Goal: Task Accomplishment & Management: Complete application form

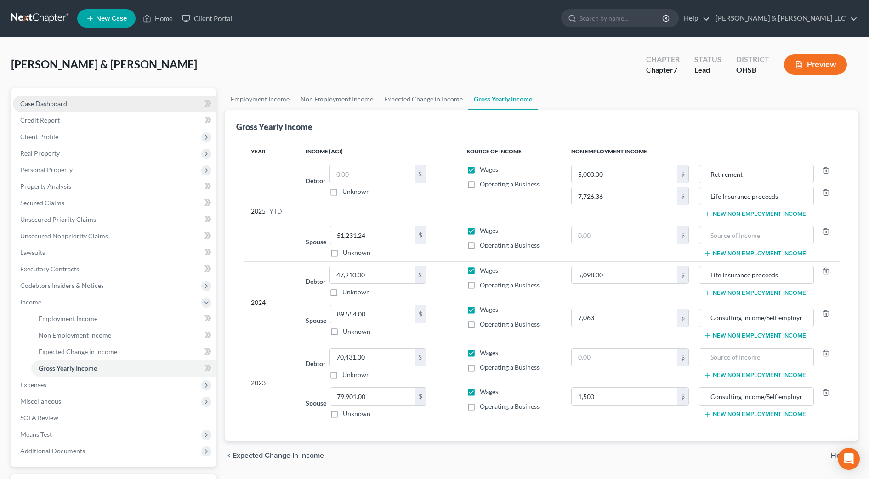
click at [66, 106] on span "Case Dashboard" at bounding box center [43, 104] width 47 height 8
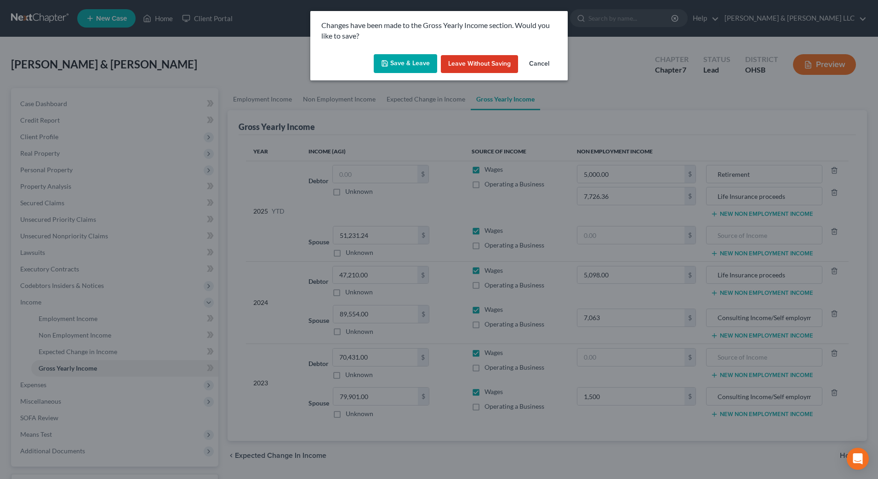
click at [420, 62] on button "Save & Leave" at bounding box center [405, 63] width 63 height 19
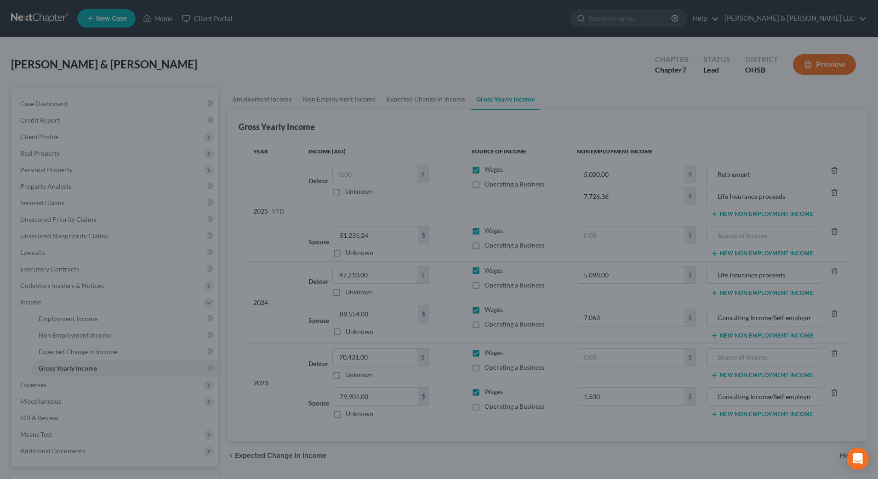
type input "1,500.00"
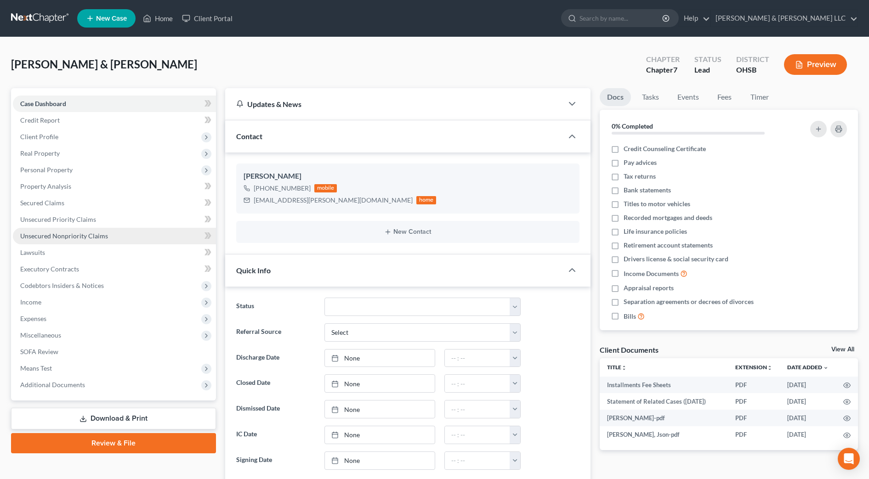
click at [96, 236] on span "Unsecured Nonpriority Claims" at bounding box center [64, 236] width 88 height 8
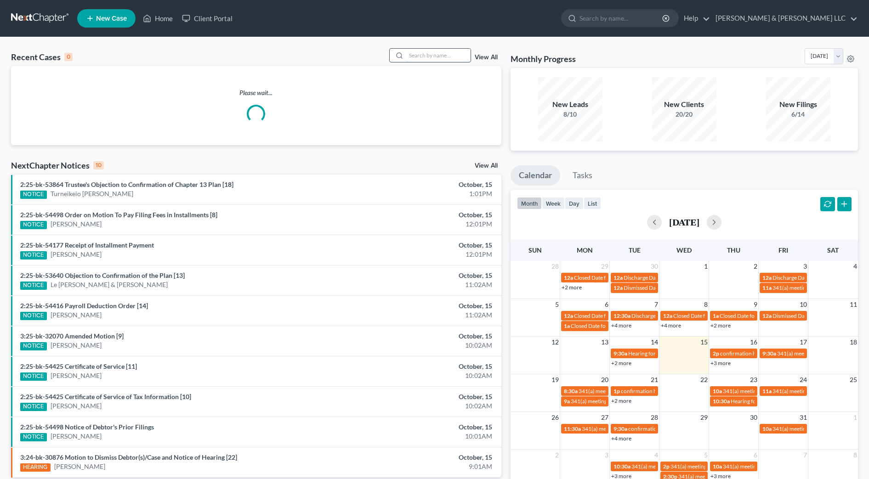
click at [419, 58] on input "search" at bounding box center [438, 55] width 64 height 13
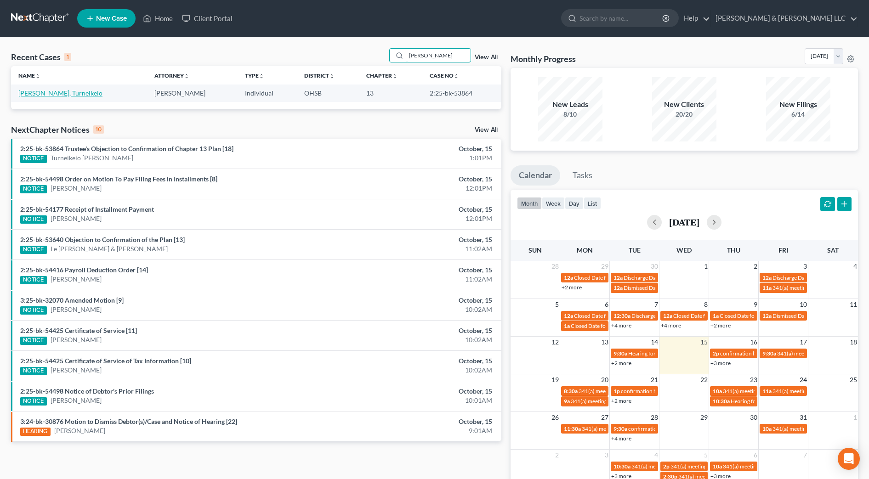
type input "belcher"
click at [57, 95] on link "[PERSON_NAME], Turneikeio" at bounding box center [60, 93] width 84 height 8
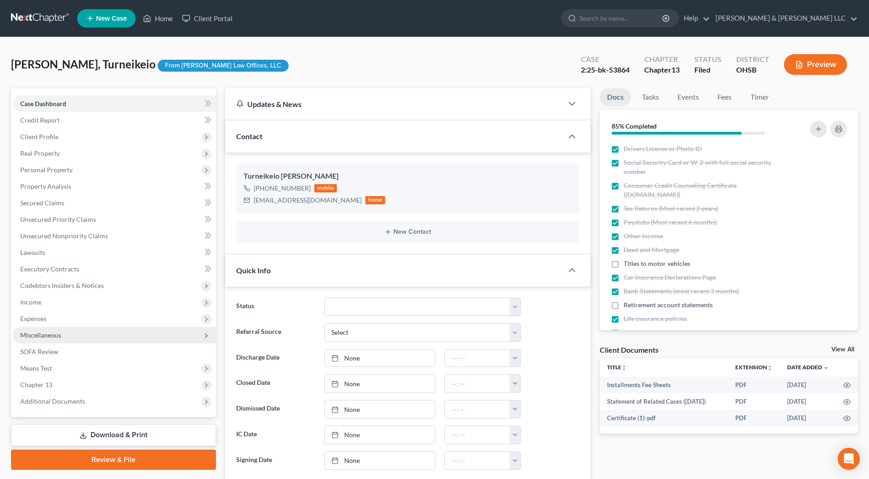
scroll to position [190, 0]
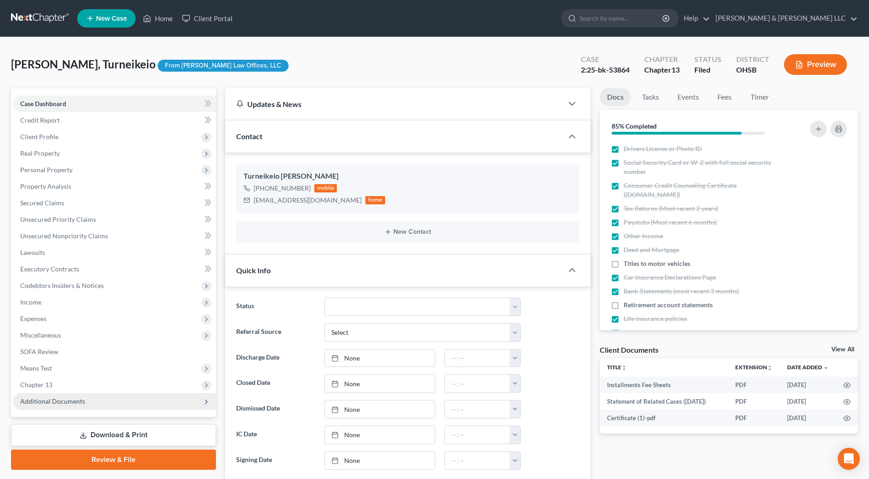
click at [97, 396] on span "Additional Documents" at bounding box center [114, 401] width 203 height 17
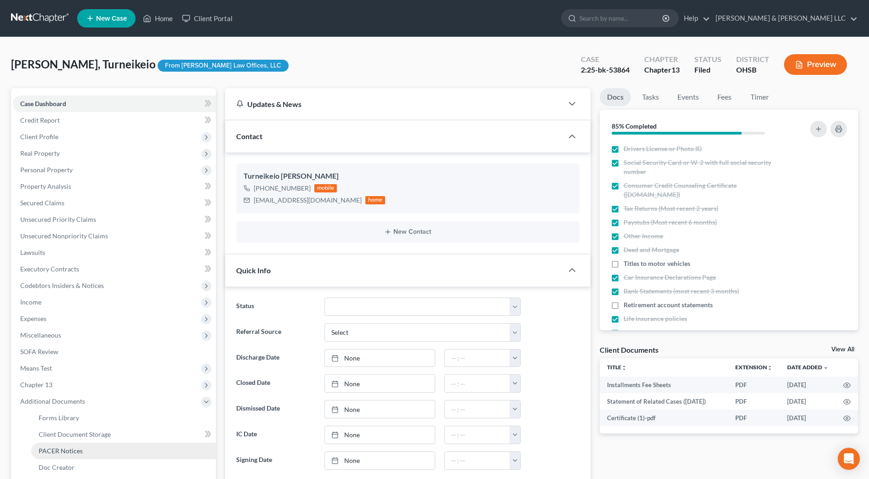
click at [104, 446] on link "PACER Notices" at bounding box center [123, 451] width 185 height 17
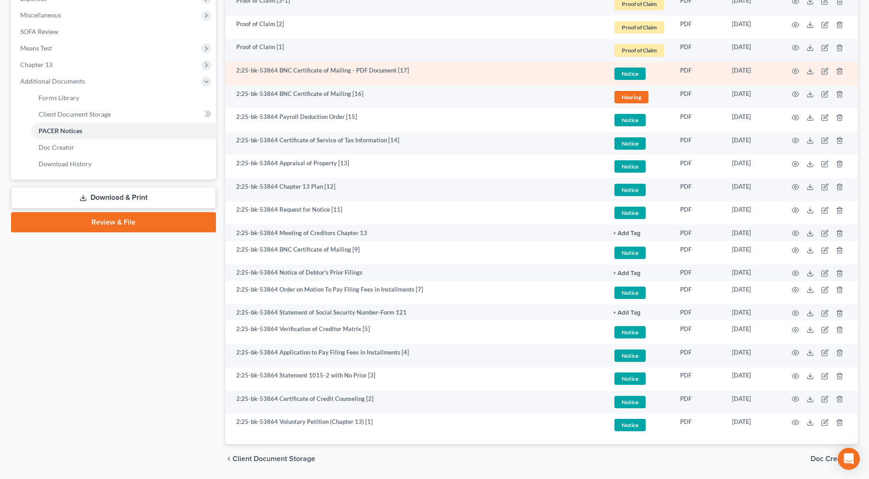
scroll to position [350, 0]
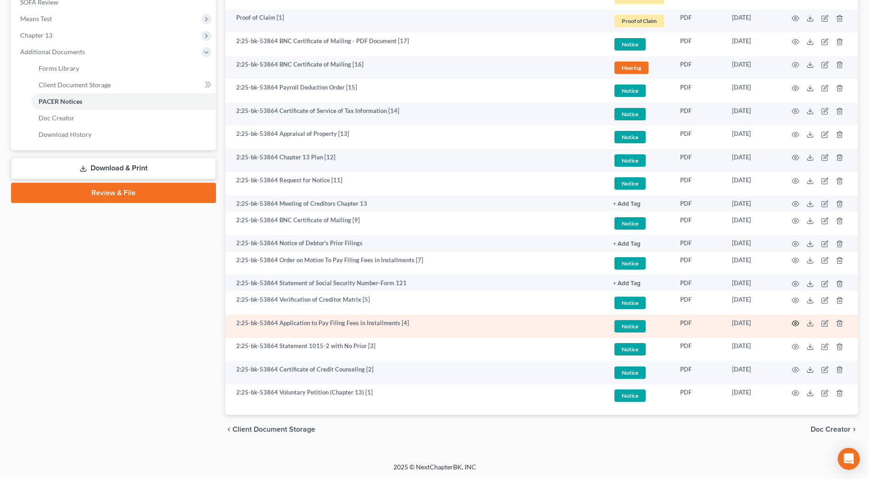
click at [794, 324] on icon "button" at bounding box center [795, 323] width 7 height 7
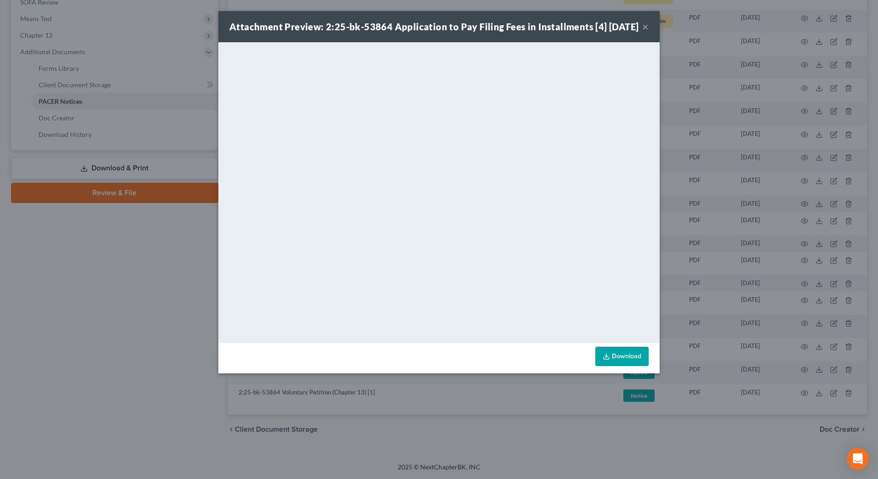
click at [647, 32] on button "×" at bounding box center [645, 26] width 6 height 11
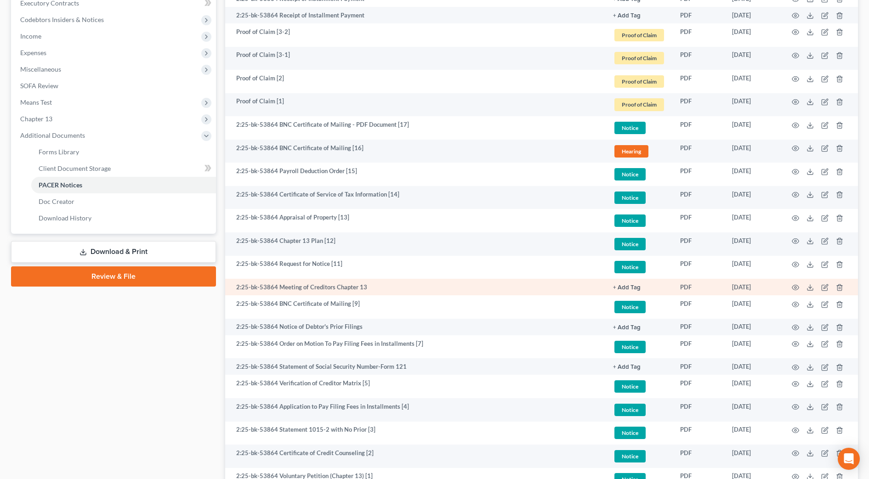
scroll to position [120, 0]
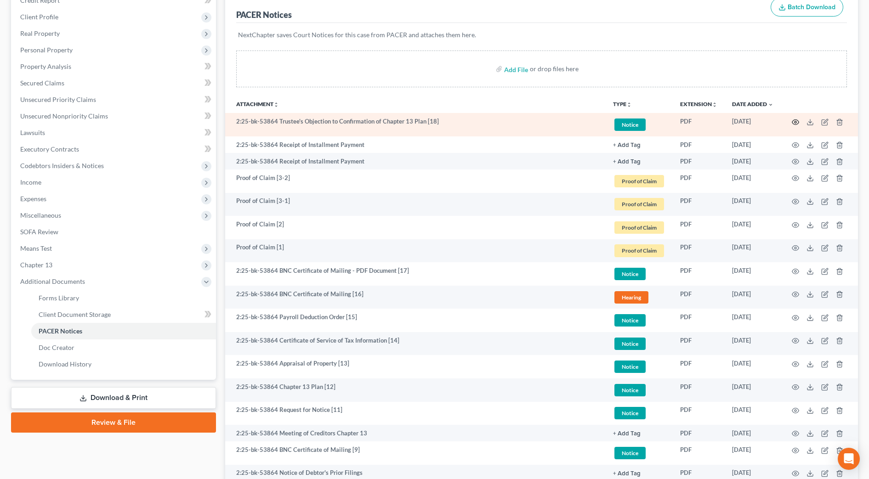
click at [797, 121] on icon "button" at bounding box center [795, 122] width 7 height 7
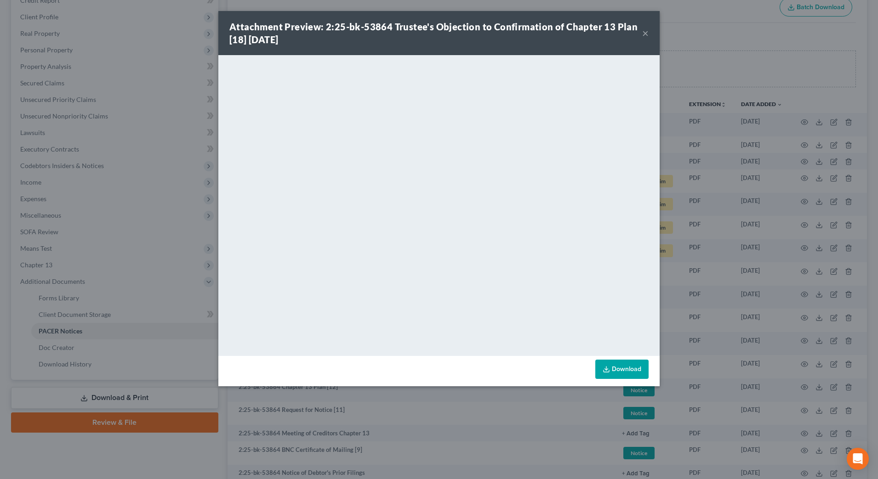
click at [644, 34] on button "×" at bounding box center [645, 33] width 6 height 11
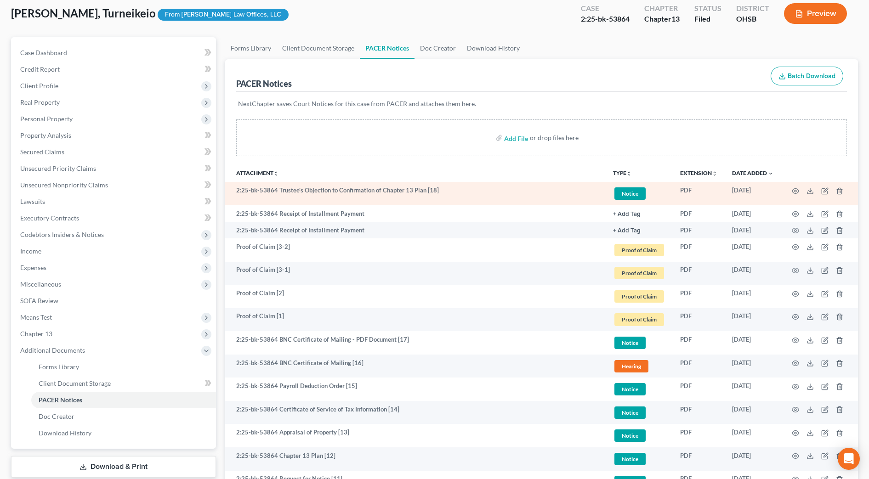
scroll to position [0, 0]
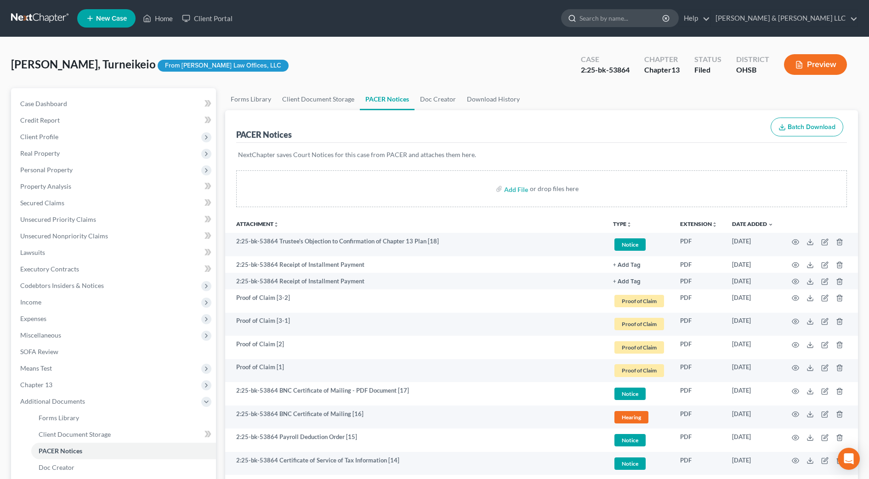
click at [657, 23] on input "search" at bounding box center [621, 18] width 84 height 17
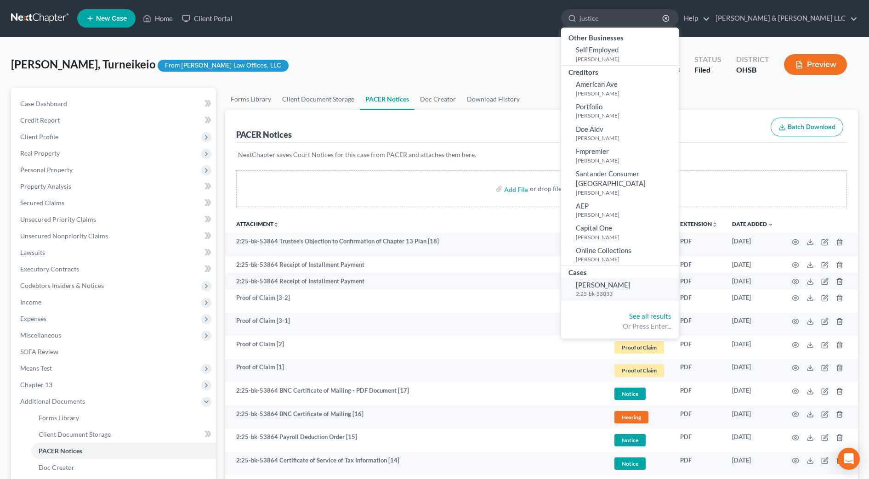
type input "justice"
click at [630, 281] on span "[PERSON_NAME]" at bounding box center [603, 285] width 55 height 8
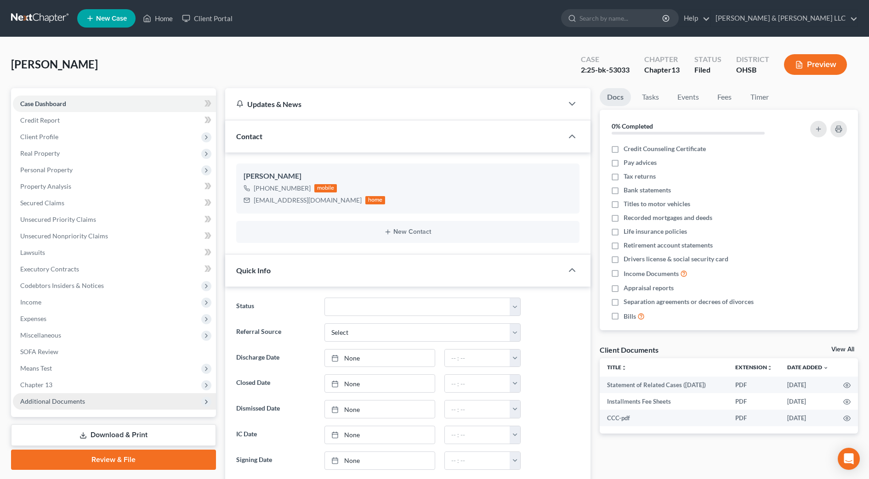
click at [53, 407] on span "Additional Documents" at bounding box center [114, 401] width 203 height 17
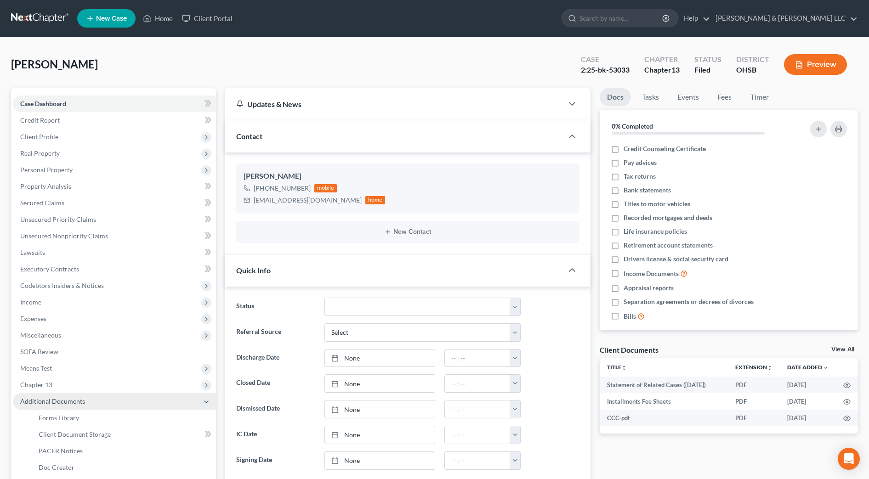
scroll to position [243, 0]
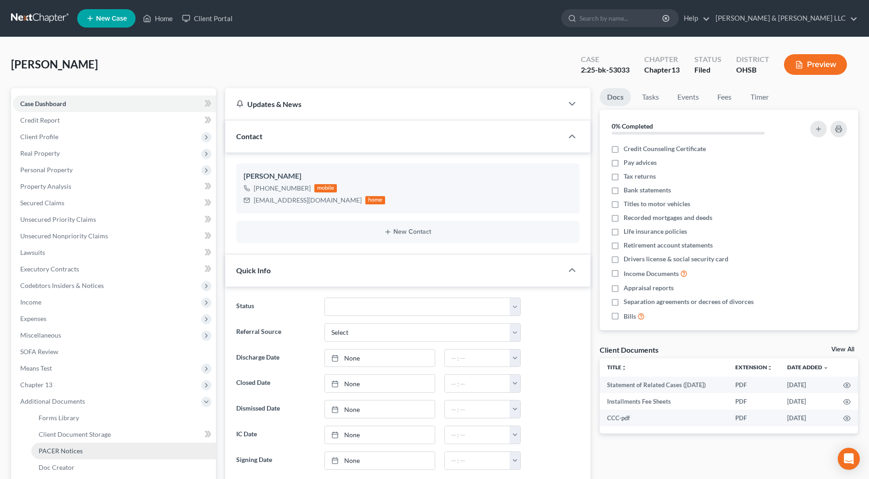
click at [68, 446] on link "PACER Notices" at bounding box center [123, 451] width 185 height 17
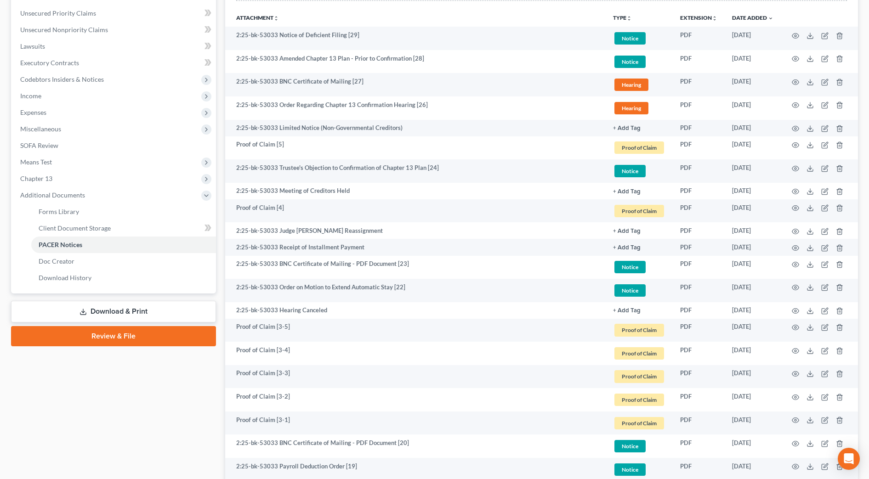
scroll to position [139, 0]
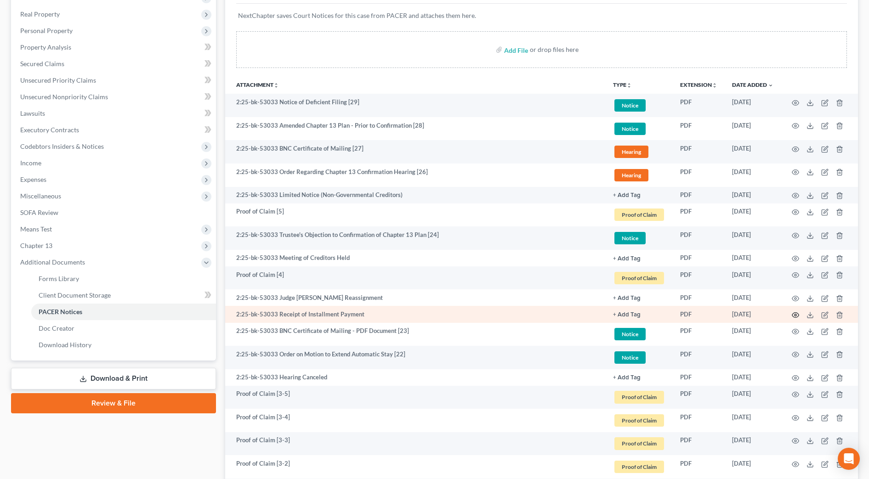
click at [795, 315] on icon "button" at bounding box center [795, 315] width 7 height 7
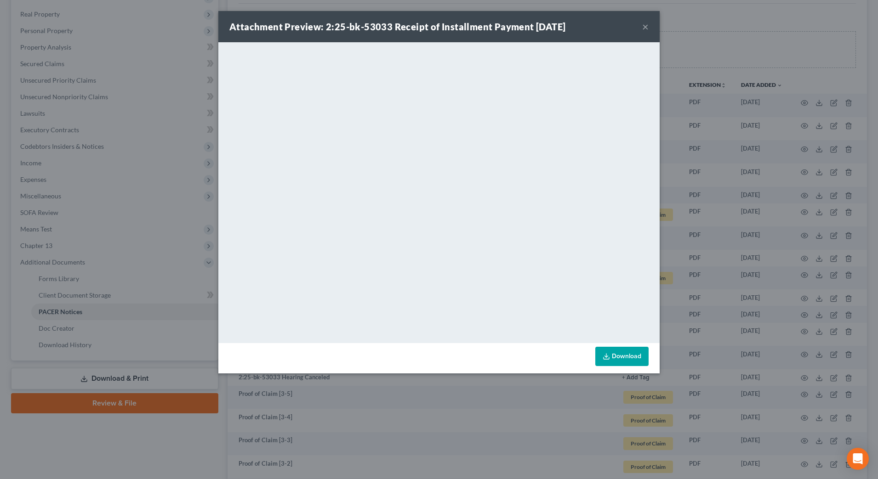
click at [644, 28] on button "×" at bounding box center [645, 26] width 6 height 11
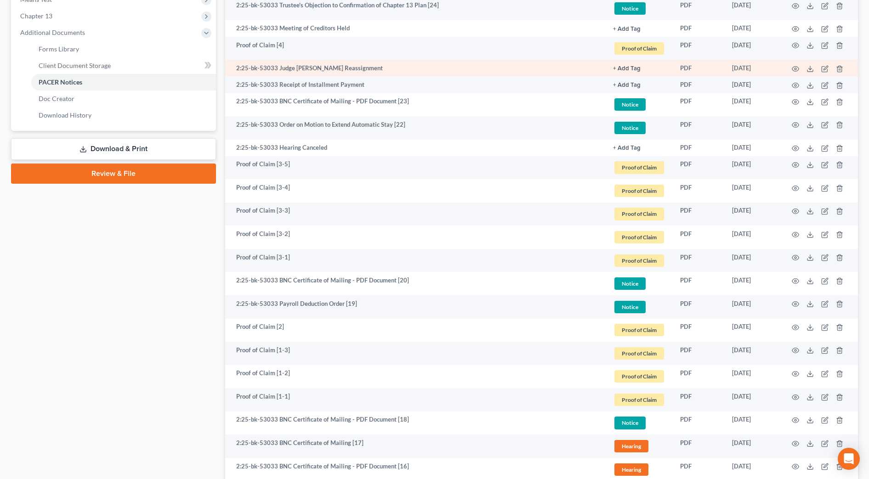
scroll to position [599, 0]
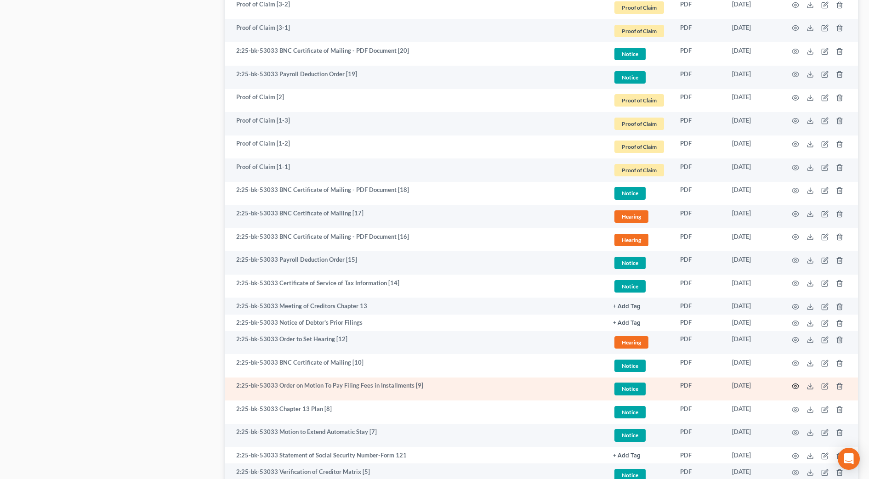
click at [794, 386] on circle "button" at bounding box center [795, 386] width 2 height 2
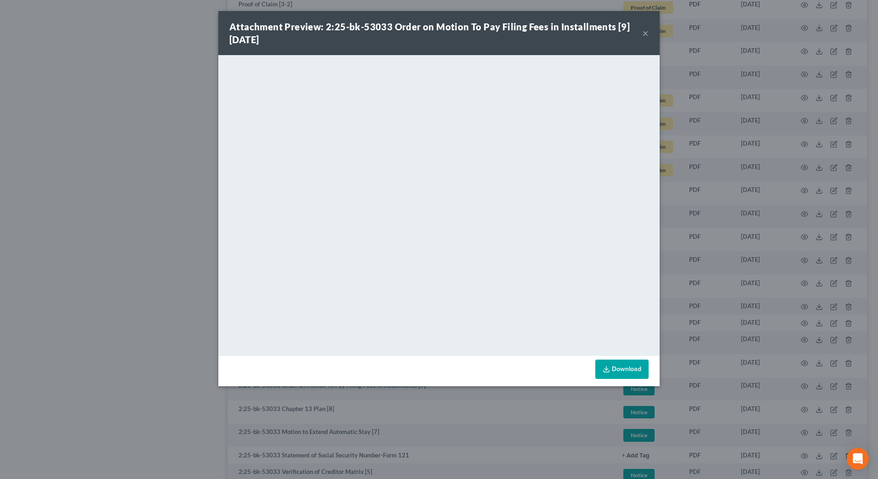
click at [646, 34] on button "×" at bounding box center [645, 33] width 6 height 11
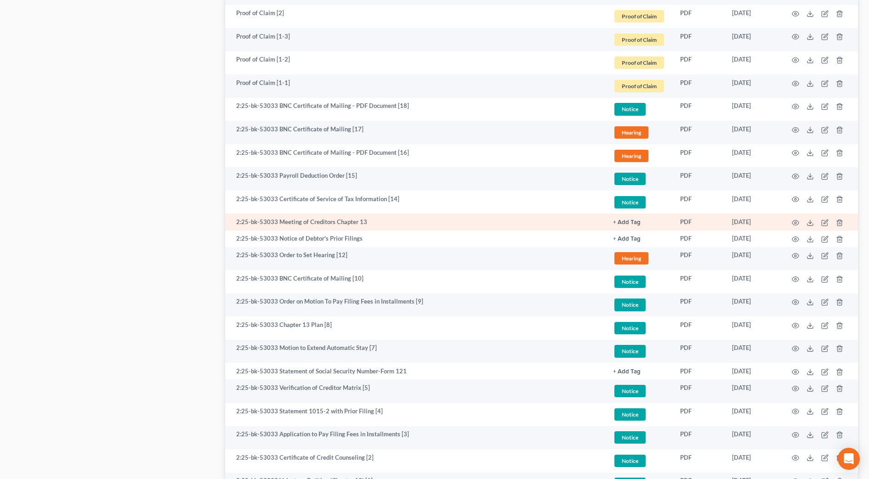
scroll to position [771, 0]
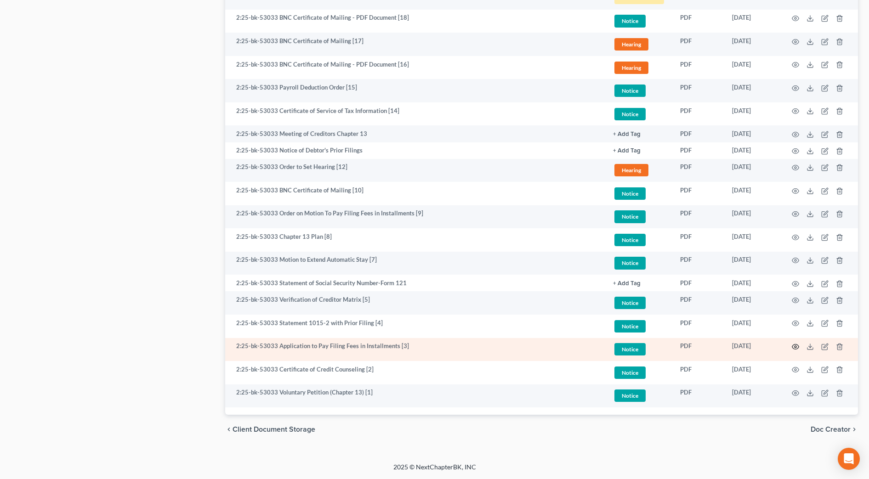
click at [794, 346] on icon "button" at bounding box center [795, 346] width 7 height 7
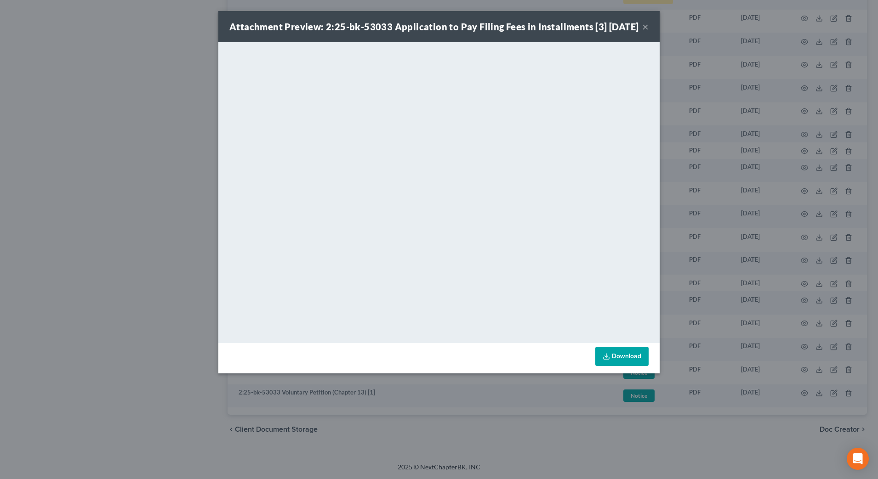
click at [643, 32] on button "×" at bounding box center [645, 26] width 6 height 11
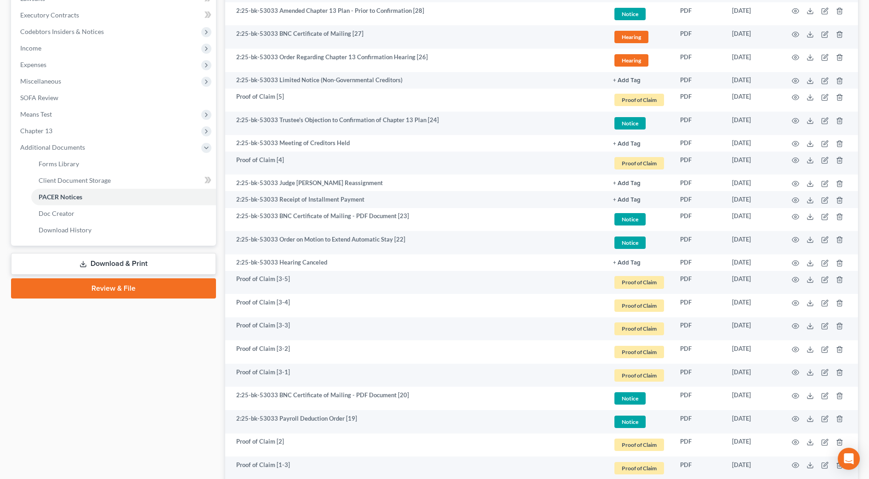
scroll to position [0, 0]
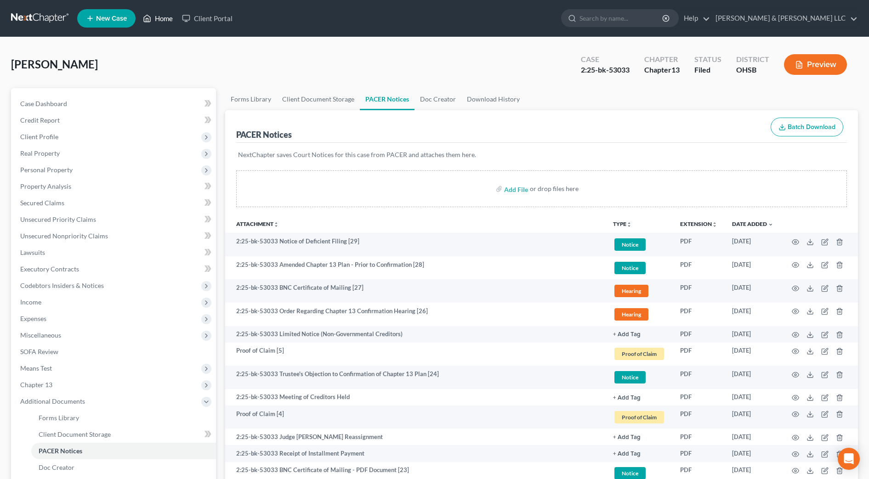
click at [172, 20] on link "Home" at bounding box center [157, 18] width 39 height 17
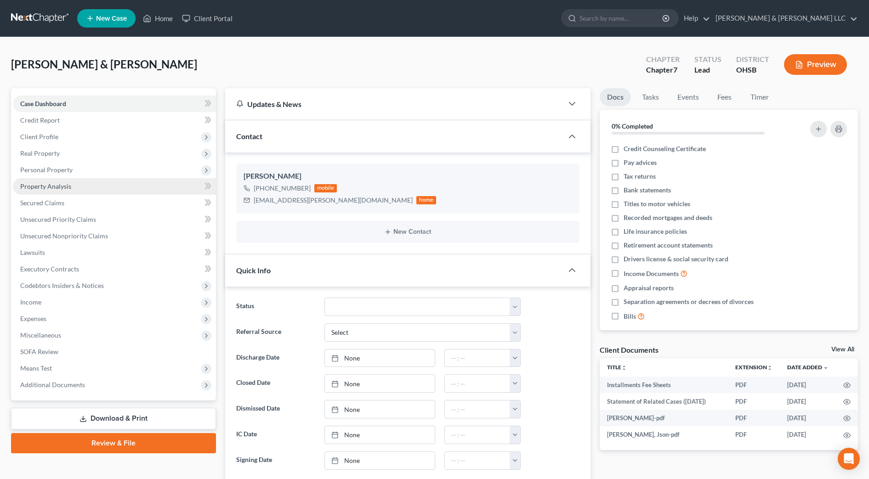
click at [53, 180] on link "Property Analysis" at bounding box center [114, 186] width 203 height 17
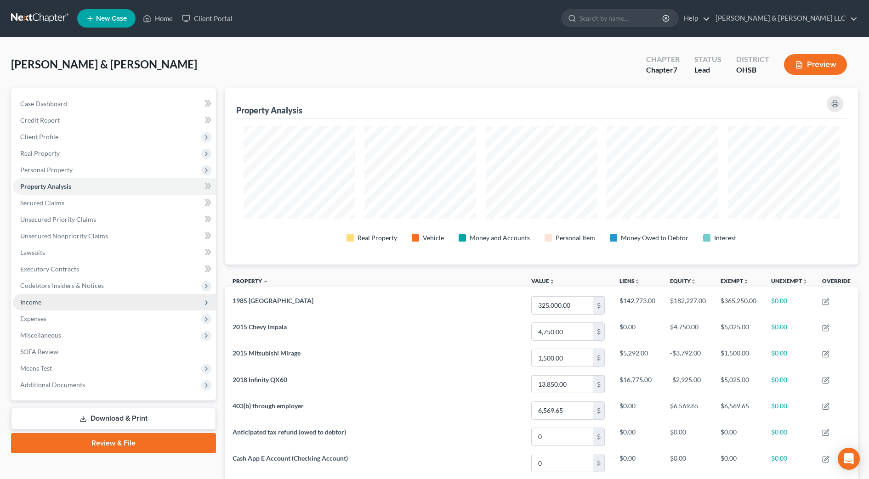
click at [51, 310] on span "Income" at bounding box center [114, 302] width 203 height 17
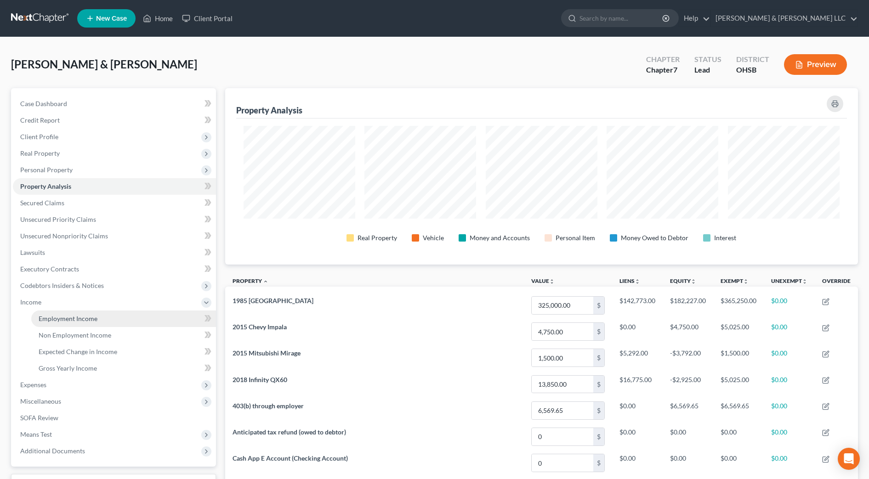
click at [59, 324] on link "Employment Income" at bounding box center [123, 319] width 185 height 17
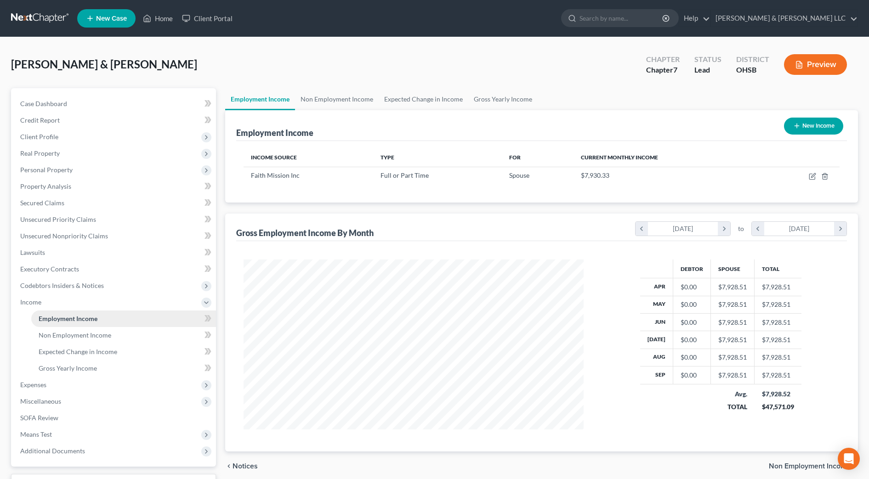
scroll to position [170, 358]
click at [310, 107] on link "Non Employment Income" at bounding box center [337, 99] width 84 height 22
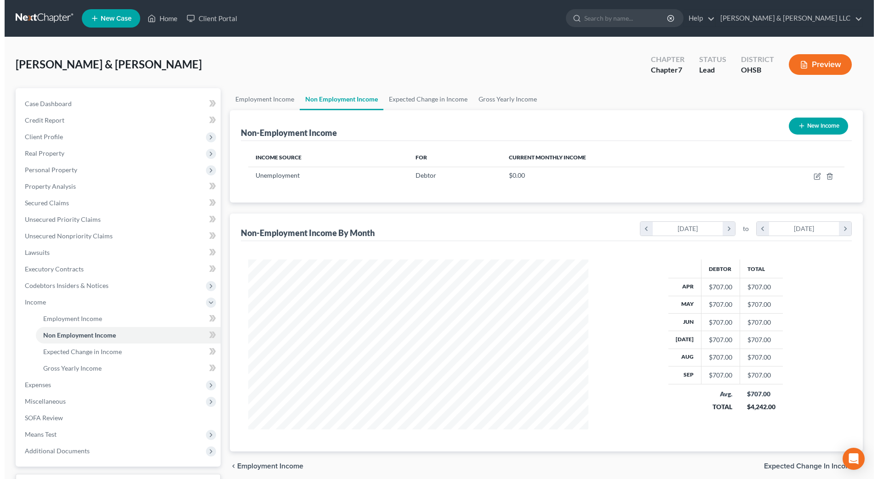
scroll to position [170, 358]
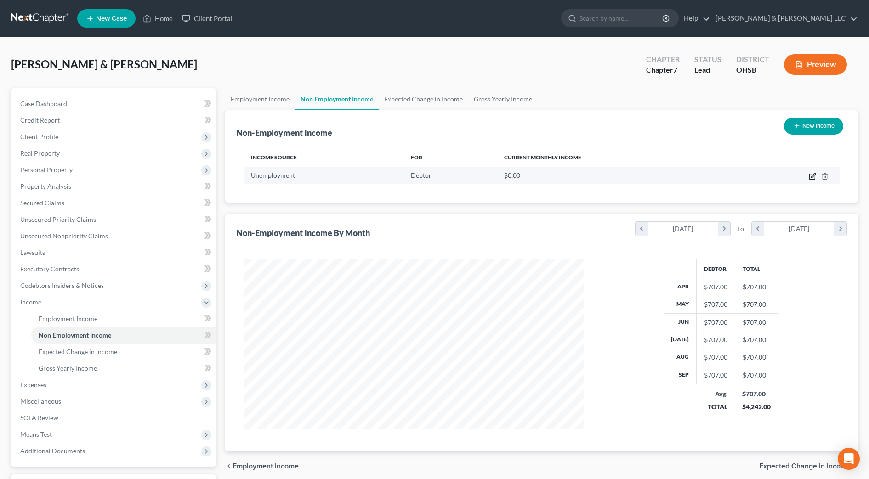
click at [809, 175] on icon "button" at bounding box center [812, 176] width 7 height 7
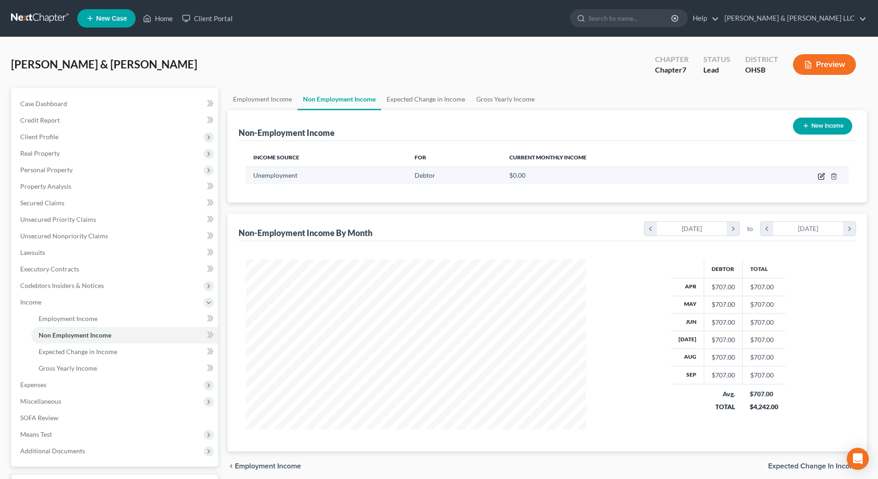
select select "0"
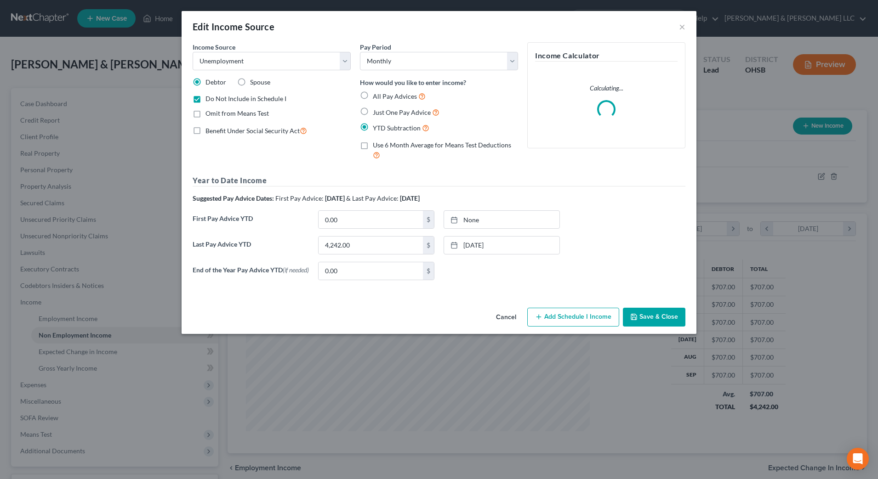
click at [658, 318] on button "Save & Close" at bounding box center [654, 317] width 62 height 19
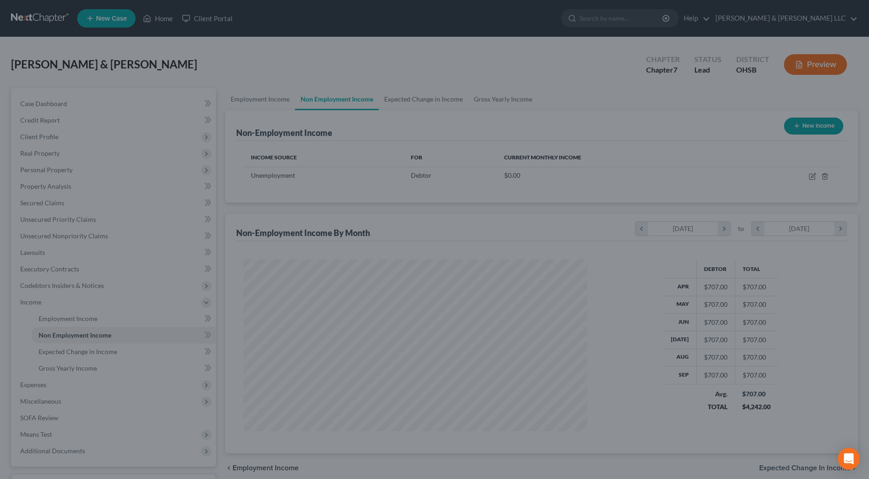
scroll to position [459271, 459083]
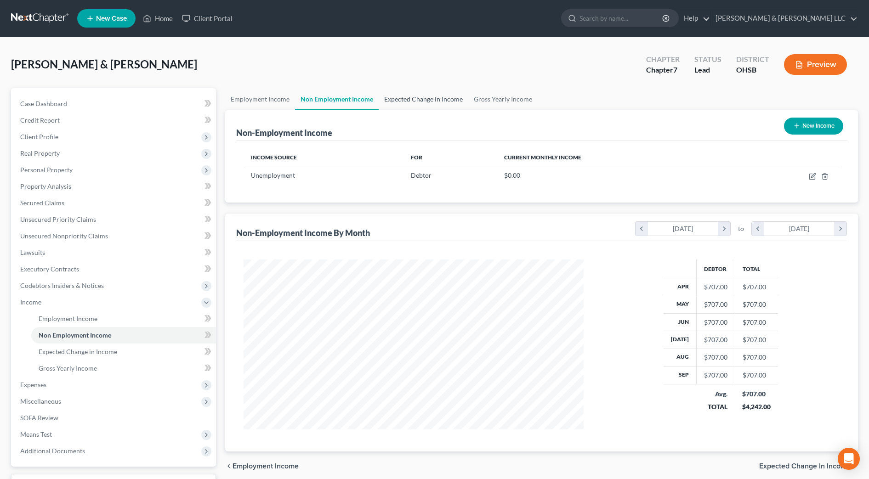
click at [432, 102] on link "Expected Change in Income" at bounding box center [424, 99] width 90 height 22
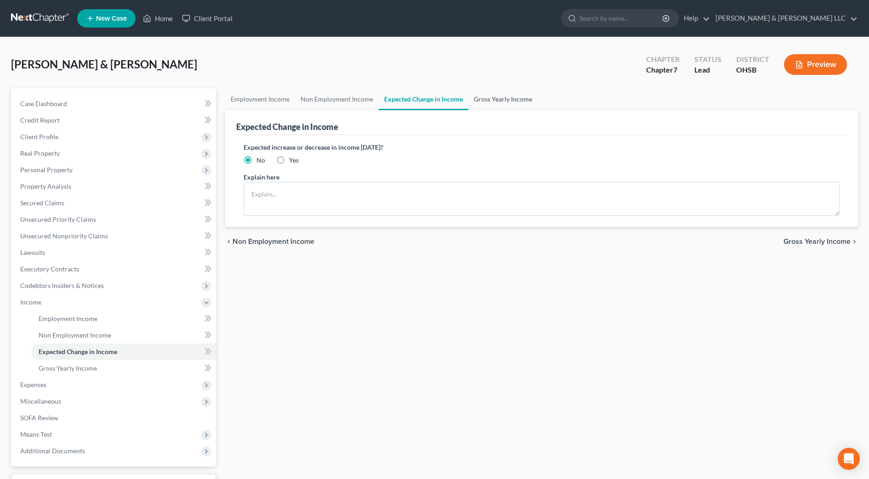
click at [486, 102] on link "Gross Yearly Income" at bounding box center [502, 99] width 69 height 22
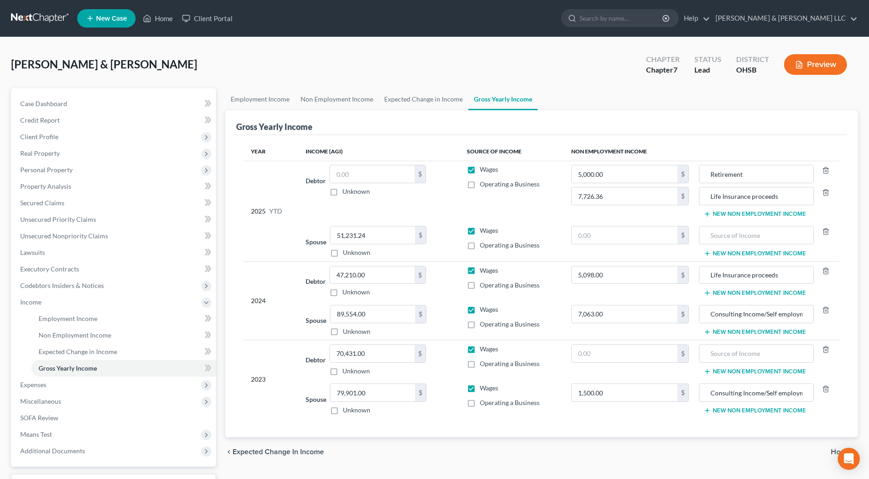
scroll to position [57, 0]
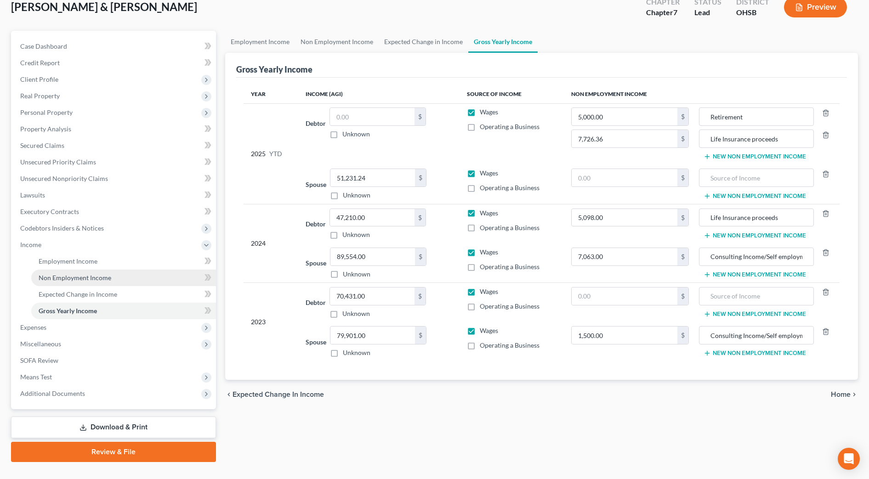
click at [56, 276] on span "Non Employment Income" at bounding box center [75, 278] width 73 height 8
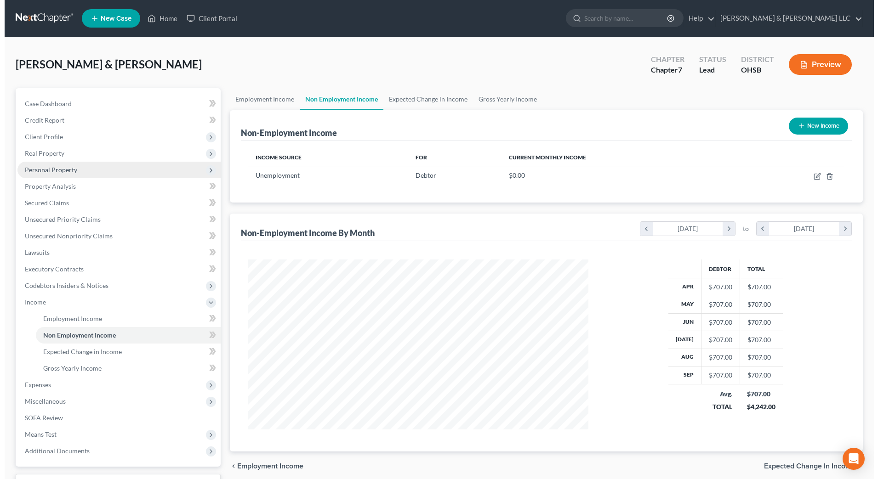
scroll to position [170, 358]
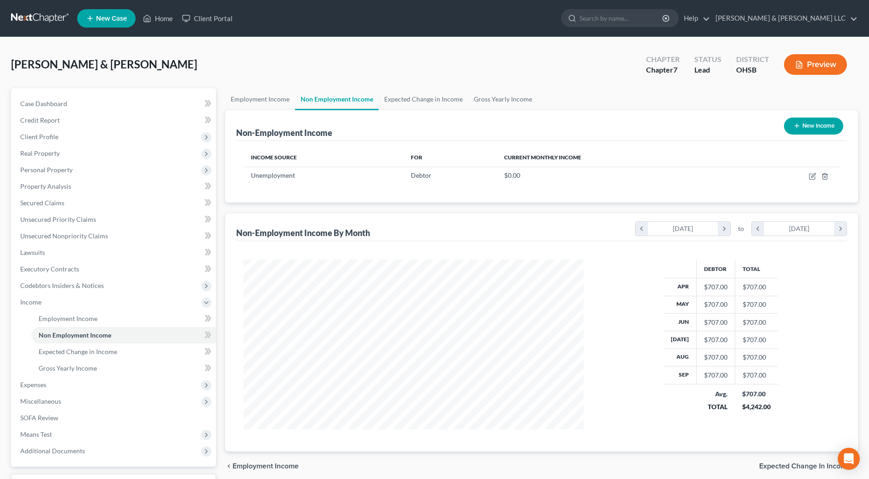
click at [804, 127] on button "New Income" at bounding box center [813, 126] width 59 height 17
select select "0"
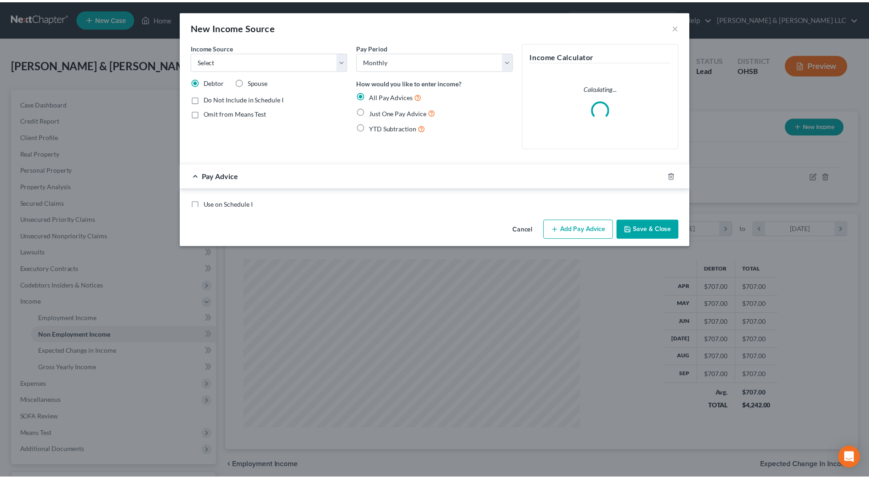
scroll to position [172, 362]
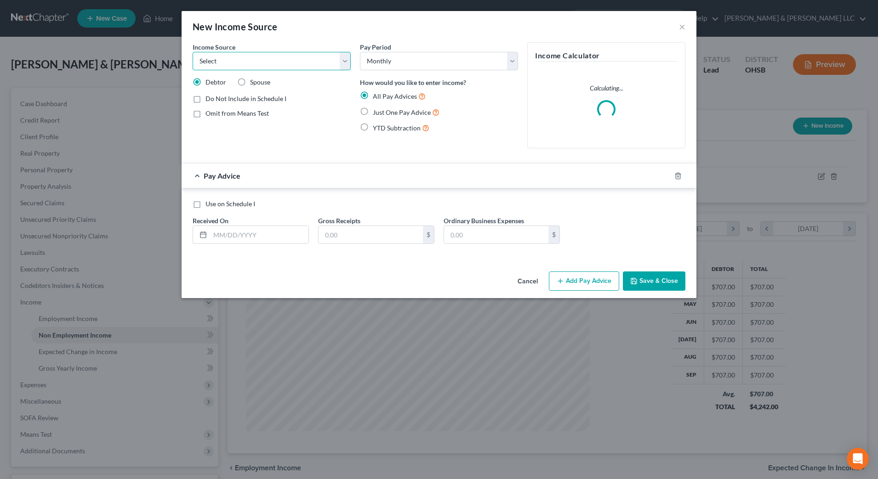
click at [261, 66] on select "Select Unemployment Disability (from employer) Pension Retirement Social Securi…" at bounding box center [272, 61] width 158 height 18
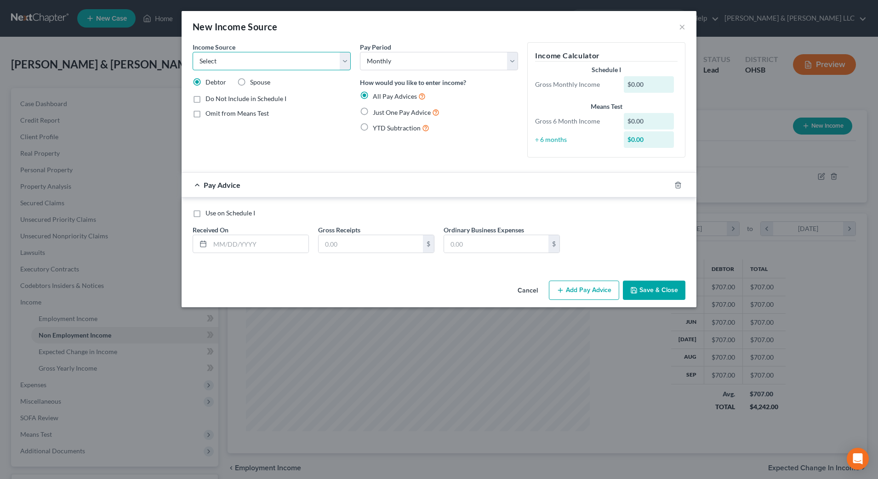
select select "13"
click at [193, 52] on select "Select Unemployment Disability (from employer) Pension Retirement Social Securi…" at bounding box center [272, 61] width 158 height 18
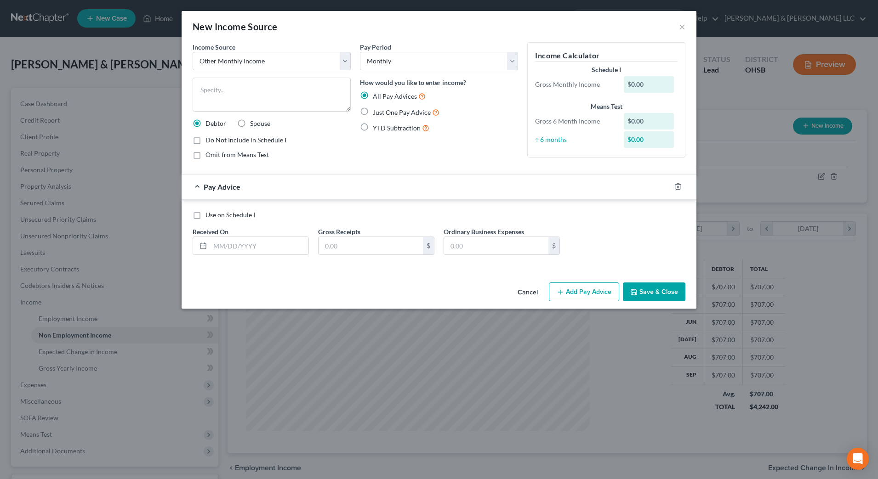
click at [399, 113] on span "Just One Pay Advice" at bounding box center [402, 112] width 58 height 8
click at [382, 113] on input "Just One Pay Advice" at bounding box center [379, 110] width 6 height 6
radio input "true"
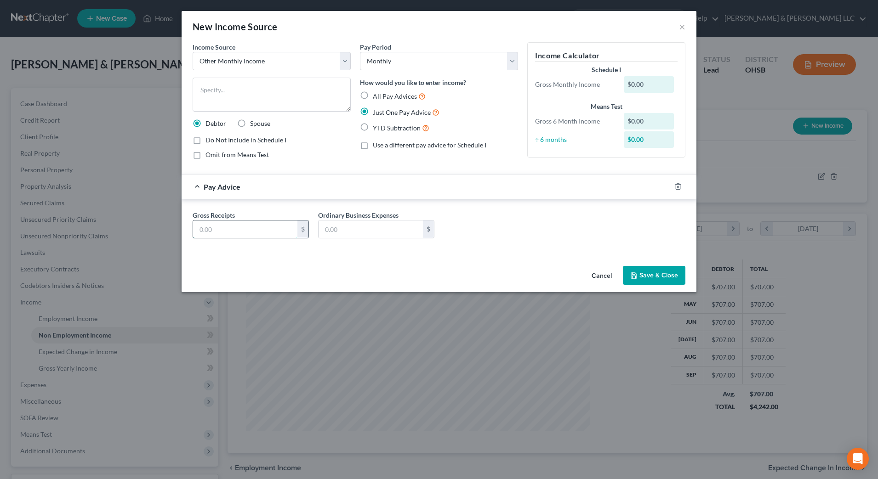
click at [262, 222] on input "text" at bounding box center [245, 229] width 104 height 17
click at [292, 89] on textarea at bounding box center [272, 95] width 158 height 34
type textarea "Contribution to househo"
click at [607, 272] on button "Cancel" at bounding box center [601, 276] width 35 height 18
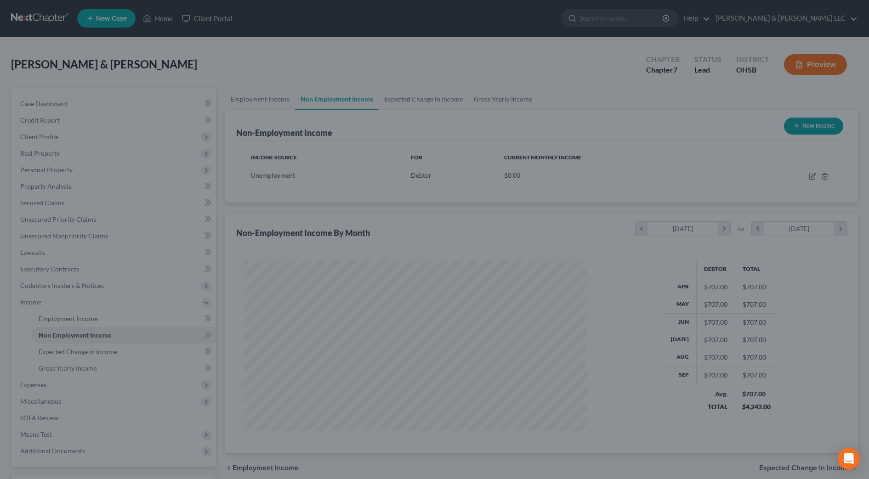
scroll to position [459271, 459083]
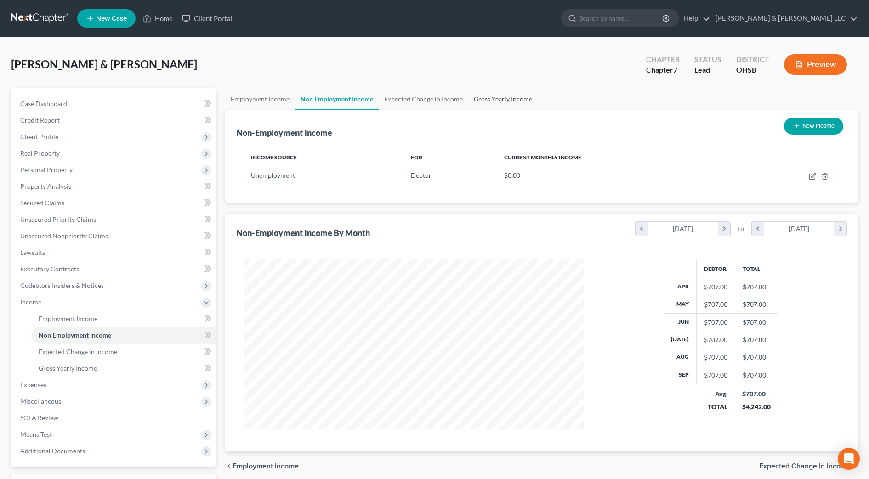
click at [518, 98] on link "Gross Yearly Income" at bounding box center [502, 99] width 69 height 22
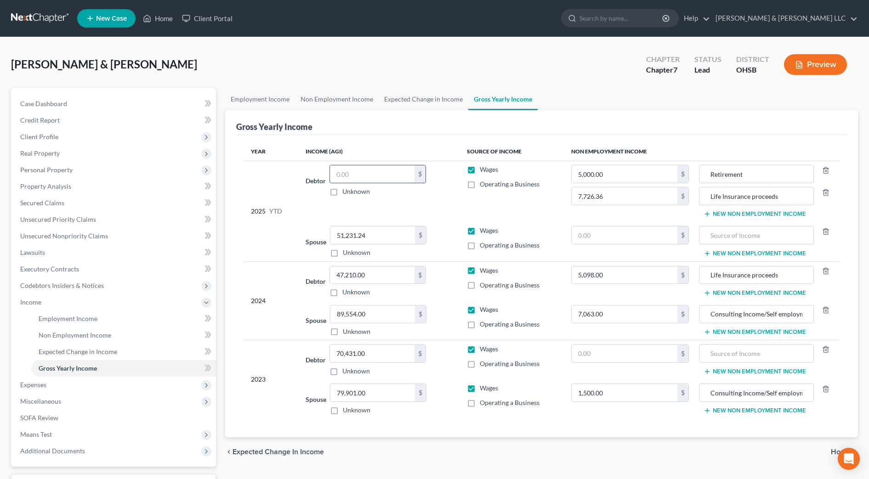
click at [382, 173] on input "text" at bounding box center [372, 173] width 85 height 17
type input "73,192.14"
click at [438, 201] on td "Debtor 73,192.14 $ Unknown Balance Undetermined 73,192.14 $ Unknown" at bounding box center [378, 191] width 161 height 61
type input "73,192.14"
click at [77, 317] on span "Employment Income" at bounding box center [68, 319] width 59 height 8
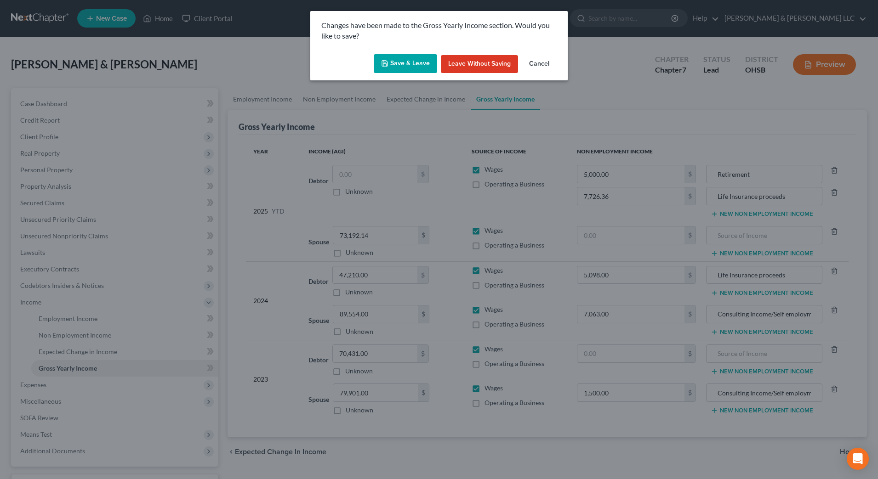
click at [412, 68] on button "Save & Leave" at bounding box center [405, 63] width 63 height 19
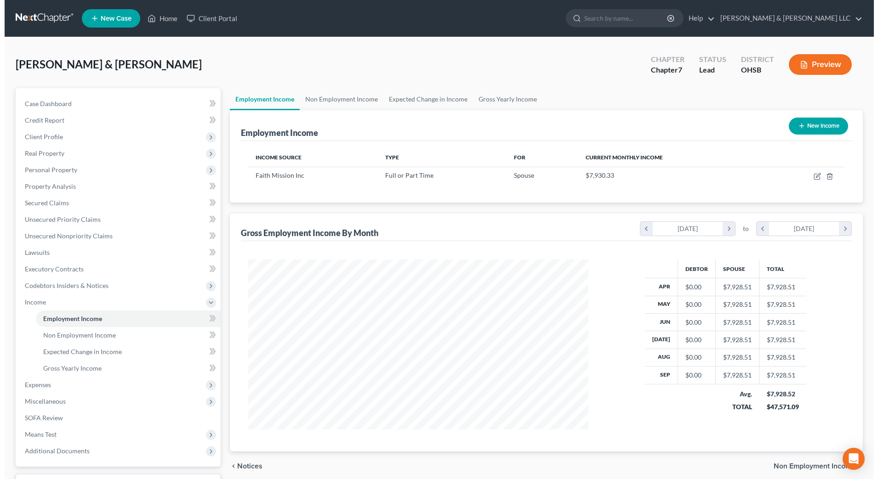
scroll to position [170, 358]
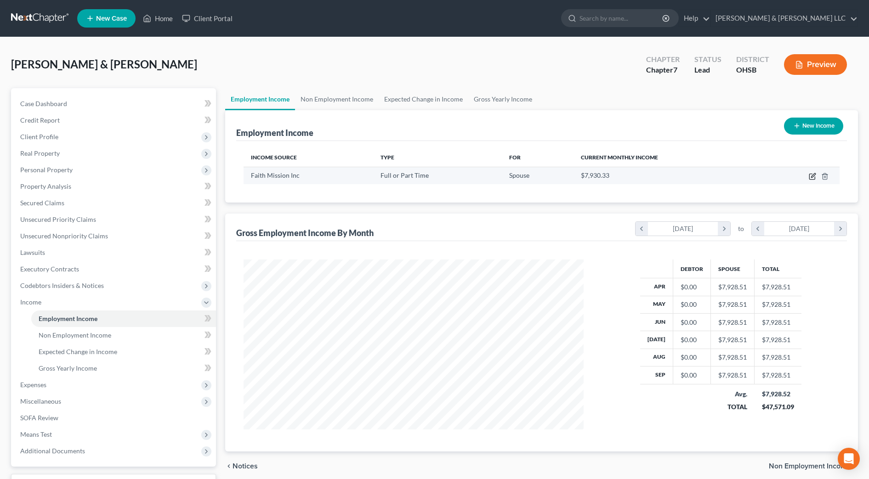
click at [812, 179] on icon "button" at bounding box center [812, 176] width 7 height 7
select select "0"
select select "36"
select select "2"
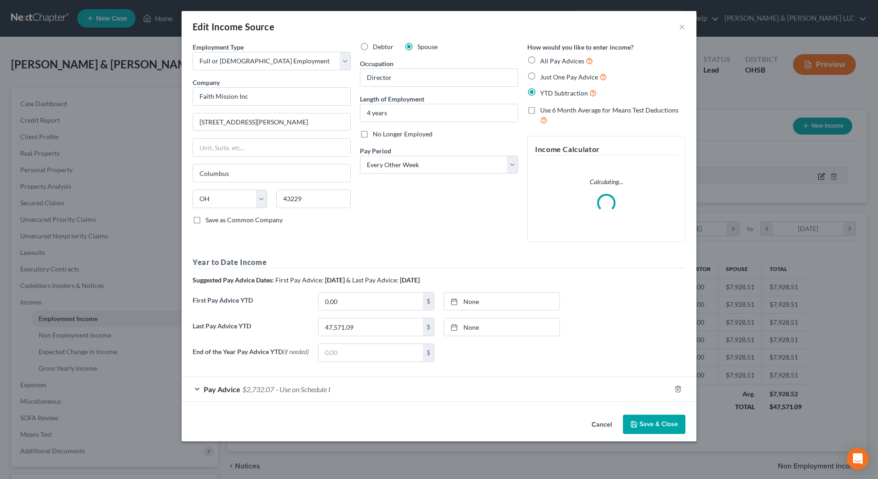
scroll to position [172, 362]
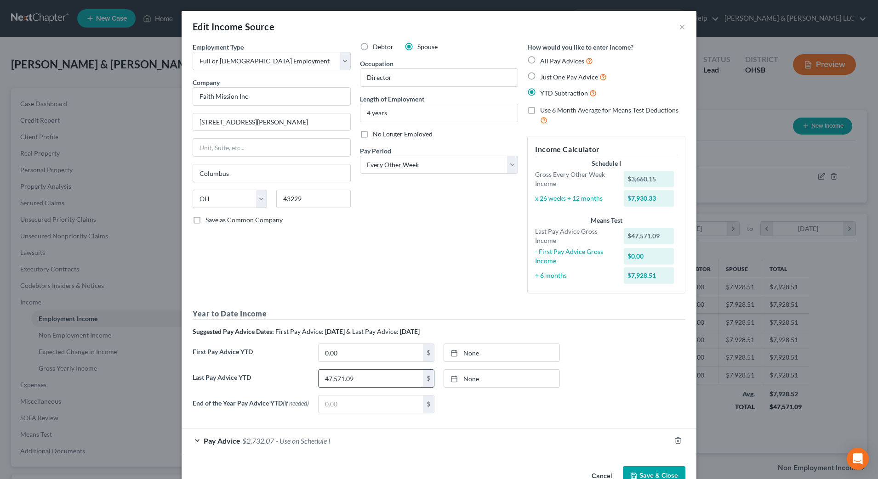
click at [368, 328] on span "& Last Pay Advice:" at bounding box center [372, 332] width 52 height 8
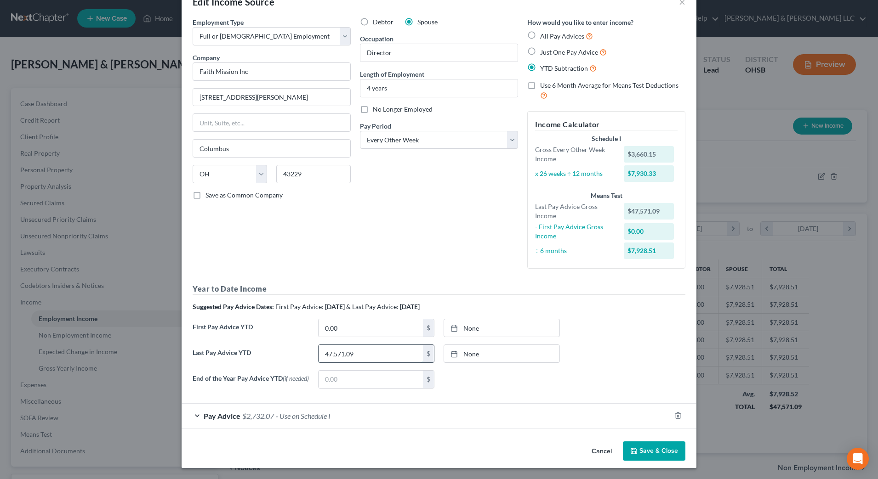
click at [352, 349] on input "47,571.09" at bounding box center [370, 353] width 104 height 17
type input "73,192.17"
click at [352, 328] on input "0.00" at bounding box center [370, 327] width 104 height 17
click at [421, 417] on div "Pay Advice $2,732.07 - Use on Schedule I" at bounding box center [425, 416] width 489 height 24
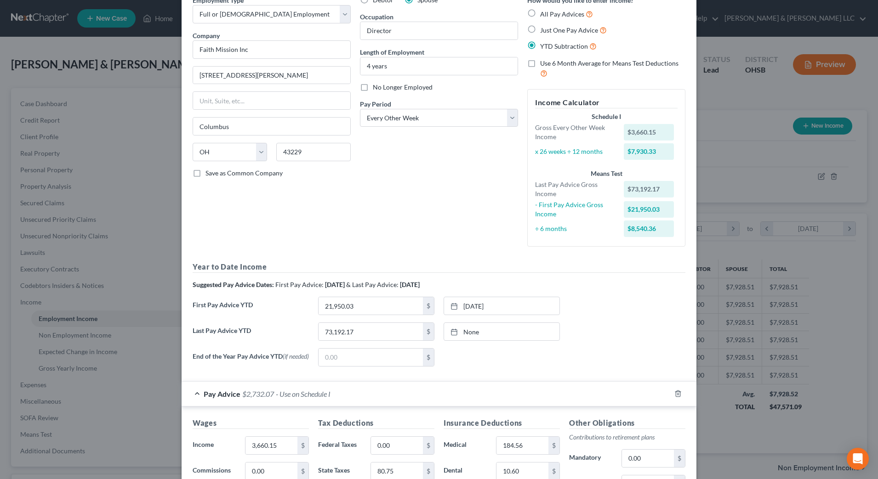
scroll to position [162, 0]
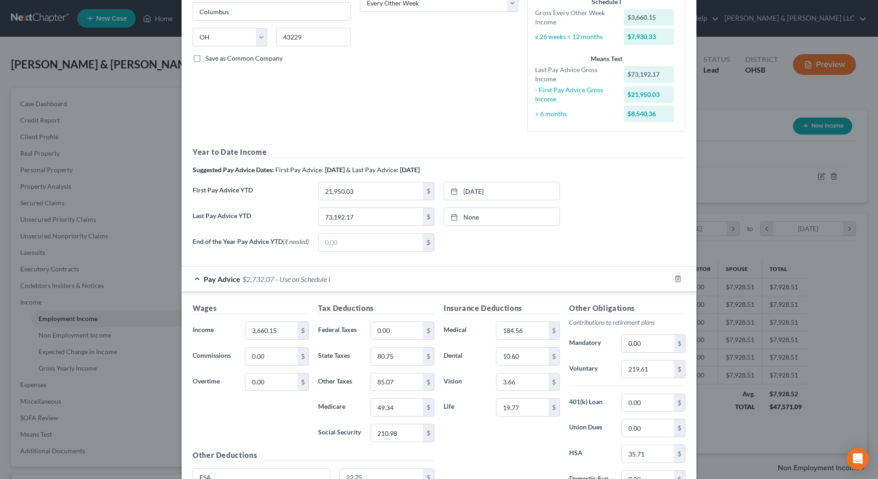
click at [376, 181] on div "Year to Date Income Suggested Pay Advice Dates: First Pay Advice: [DATE] & Last…" at bounding box center [439, 203] width 493 height 112
click at [372, 186] on input "21,950.03" at bounding box center [370, 190] width 104 height 17
type input "25,610.19"
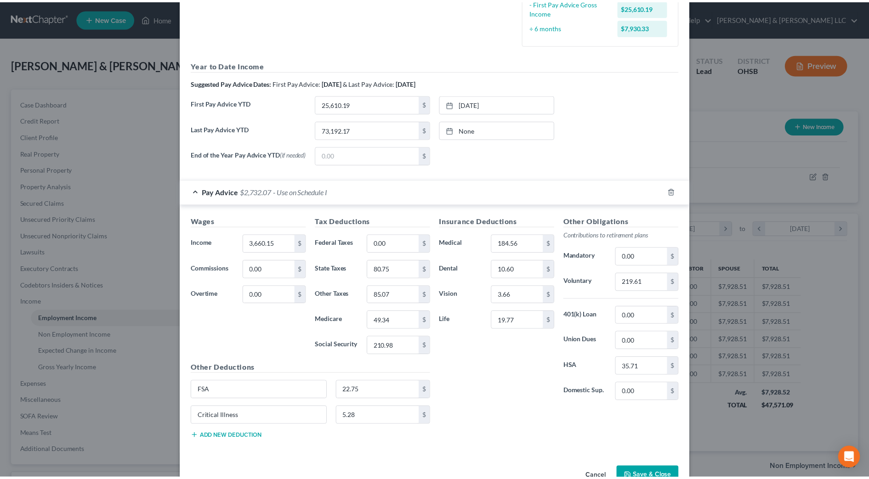
scroll to position [277, 0]
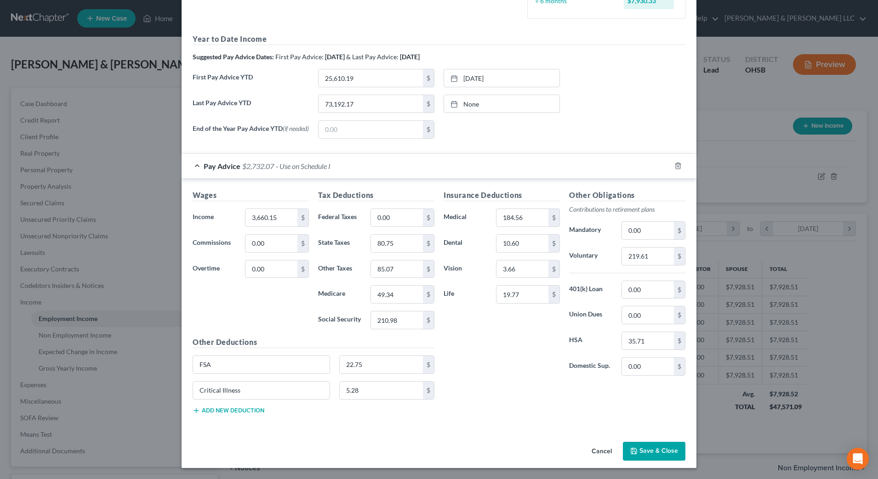
click at [650, 452] on button "Save & Close" at bounding box center [654, 451] width 62 height 19
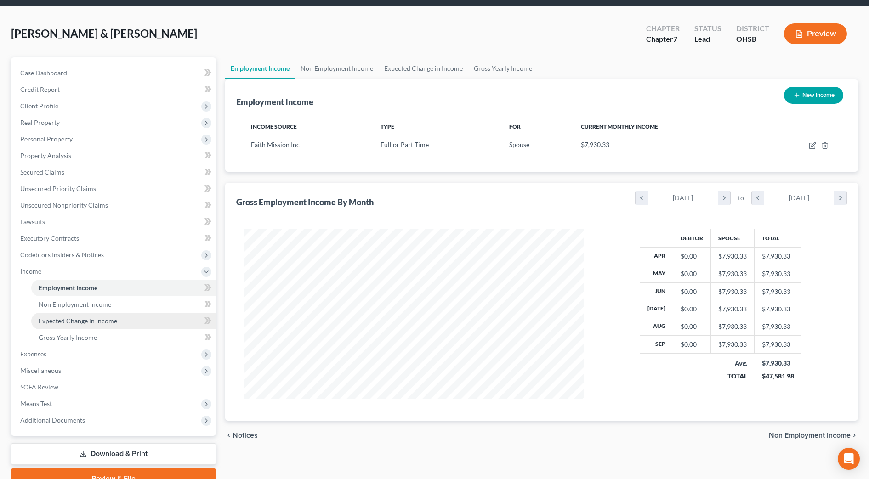
scroll to position [57, 0]
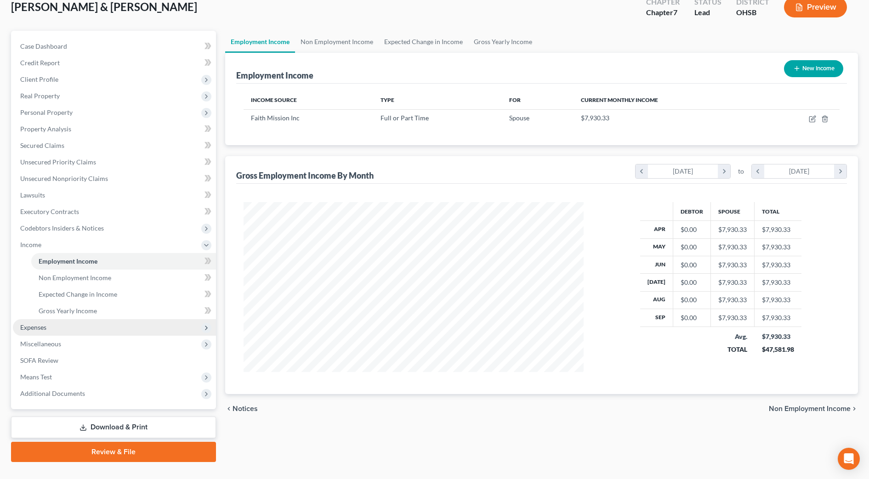
click at [33, 328] on span "Expenses" at bounding box center [33, 327] width 26 height 8
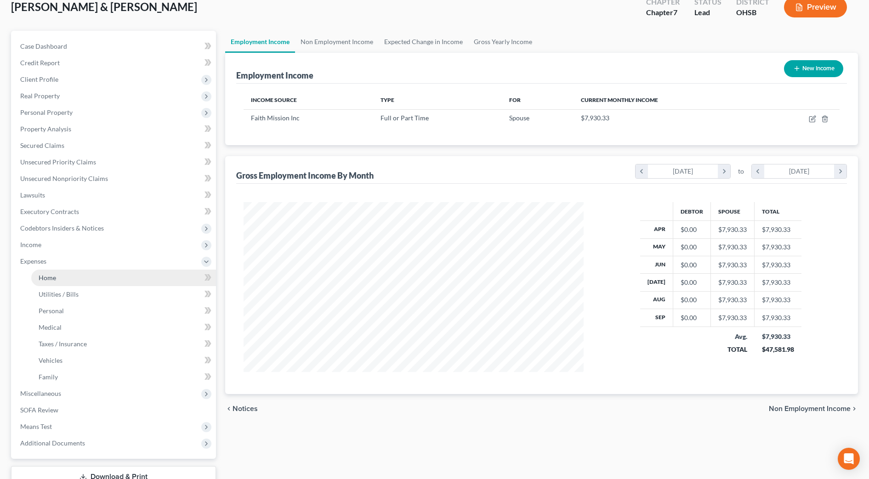
click at [66, 278] on link "Home" at bounding box center [123, 278] width 185 height 17
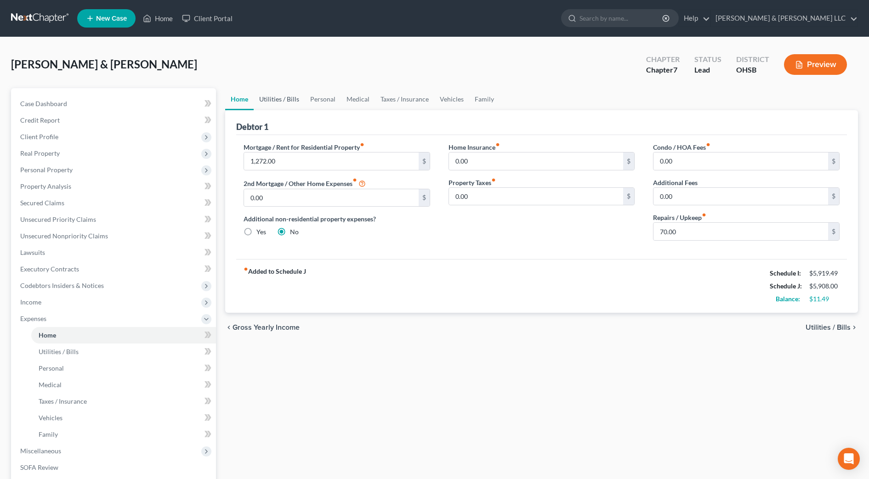
click at [298, 104] on link "Utilities / Bills" at bounding box center [279, 99] width 51 height 22
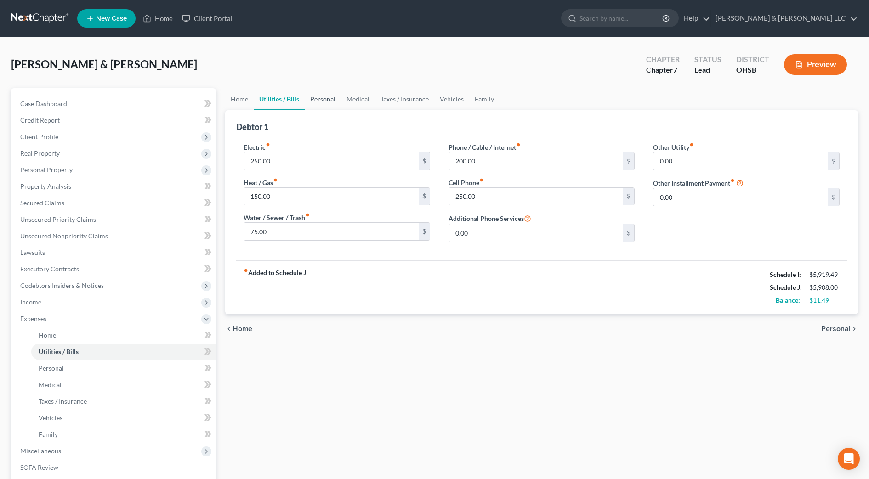
click at [318, 103] on link "Personal" at bounding box center [323, 99] width 36 height 22
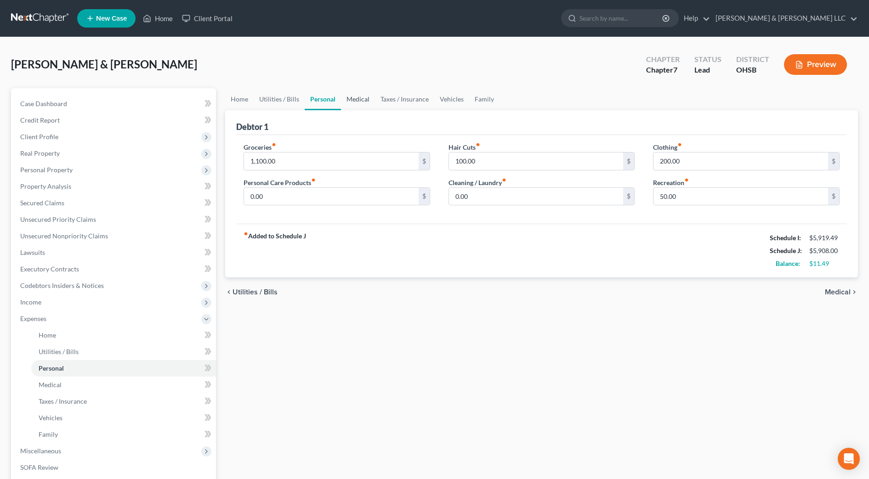
click at [356, 103] on link "Medical" at bounding box center [358, 99] width 34 height 22
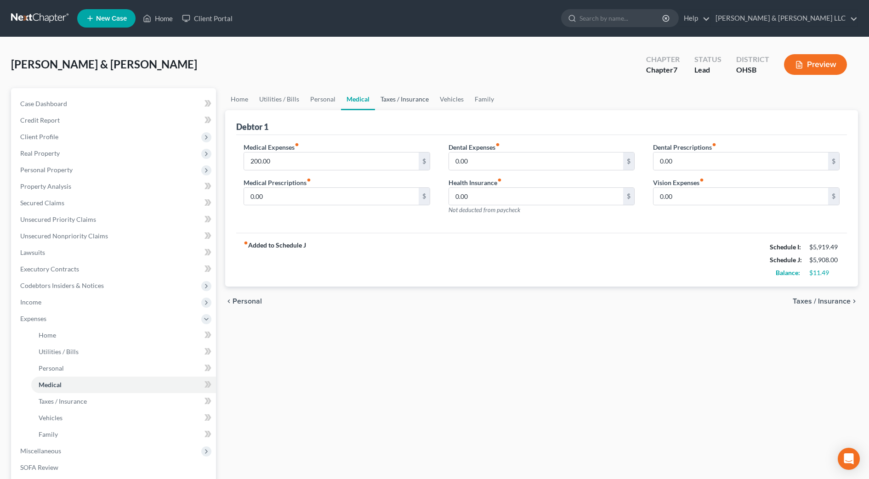
click at [384, 104] on link "Taxes / Insurance" at bounding box center [404, 99] width 59 height 22
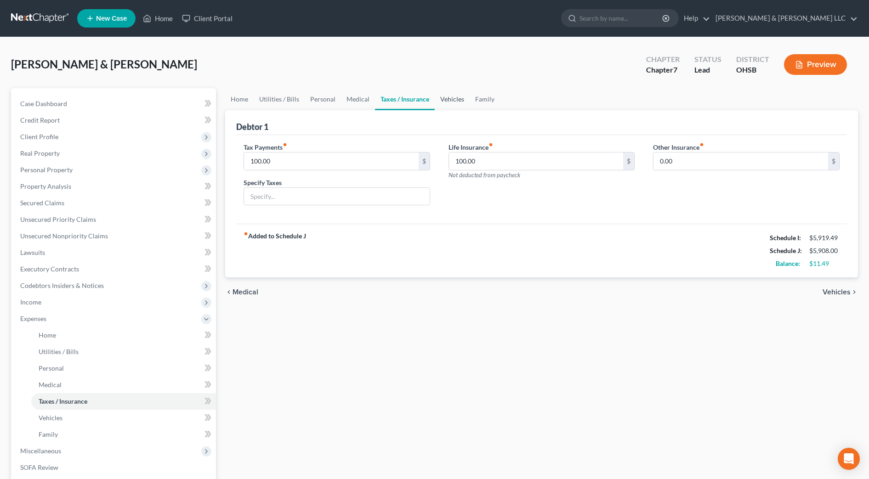
click at [454, 101] on link "Vehicles" at bounding box center [452, 99] width 35 height 22
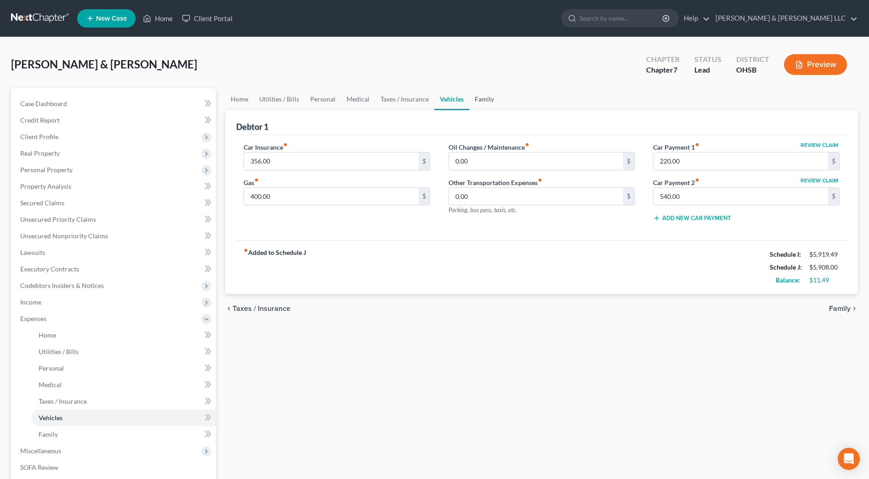
click at [482, 101] on link "Family" at bounding box center [484, 99] width 30 height 22
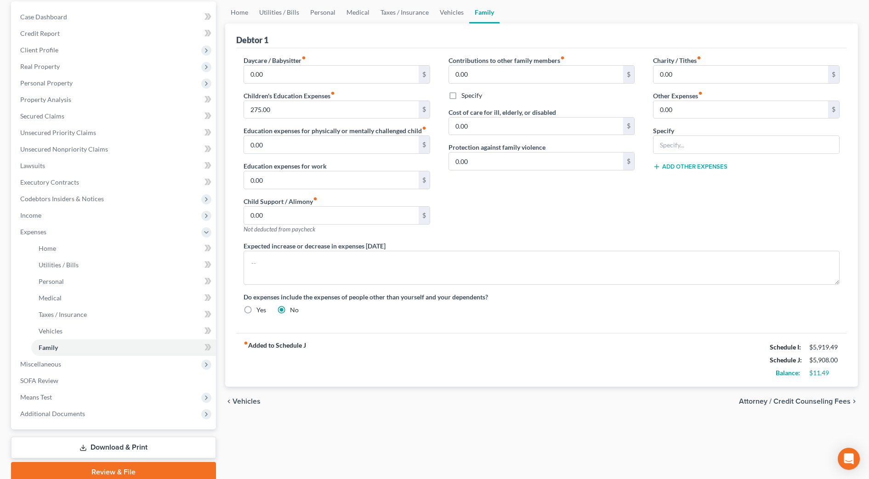
scroll to position [115, 0]
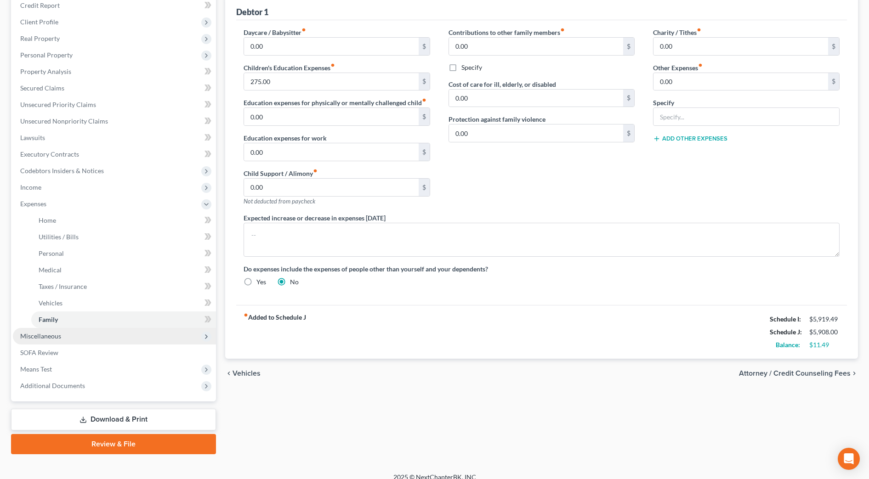
click at [97, 334] on span "Miscellaneous" at bounding box center [114, 336] width 203 height 17
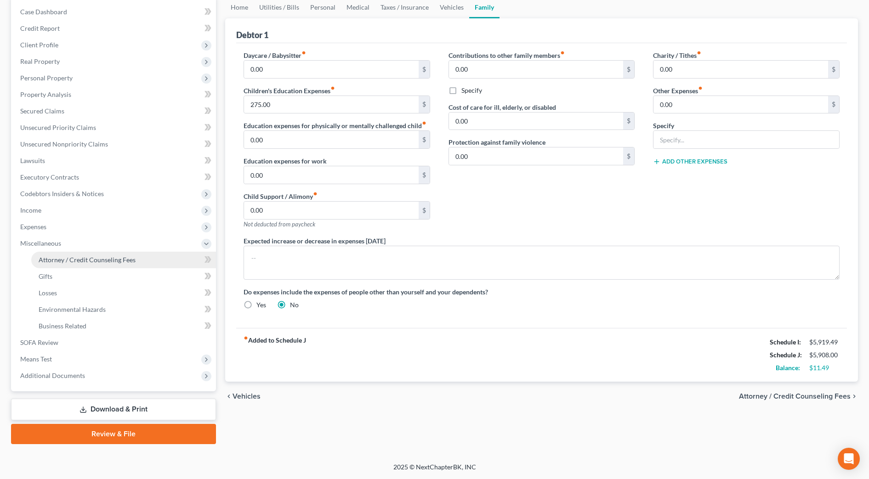
click at [84, 260] on span "Attorney / Credit Counseling Fees" at bounding box center [87, 260] width 97 height 8
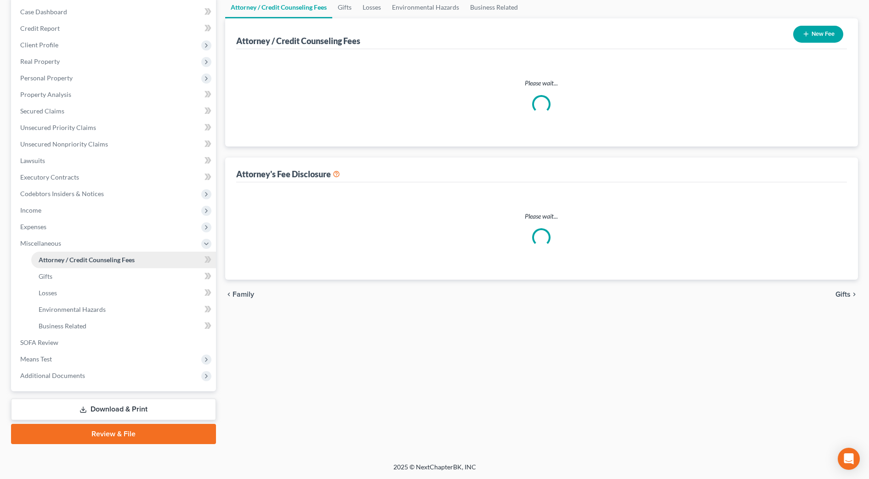
scroll to position [47, 0]
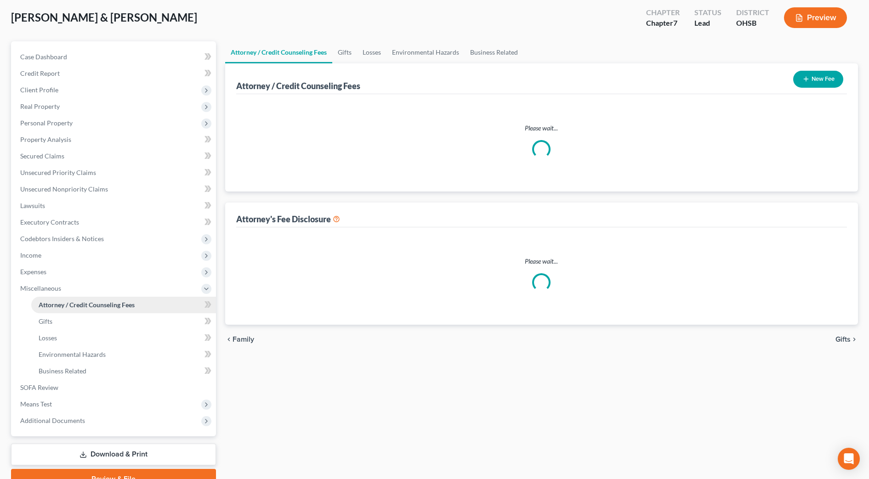
select select "0"
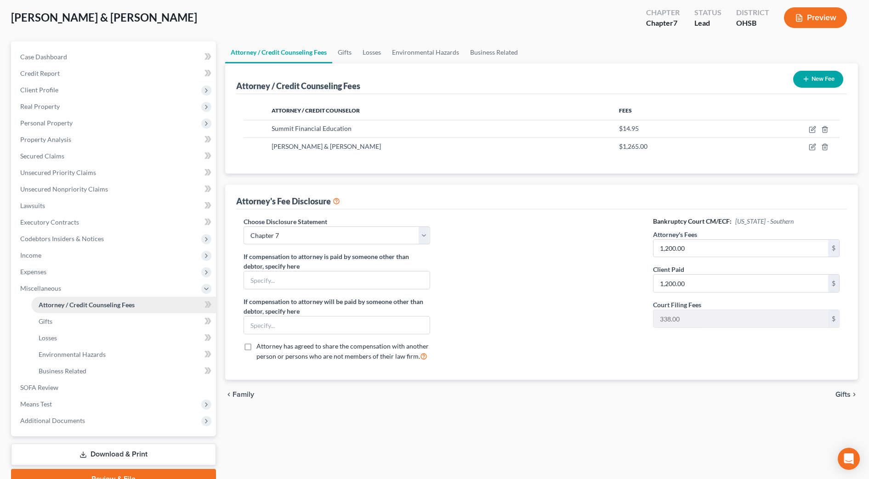
scroll to position [0, 0]
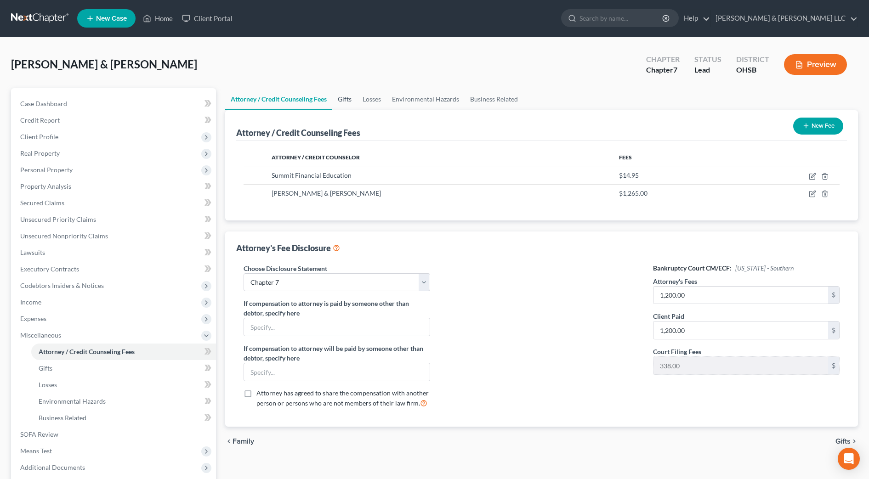
click at [347, 99] on link "Gifts" at bounding box center [344, 99] width 25 height 22
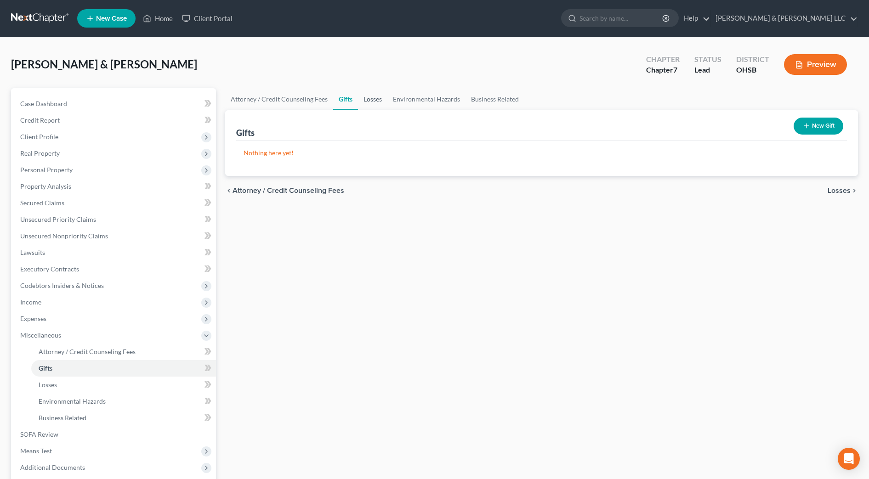
click at [369, 100] on link "Losses" at bounding box center [372, 99] width 29 height 22
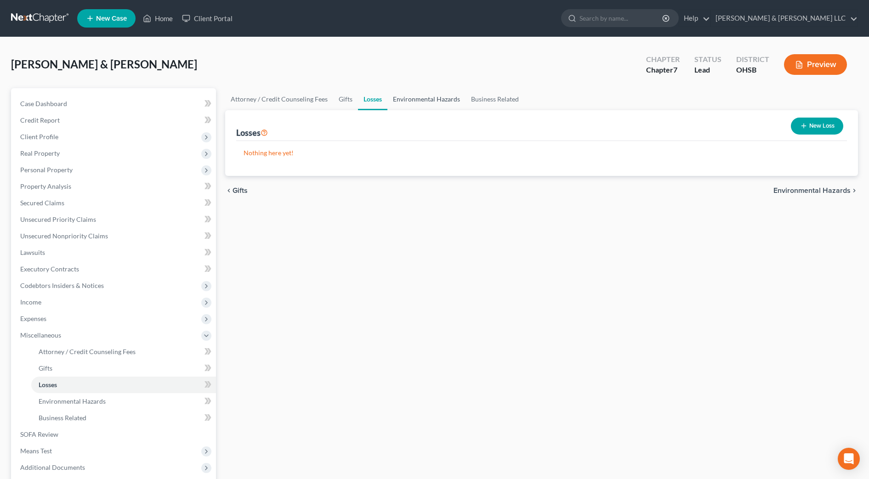
click at [395, 102] on link "Environmental Hazards" at bounding box center [426, 99] width 78 height 22
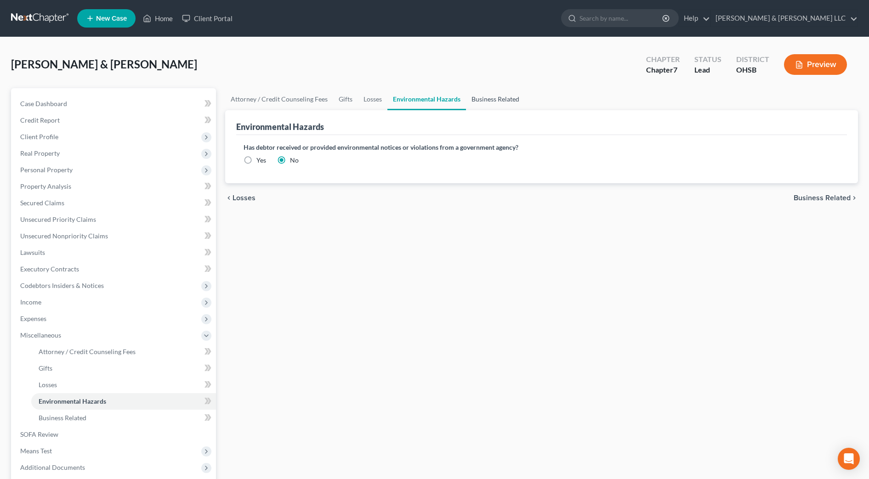
click at [485, 101] on link "Business Related" at bounding box center [495, 99] width 59 height 22
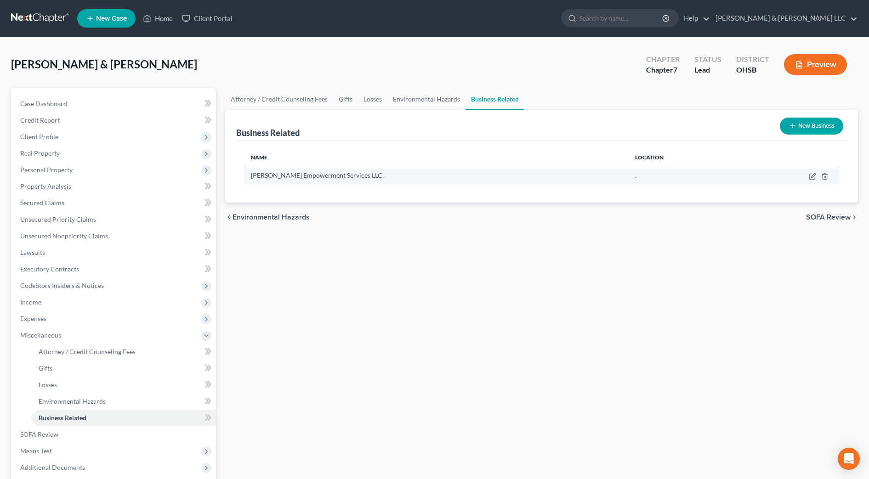
click at [814, 180] on td at bounding box center [789, 175] width 99 height 17
click at [810, 174] on icon "button" at bounding box center [812, 176] width 7 height 7
select select "member"
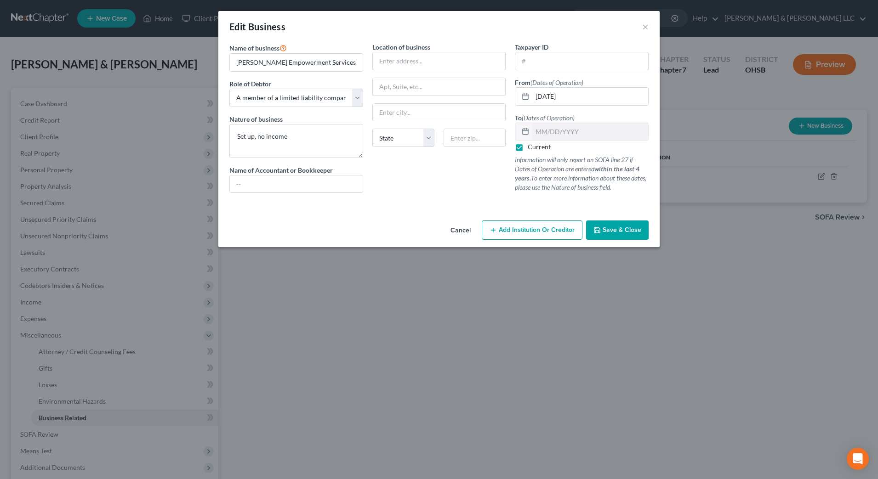
click at [544, 147] on label "Current" at bounding box center [538, 146] width 23 height 9
click at [537, 147] on input "Current" at bounding box center [534, 145] width 6 height 6
checkbox input "false"
click at [542, 131] on input "text" at bounding box center [590, 131] width 116 height 17
type input "[DATE]"
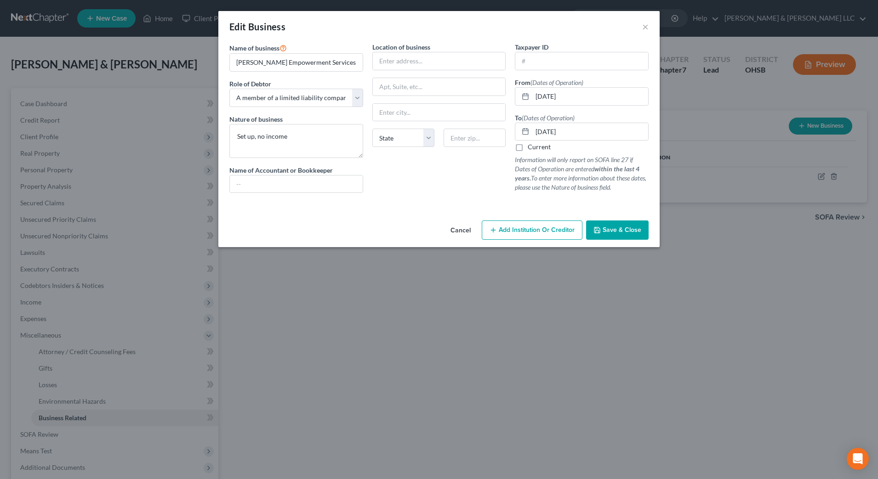
click at [601, 227] on button "Save & Close" at bounding box center [617, 230] width 62 height 19
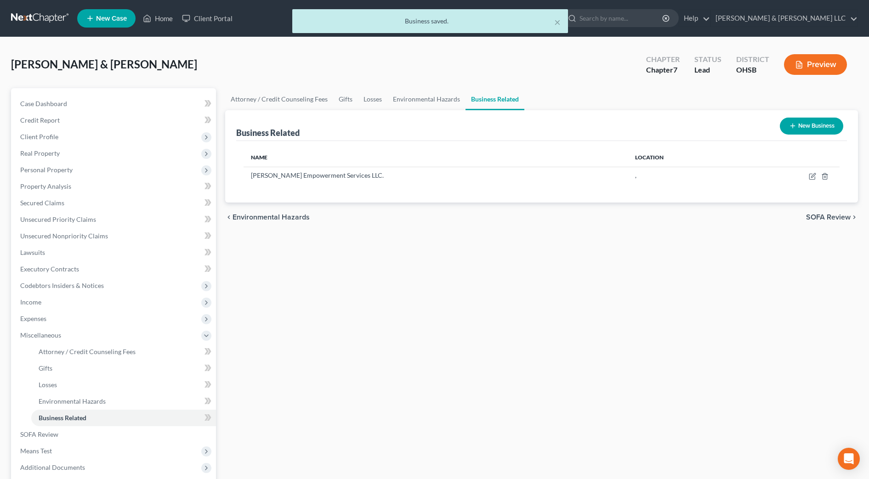
click at [811, 214] on span "SOFA Review" at bounding box center [828, 217] width 45 height 7
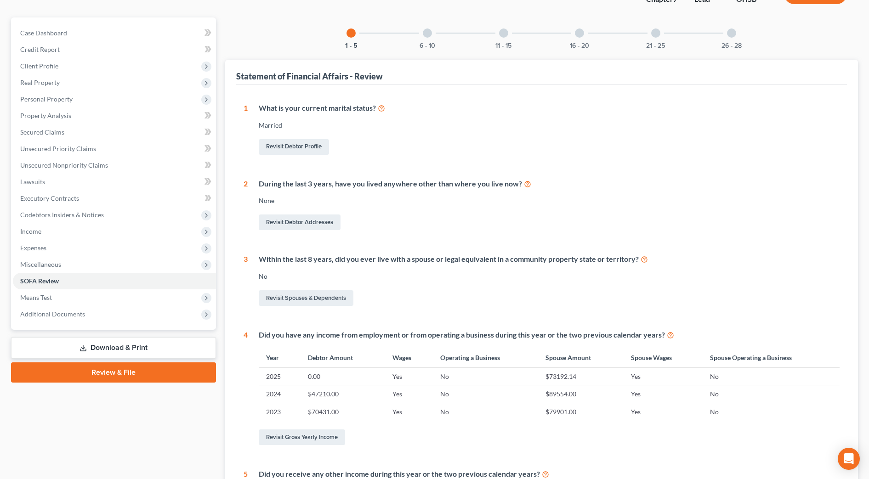
scroll to position [57, 0]
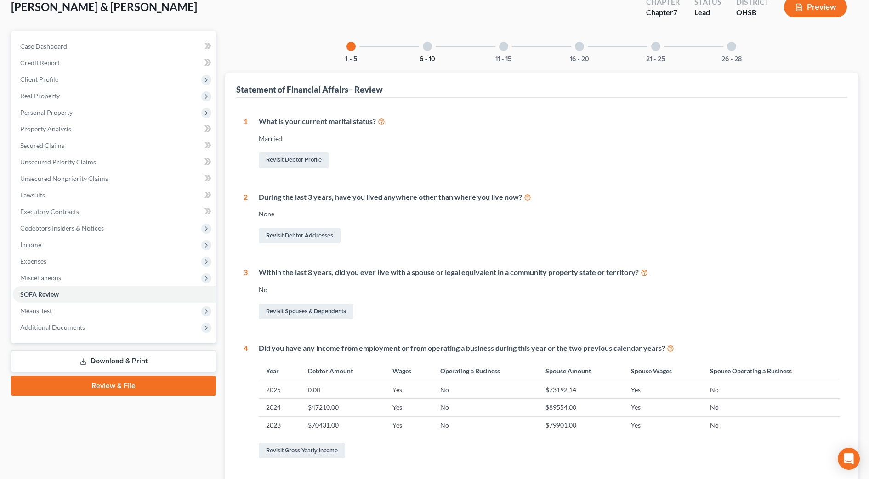
click at [433, 56] on button "6 - 10" at bounding box center [427, 59] width 16 height 6
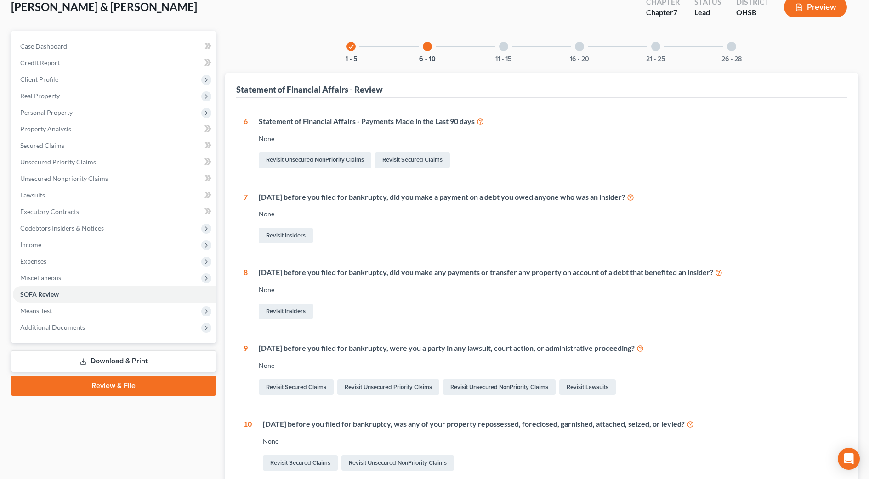
click at [484, 123] on icon at bounding box center [479, 121] width 7 height 9
click at [60, 146] on span "Secured Claims" at bounding box center [42, 146] width 44 height 8
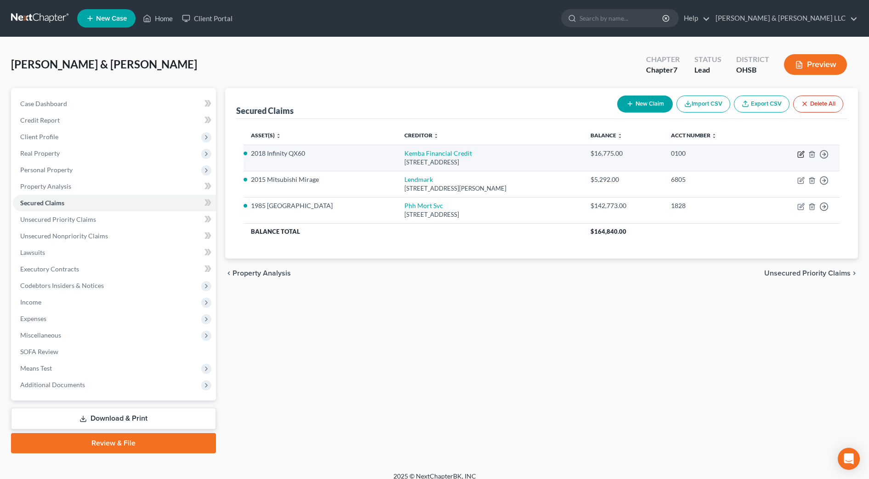
click at [803, 154] on icon "button" at bounding box center [800, 154] width 7 height 7
select select "36"
select select "0"
select select "2"
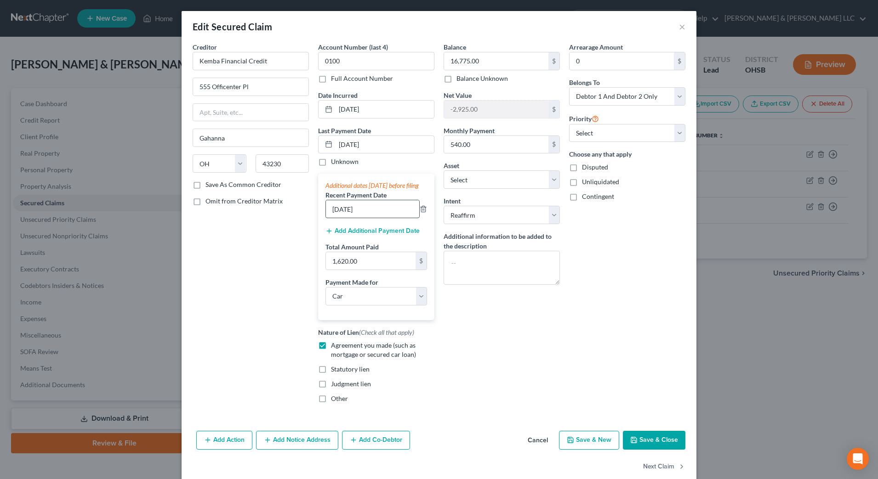
click at [339, 217] on input "[DATE]" at bounding box center [372, 208] width 93 height 17
click at [336, 217] on input "[DATE]" at bounding box center [372, 208] width 93 height 17
type input "[DATE]"
click at [661, 444] on button "Save & Close" at bounding box center [654, 440] width 62 height 19
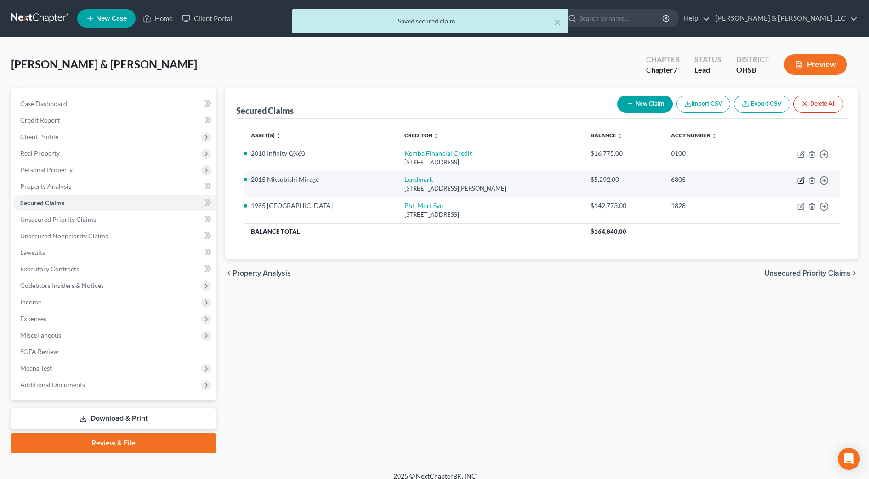
click at [801, 182] on icon "button" at bounding box center [800, 180] width 7 height 7
select select "10"
select select "0"
select select "2"
select select "1"
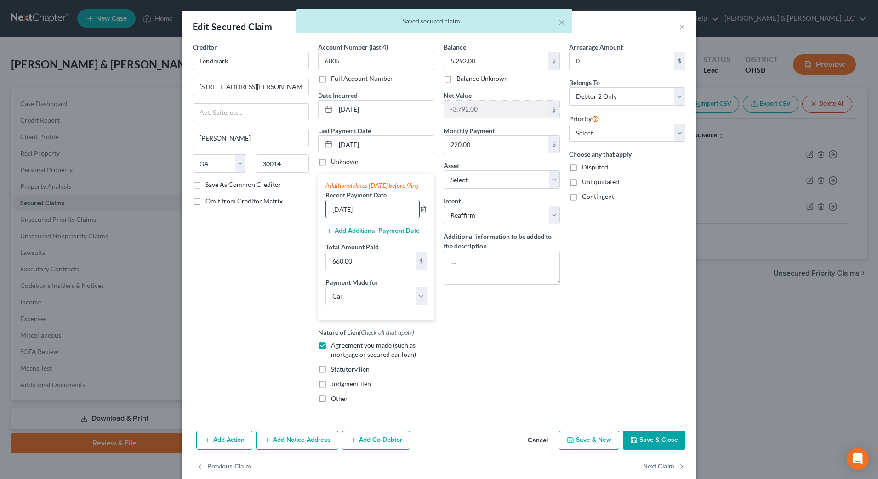
click at [336, 218] on input "[DATE]" at bounding box center [372, 208] width 93 height 17
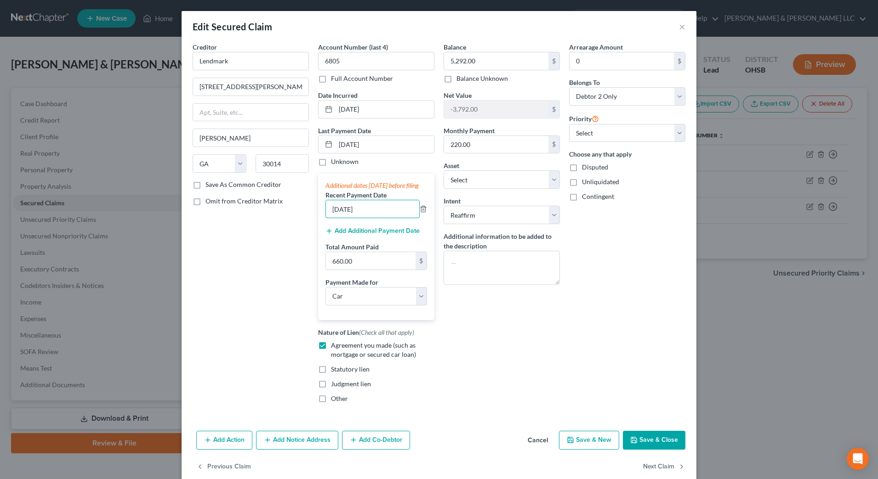
type input "[DATE]"
click at [660, 450] on button "Save & Close" at bounding box center [654, 440] width 62 height 19
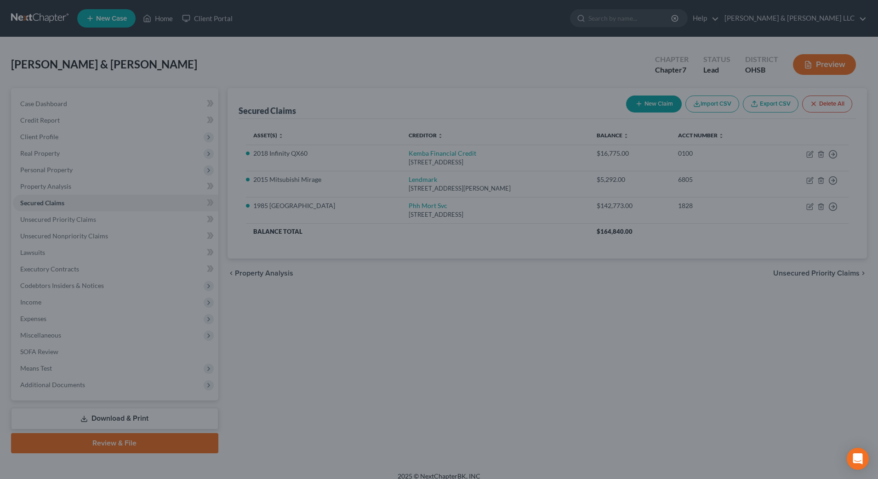
select select "15"
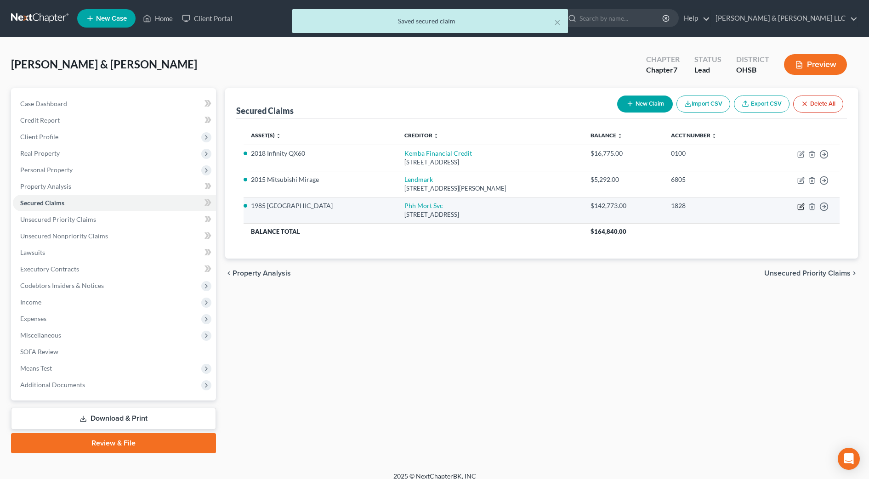
click at [802, 207] on icon "button" at bounding box center [800, 206] width 7 height 7
select select "33"
select select "3"
select select "2"
select select "0"
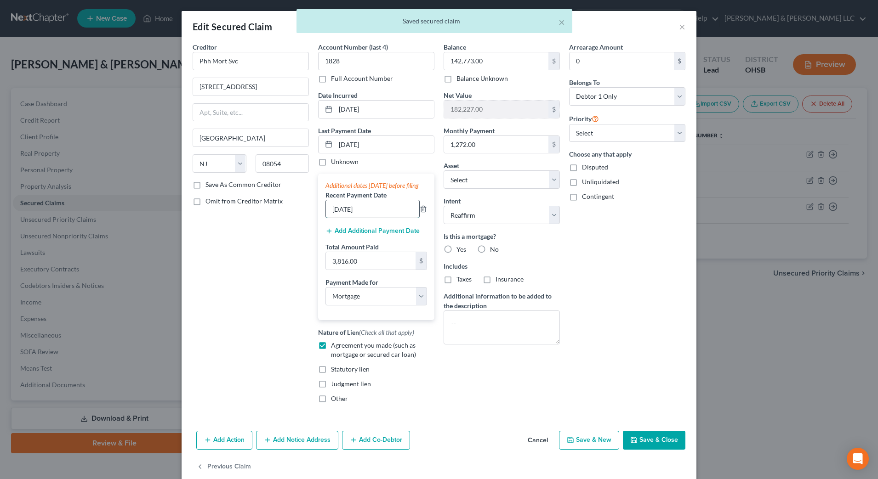
click at [333, 214] on input "[DATE]" at bounding box center [372, 208] width 93 height 17
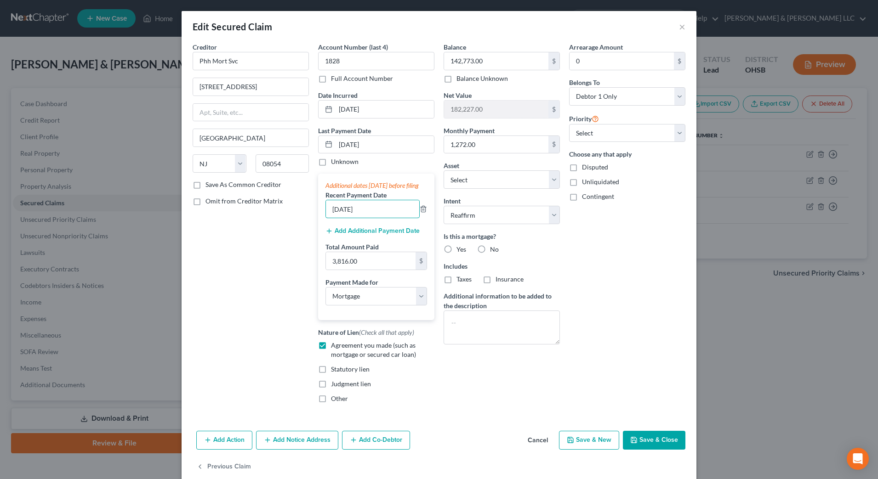
type input "[DATE]"
click at [640, 450] on button "Save & Close" at bounding box center [654, 440] width 62 height 19
select select "2"
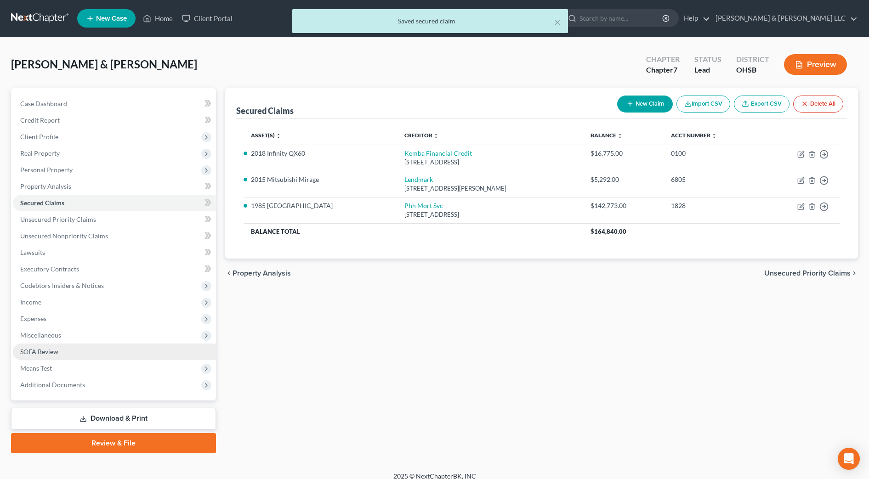
click at [63, 351] on link "SOFA Review" at bounding box center [114, 352] width 203 height 17
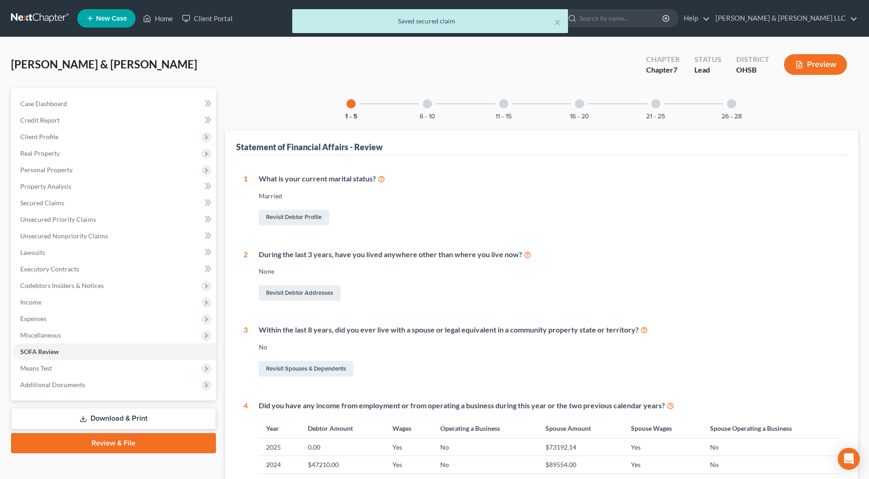
click at [426, 109] on div "6 - 10" at bounding box center [427, 103] width 31 height 31
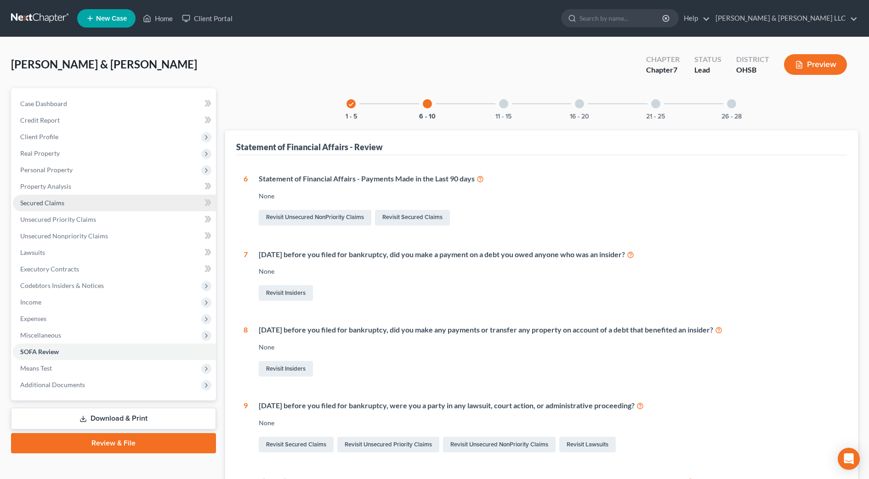
click at [52, 206] on span "Secured Claims" at bounding box center [42, 203] width 44 height 8
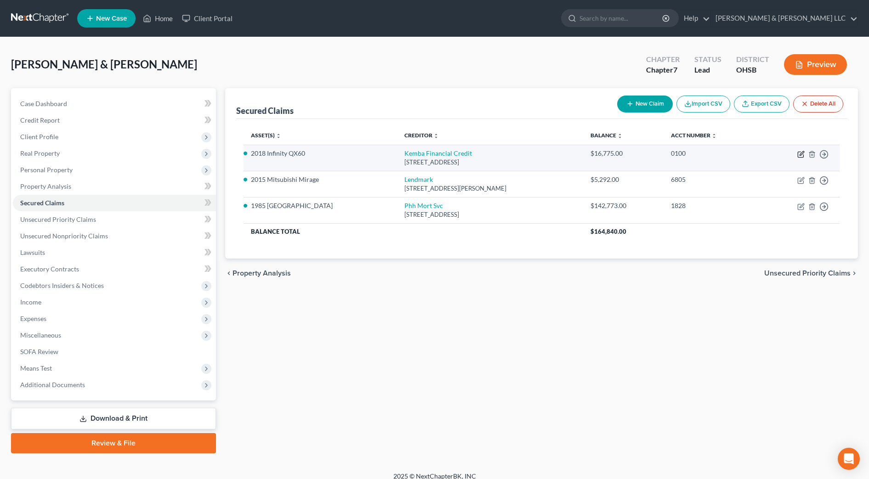
click at [800, 157] on icon "button" at bounding box center [801, 155] width 6 height 6
select select "36"
select select "0"
select select "2"
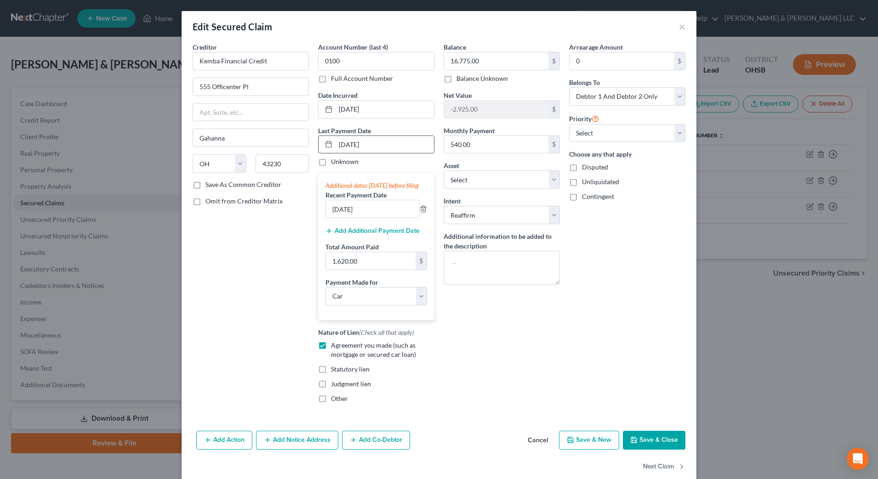
click at [400, 149] on input "[DATE]" at bounding box center [384, 144] width 98 height 17
click at [340, 145] on input "[DATE]" at bounding box center [384, 144] width 98 height 17
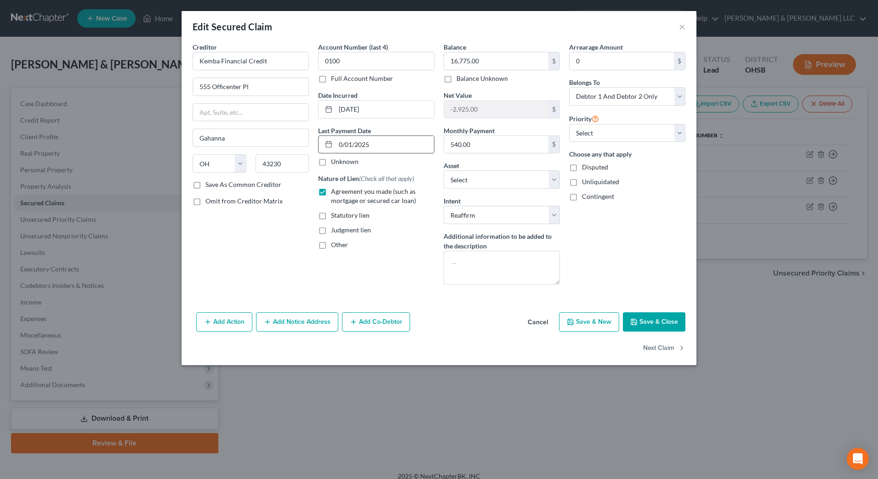
type input "[DATE]"
select select "0"
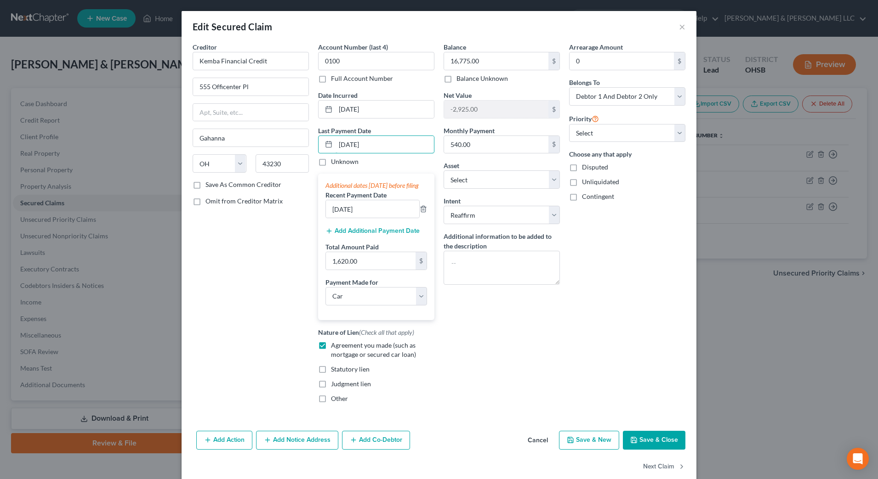
type input "[DATE]"
click at [648, 448] on button "Save & Close" at bounding box center [654, 440] width 62 height 19
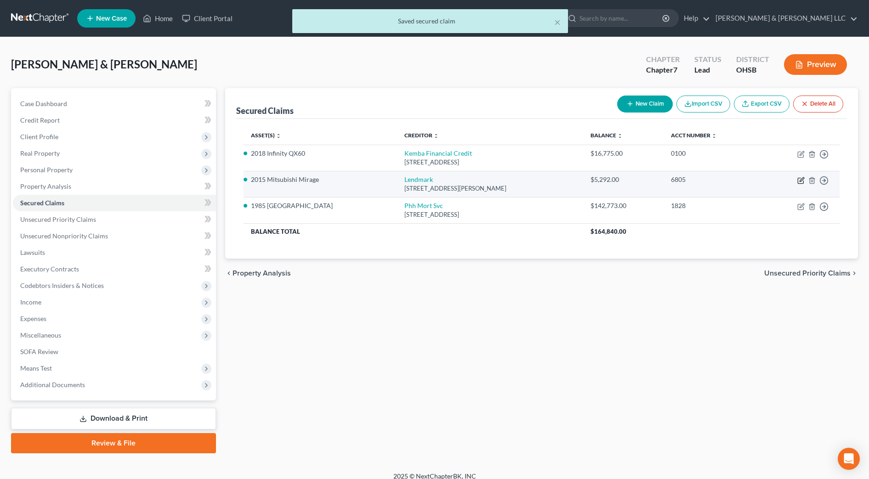
click at [799, 181] on icon "button" at bounding box center [800, 180] width 7 height 7
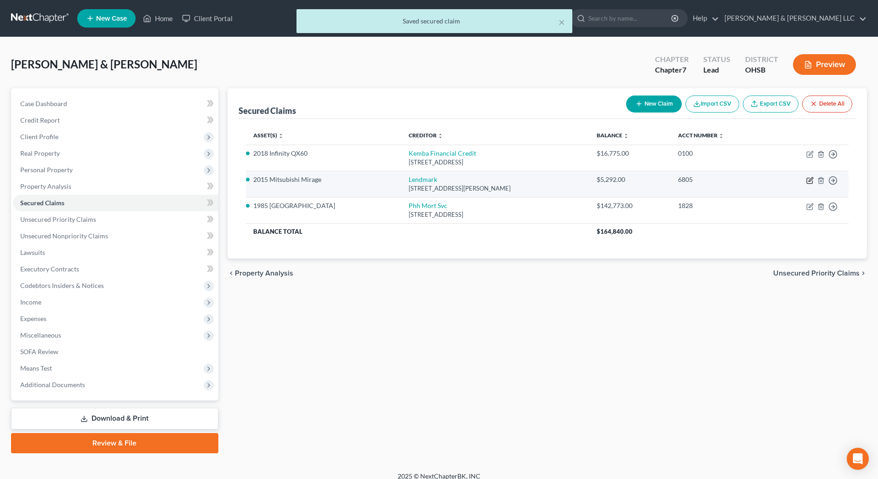
select select "10"
select select "0"
select select "2"
select select "1"
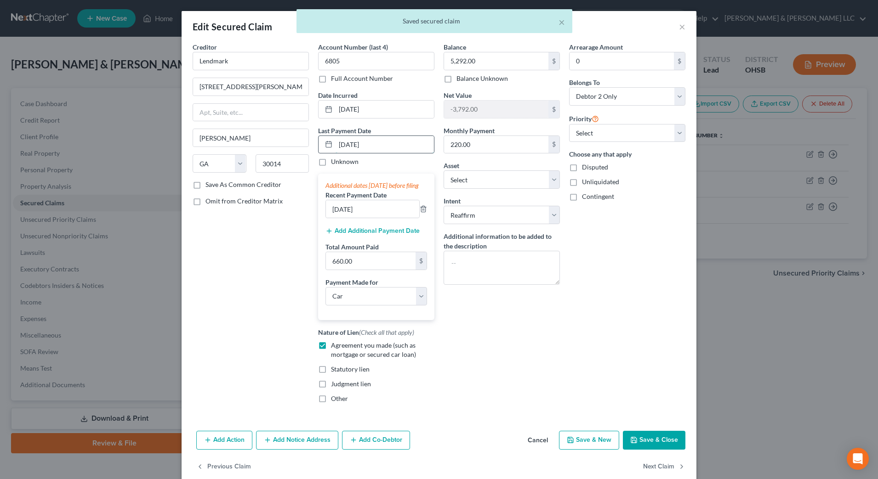
drag, startPoint x: 336, startPoint y: 142, endPoint x: 356, endPoint y: 145, distance: 20.0
click at [356, 145] on input "[DATE]" at bounding box center [384, 144] width 98 height 17
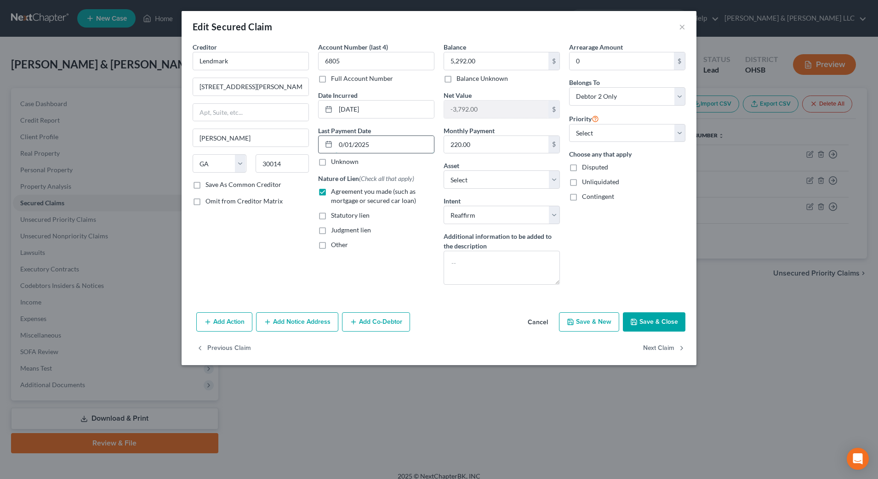
type input "[DATE]"
select select "0"
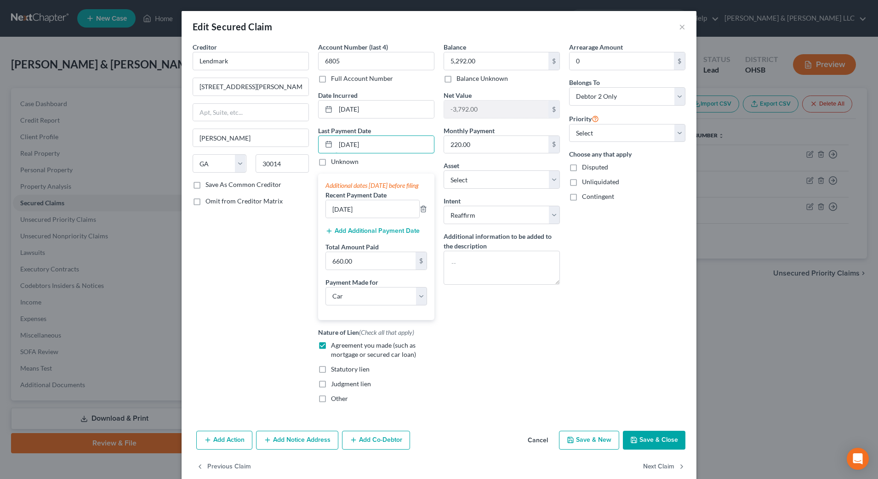
type input "[DATE]"
drag, startPoint x: 640, startPoint y: 449, endPoint x: 614, endPoint y: 314, distance: 137.5
click at [640, 449] on button "Save & Close" at bounding box center [654, 440] width 62 height 19
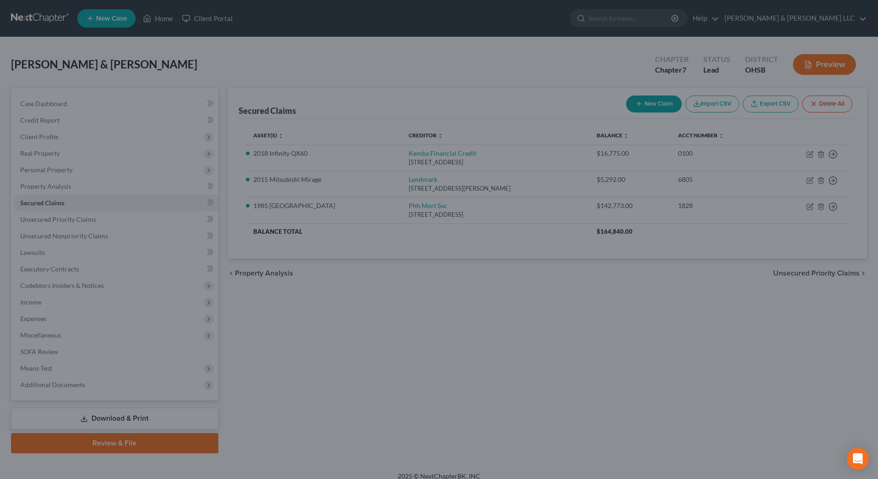
select select "15"
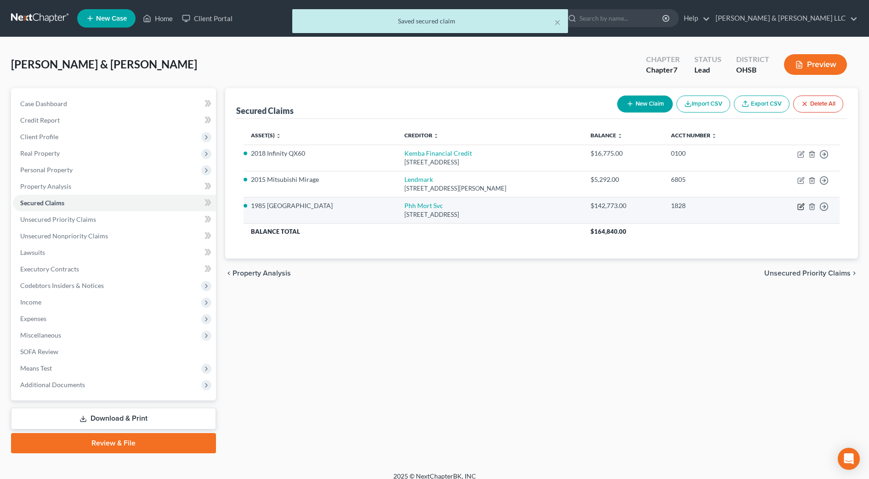
click at [801, 206] on icon "button" at bounding box center [800, 206] width 7 height 7
select select "33"
select select "3"
select select "2"
select select "0"
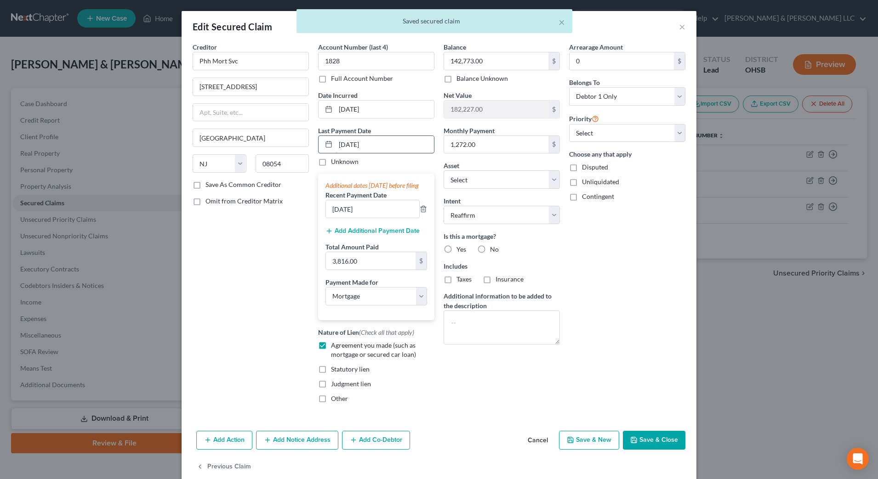
drag, startPoint x: 333, startPoint y: 139, endPoint x: 341, endPoint y: 142, distance: 8.4
click at [341, 142] on input "[DATE]" at bounding box center [384, 144] width 98 height 17
type input "[DATE]"
select select "3"
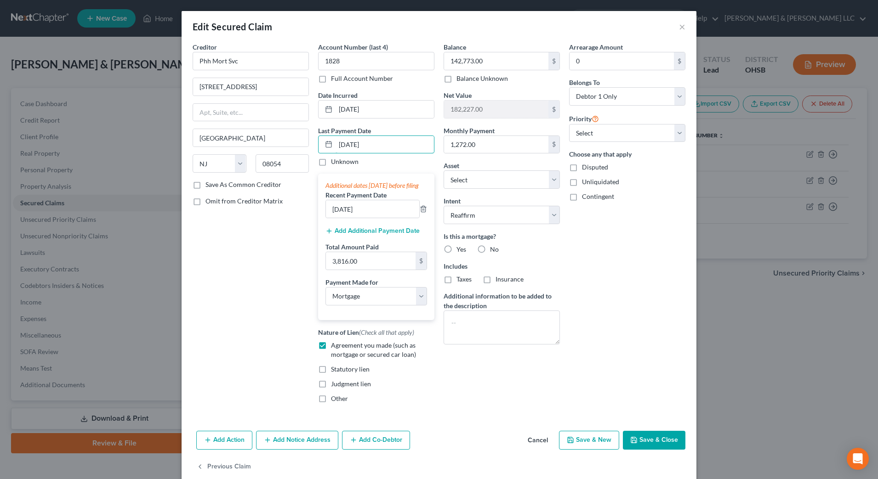
type input "[DATE]"
click at [643, 450] on button "Save & Close" at bounding box center [654, 440] width 62 height 19
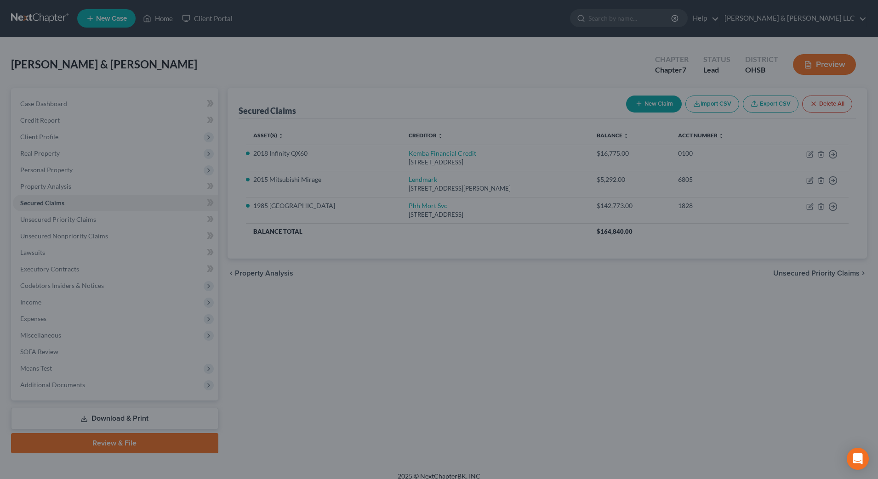
select select "2"
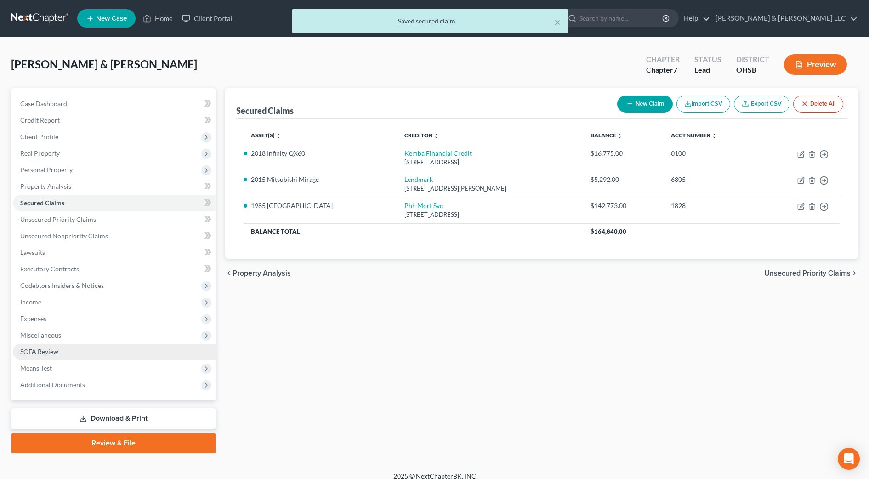
click at [58, 345] on link "SOFA Review" at bounding box center [114, 352] width 203 height 17
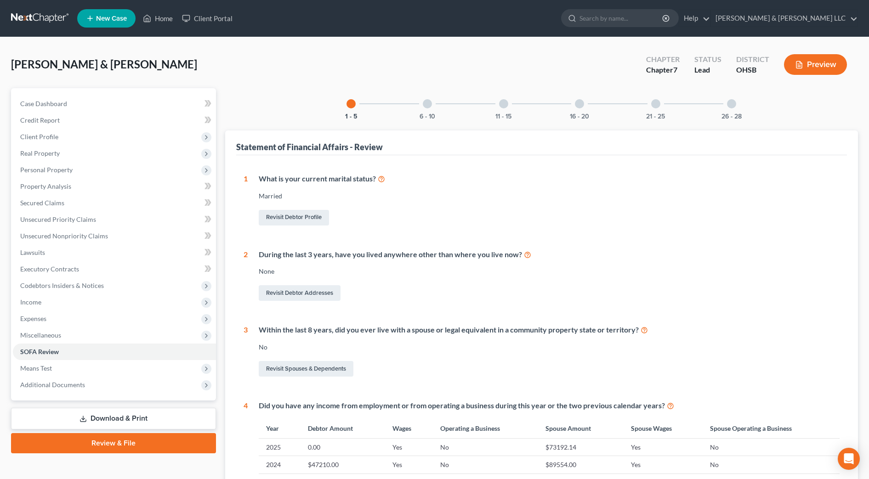
click at [425, 108] on div at bounding box center [427, 103] width 9 height 9
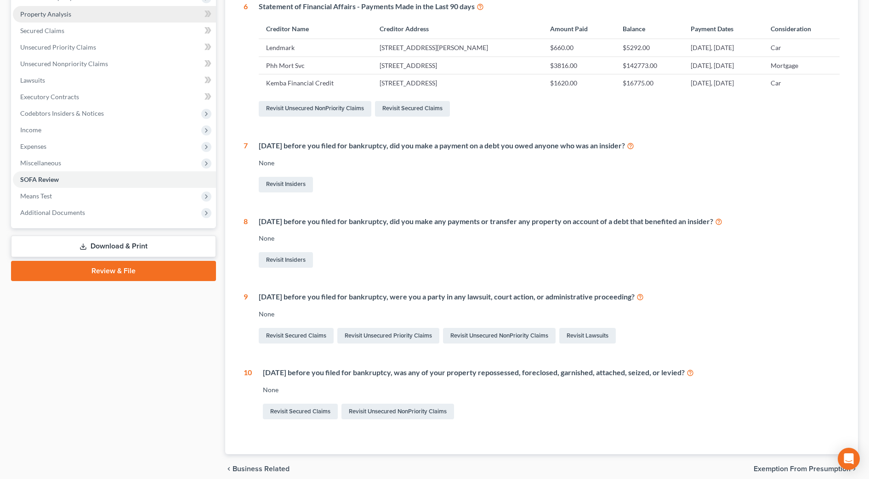
scroll to position [57, 0]
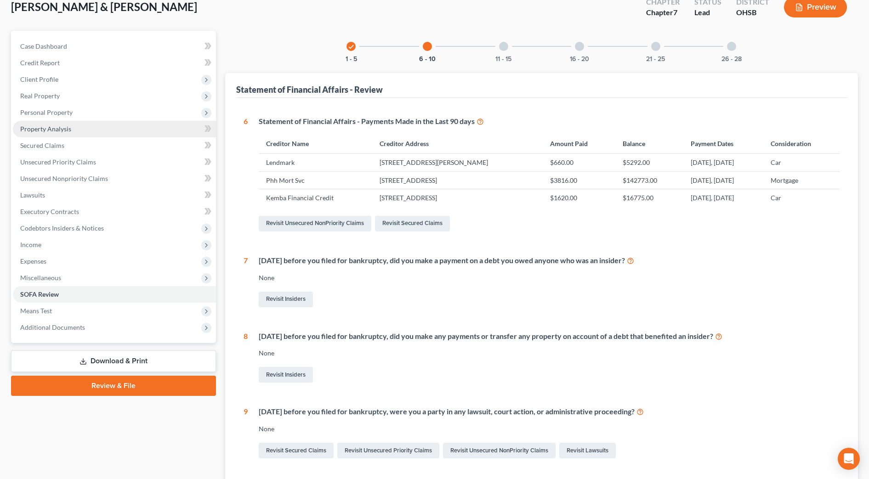
click at [65, 126] on span "Property Analysis" at bounding box center [45, 129] width 51 height 8
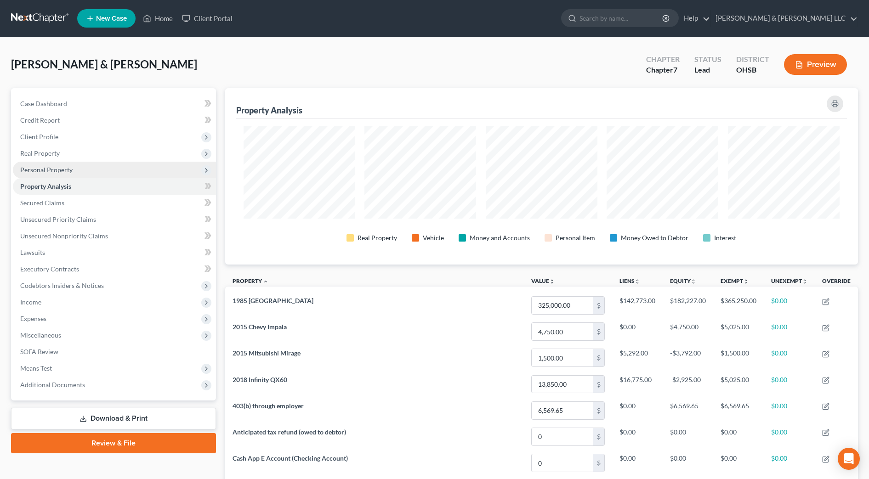
click at [72, 169] on span "Personal Property" at bounding box center [114, 170] width 203 height 17
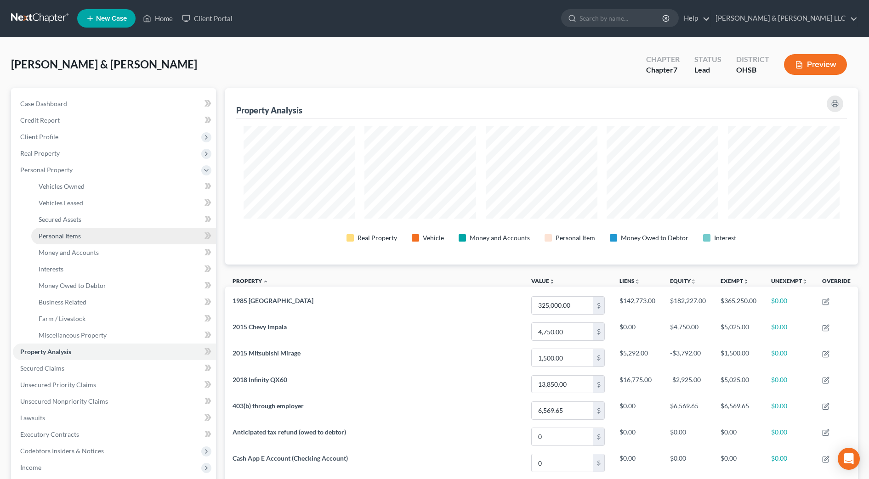
click at [77, 233] on span "Personal Items" at bounding box center [60, 236] width 42 height 8
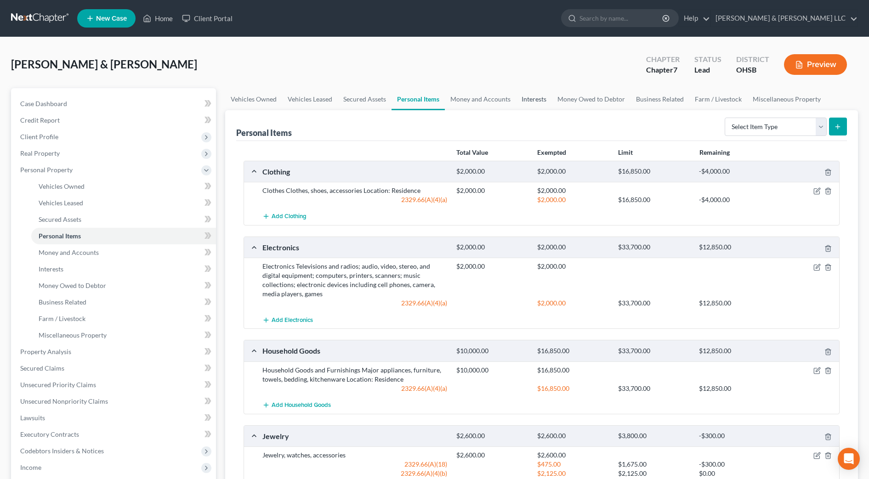
click at [526, 97] on link "Interests" at bounding box center [534, 99] width 36 height 22
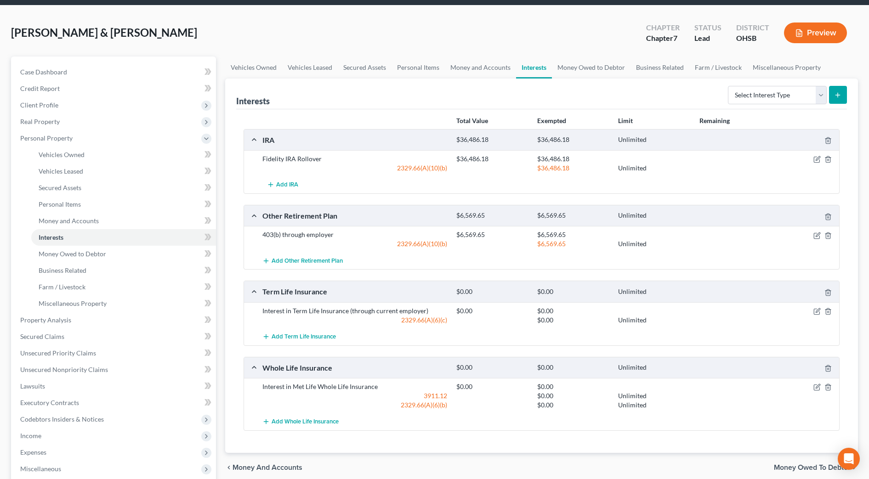
scroll to position [57, 0]
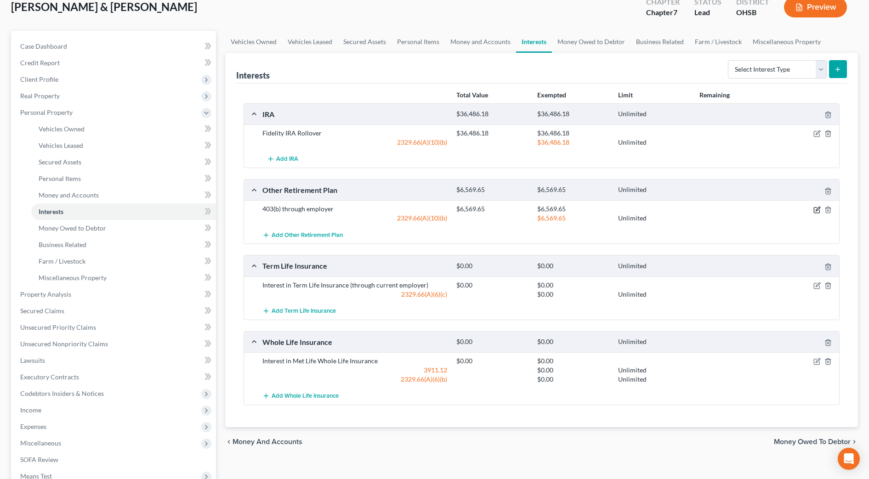
click at [816, 211] on icon "button" at bounding box center [818, 209] width 4 height 4
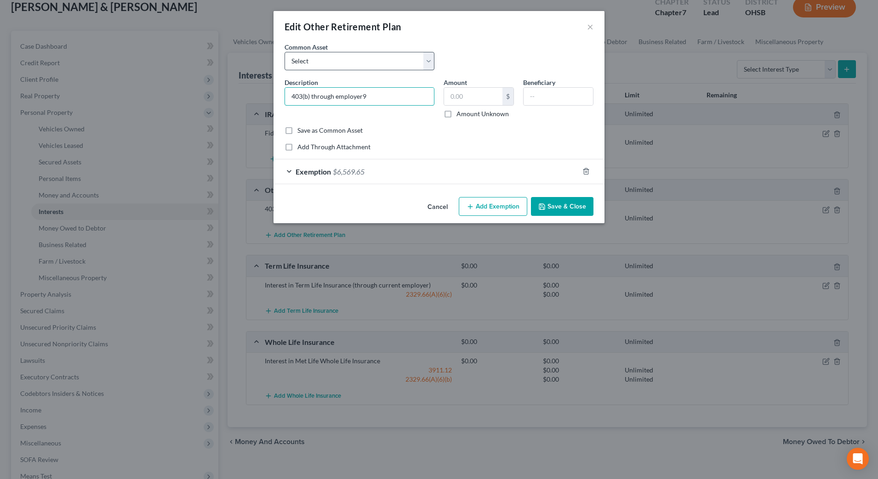
type input "403(b) through employer"
click at [441, 209] on button "Cancel" at bounding box center [437, 207] width 35 height 18
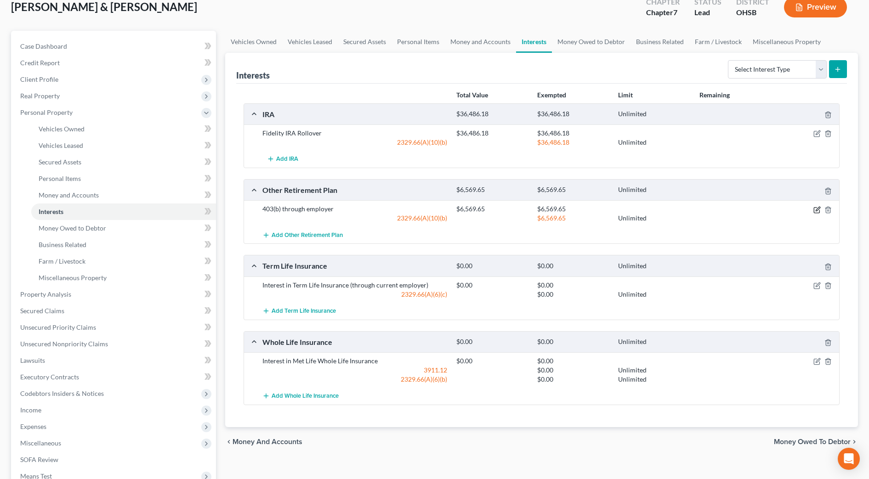
click at [817, 209] on icon "button" at bounding box center [816, 209] width 7 height 7
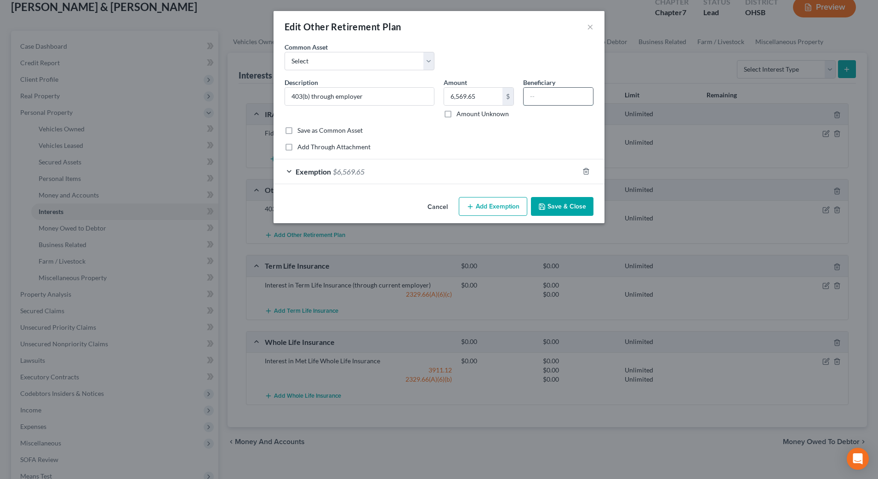
click at [540, 98] on input "text" at bounding box center [557, 96] width 69 height 17
type input "403(b) through employer"
click at [458, 94] on input "text" at bounding box center [473, 96] width 58 height 17
type input "9,059.32"
click at [472, 176] on div "Exemption $6,569.65" at bounding box center [425, 171] width 305 height 24
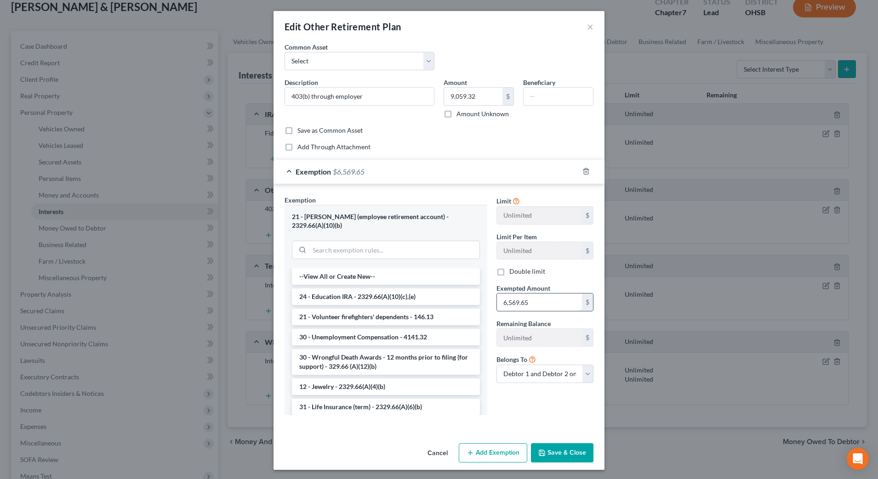
drag, startPoint x: 549, startPoint y: 306, endPoint x: 550, endPoint y: 301, distance: 4.8
click at [549, 305] on input "6,569.65" at bounding box center [539, 302] width 85 height 17
type input "9,059.32"
click at [416, 97] on input "403(b) through employer" at bounding box center [359, 96] width 149 height 17
click at [289, 96] on input "403(b) through employer" at bounding box center [359, 96] width 149 height 17
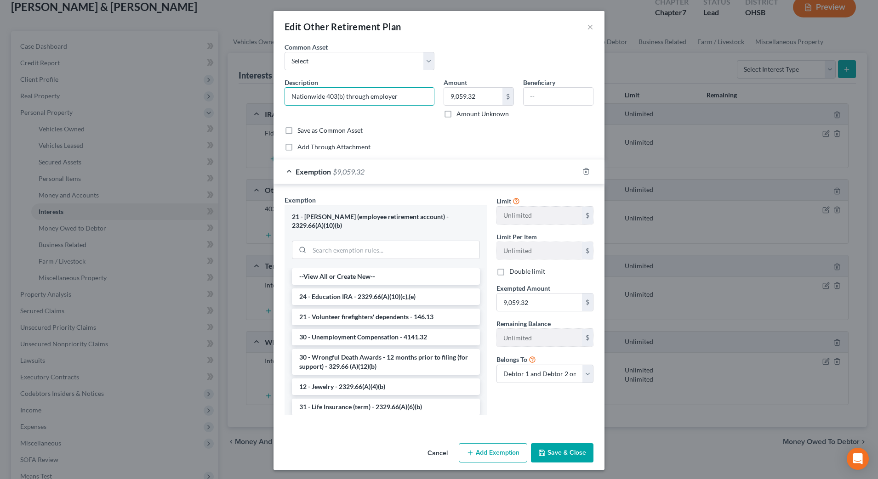
type input "Nationwide 403(b) through employer"
click at [561, 446] on button "Save & Close" at bounding box center [562, 452] width 62 height 19
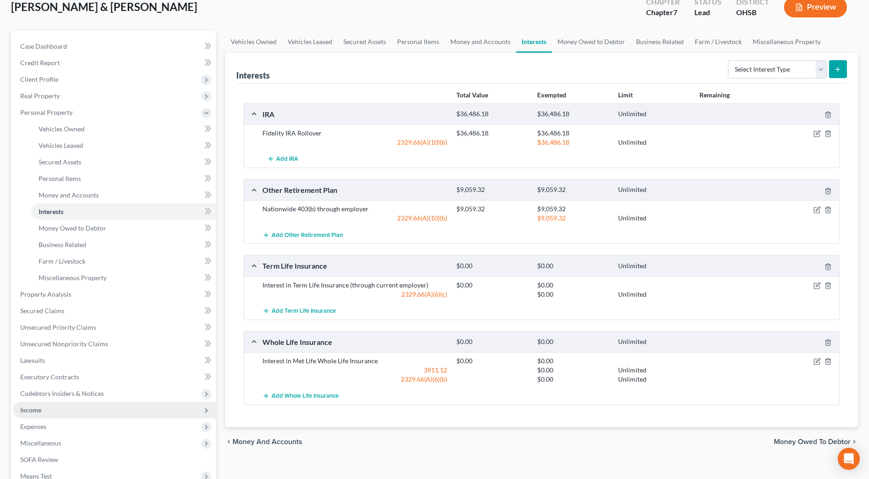
click at [72, 411] on span "Income" at bounding box center [114, 410] width 203 height 17
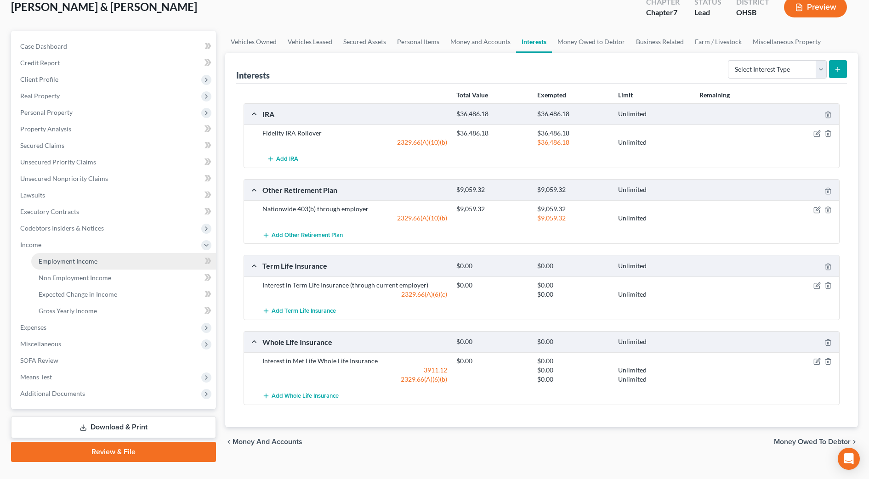
click at [77, 264] on span "Employment Income" at bounding box center [68, 261] width 59 height 8
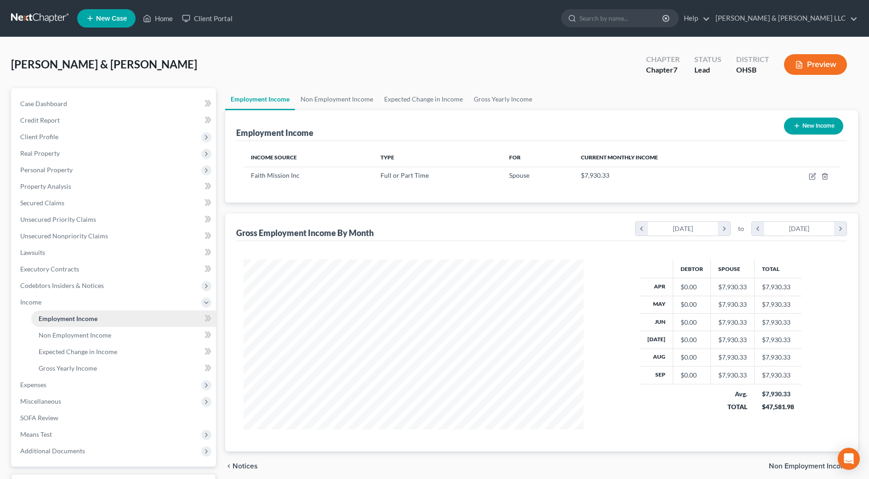
scroll to position [170, 358]
click at [55, 188] on span "Property Analysis" at bounding box center [45, 186] width 51 height 8
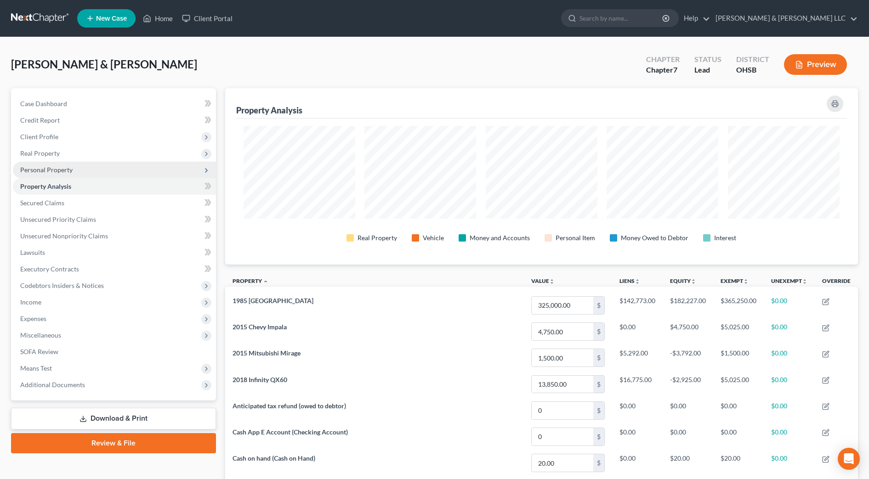
scroll to position [176, 633]
click at [58, 172] on span "Personal Property" at bounding box center [46, 170] width 52 height 8
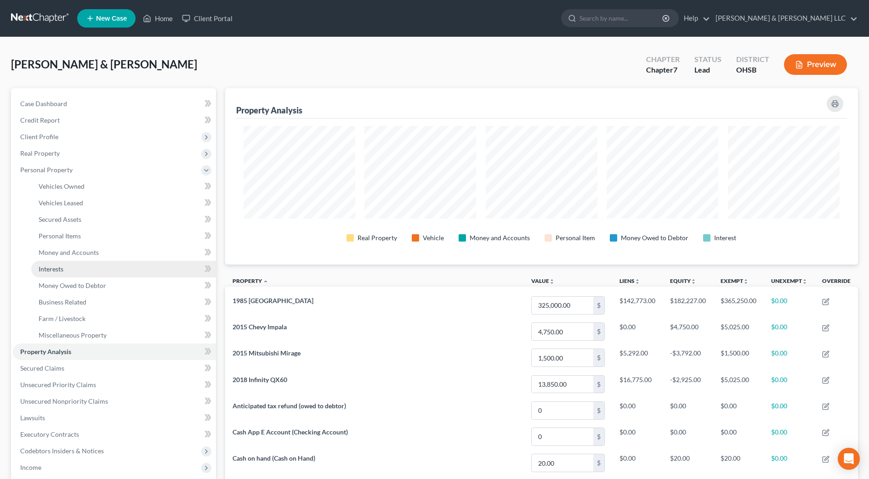
click at [74, 267] on link "Interests" at bounding box center [123, 269] width 185 height 17
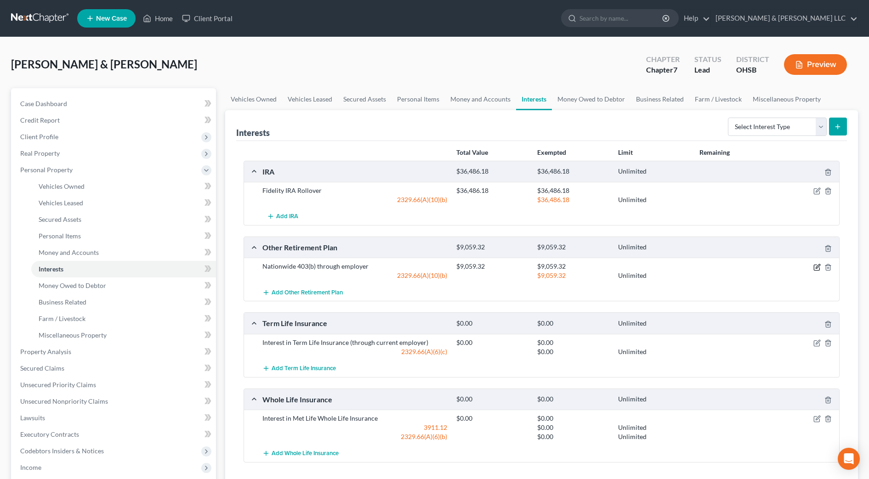
click at [816, 266] on icon "button" at bounding box center [818, 266] width 4 height 4
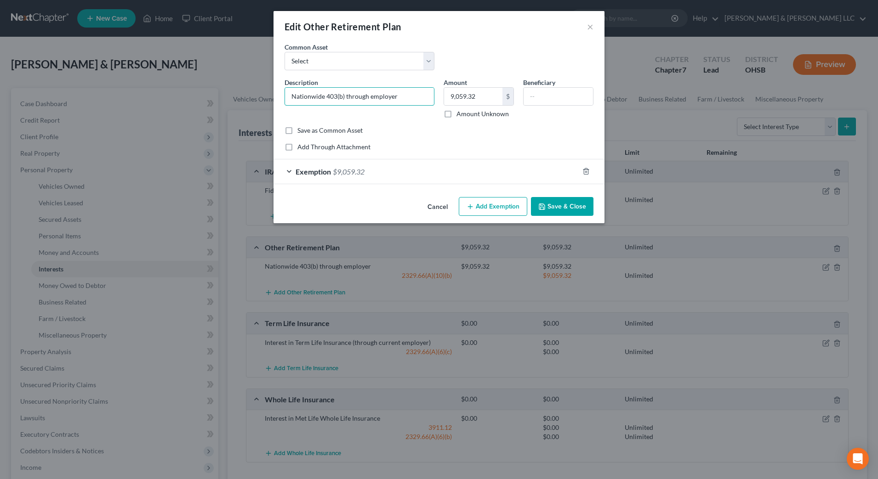
drag, startPoint x: 325, startPoint y: 99, endPoint x: 272, endPoint y: 94, distance: 53.5
click at [272, 94] on div "Edit Other Retirement Plan × An exemption set must first be selected from the F…" at bounding box center [439, 239] width 878 height 479
click at [319, 97] on input "[DEMOGRAPHIC_DATA] 403(b) through employer" at bounding box center [359, 96] width 149 height 17
type input "[DEMOGRAPHIC_DATA] 403(b) through employer"
click at [551, 202] on button "Save & Close" at bounding box center [562, 206] width 62 height 19
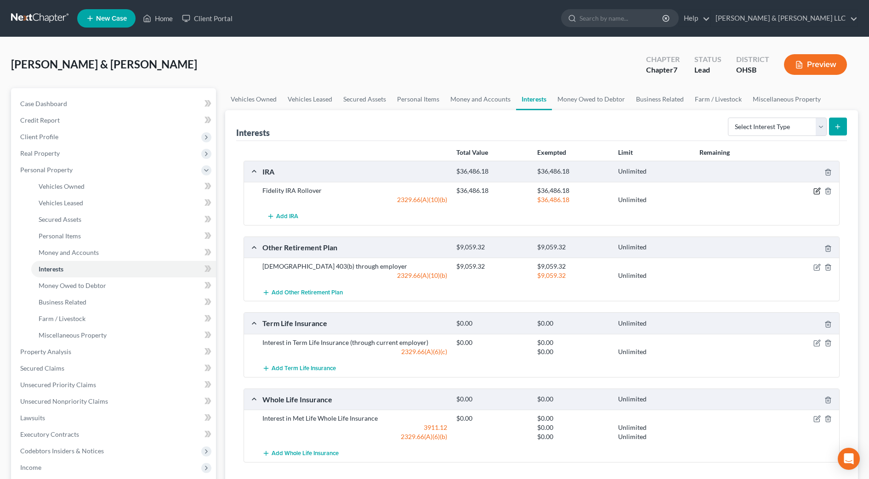
click at [814, 192] on icon "button" at bounding box center [817, 192] width 6 height 6
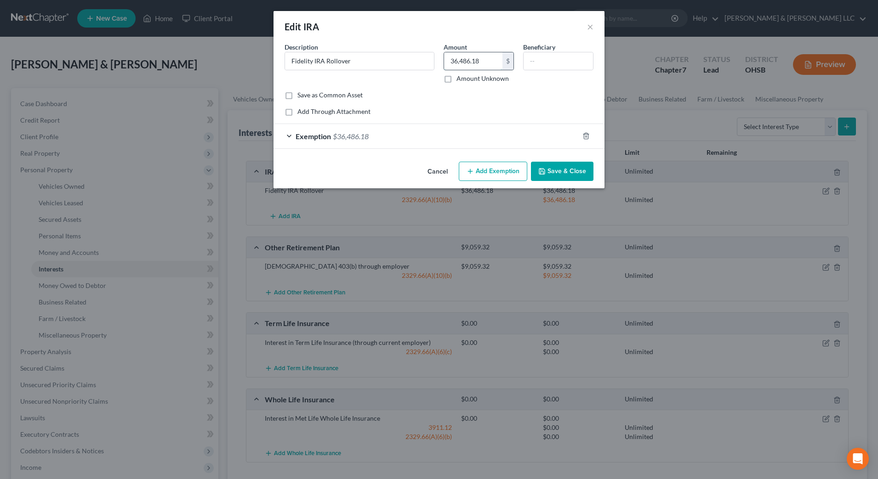
click at [481, 62] on input "36,486.18" at bounding box center [473, 60] width 58 height 17
type input "53,776.28"
click at [492, 147] on div "Exemption $36,486.18" at bounding box center [425, 136] width 305 height 24
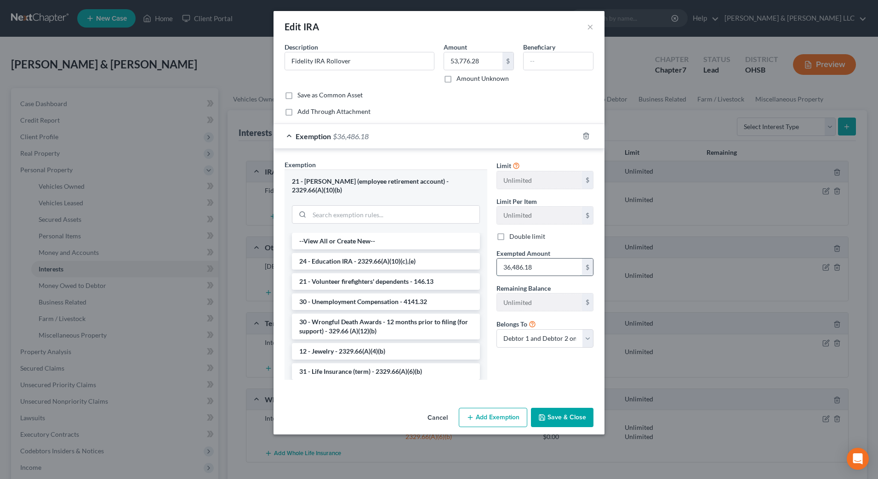
click at [549, 272] on input "36,486.18" at bounding box center [539, 267] width 85 height 17
type input "53,776.28"
click at [484, 60] on input "53,776.28" at bounding box center [473, 60] width 58 height 17
click at [558, 413] on button "Save & Close" at bounding box center [562, 417] width 62 height 19
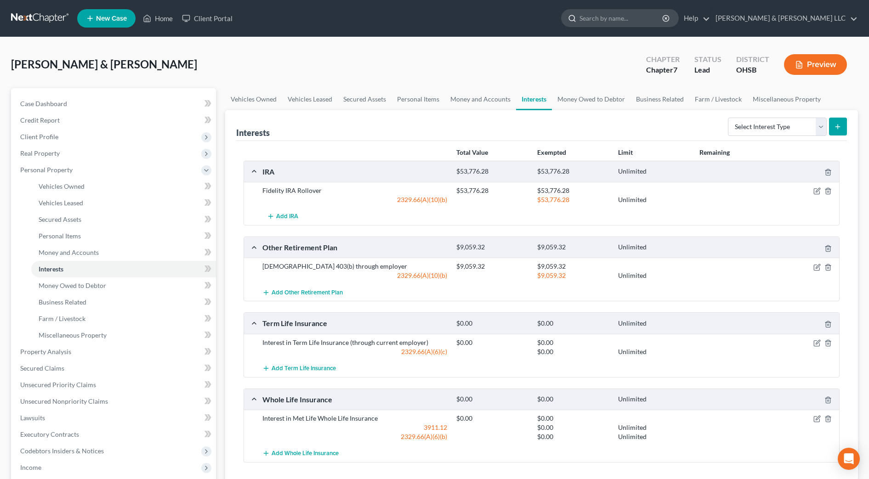
click at [657, 19] on input "search" at bounding box center [621, 18] width 84 height 17
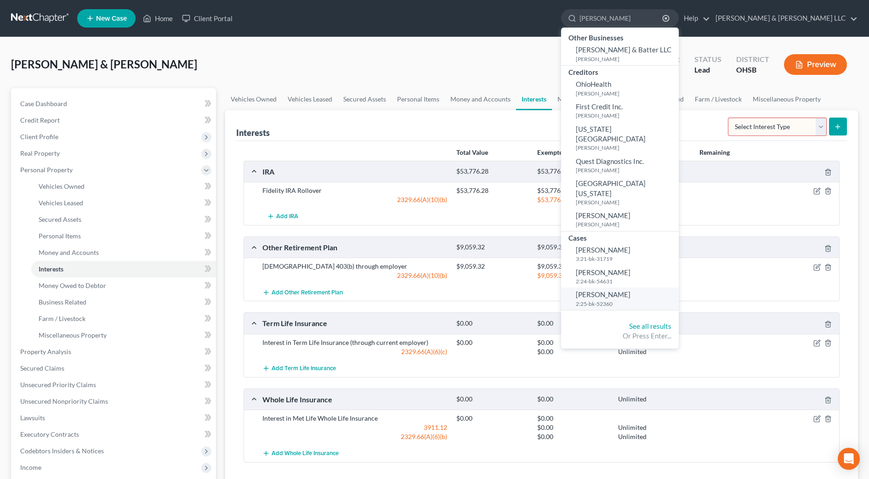
type input "[PERSON_NAME]"
click at [630, 290] on span "[PERSON_NAME]" at bounding box center [603, 294] width 55 height 8
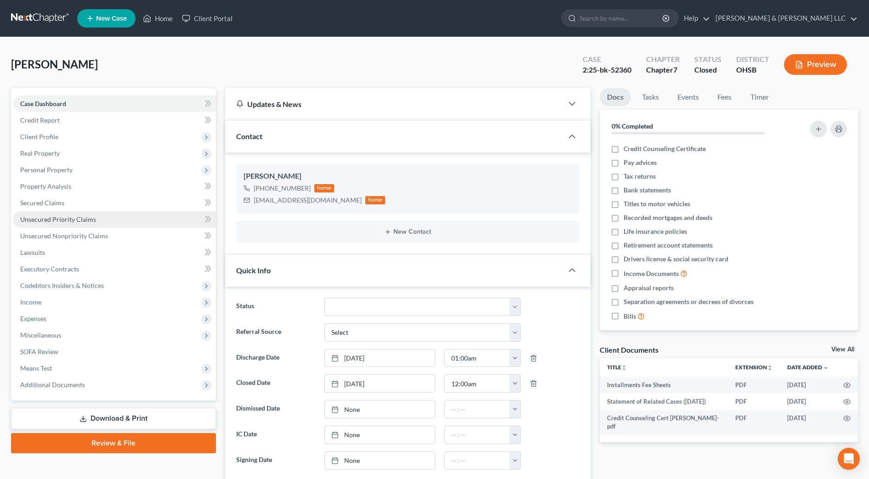
click at [32, 221] on span "Unsecured Priority Claims" at bounding box center [58, 219] width 76 height 8
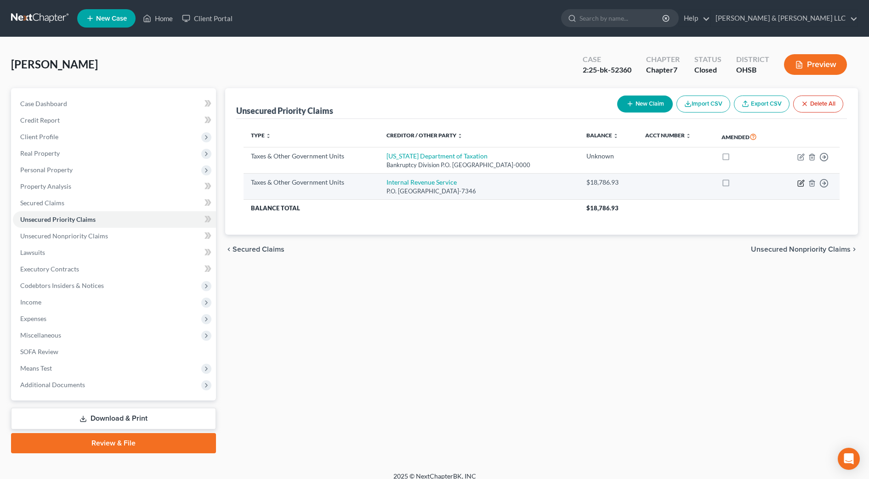
click at [802, 186] on icon "button" at bounding box center [800, 183] width 7 height 7
select select "0"
select select "39"
select select "0"
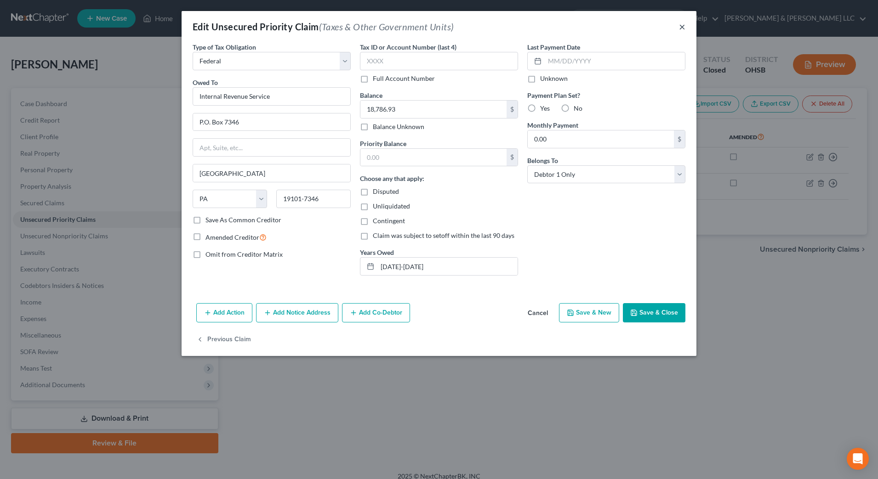
click at [680, 26] on button "×" at bounding box center [682, 26] width 6 height 11
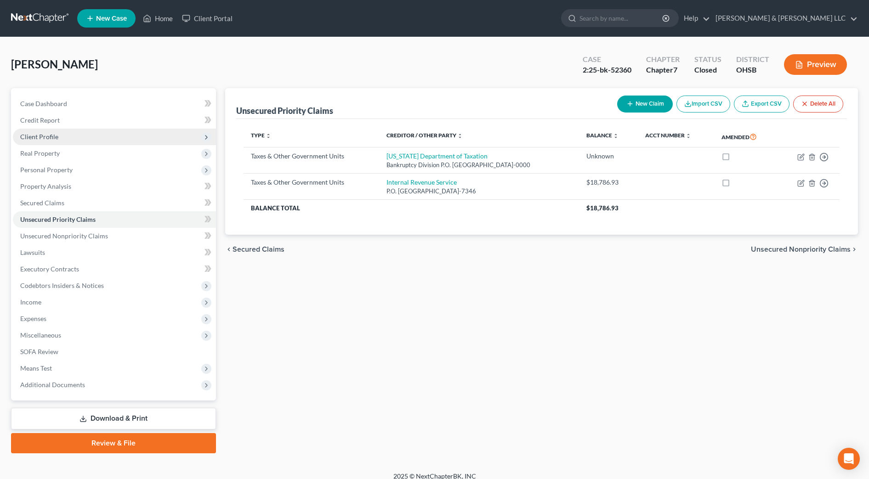
click at [42, 140] on span "Client Profile" at bounding box center [39, 137] width 38 height 8
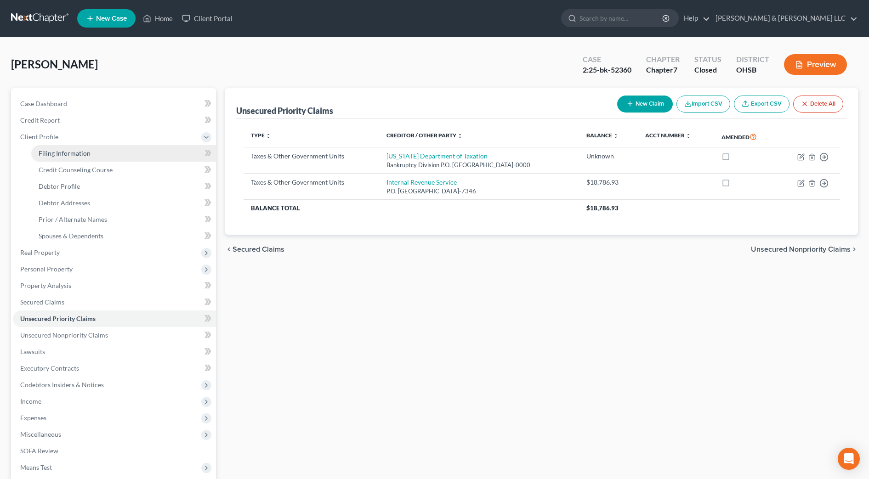
click at [49, 151] on span "Filing Information" at bounding box center [65, 153] width 52 height 8
select select "1"
select select "0"
select select "36"
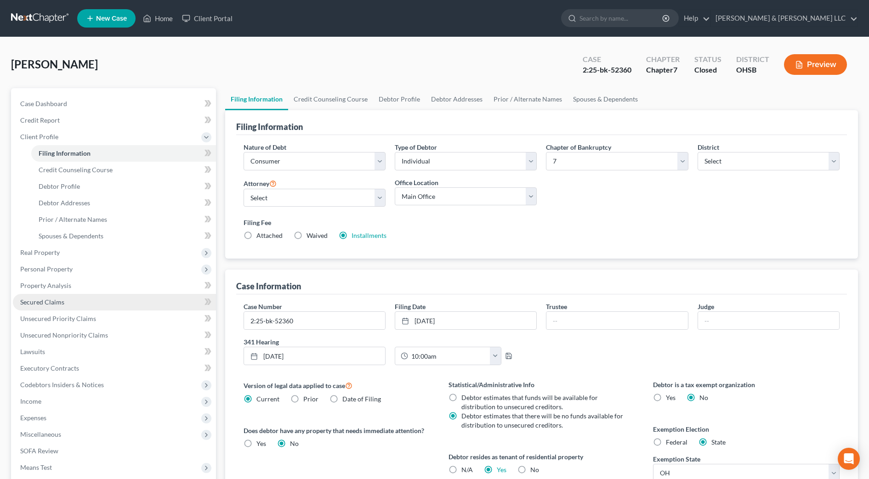
scroll to position [57, 0]
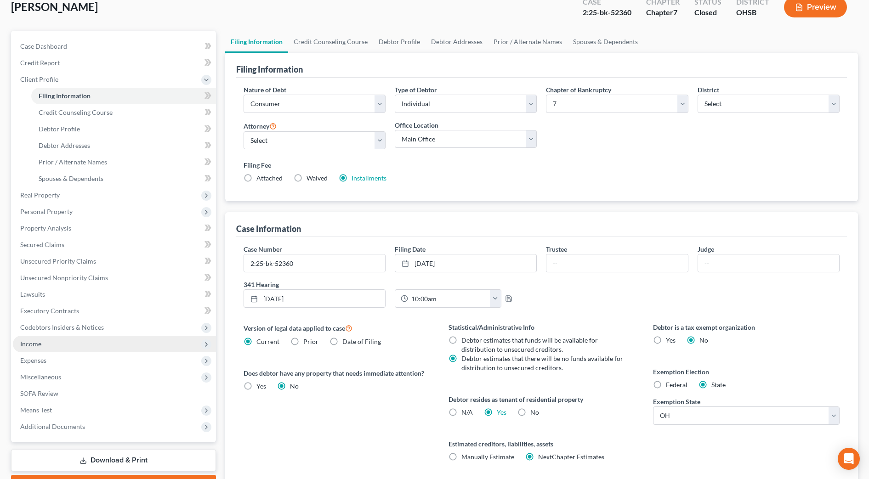
click at [71, 346] on span "Income" at bounding box center [114, 344] width 203 height 17
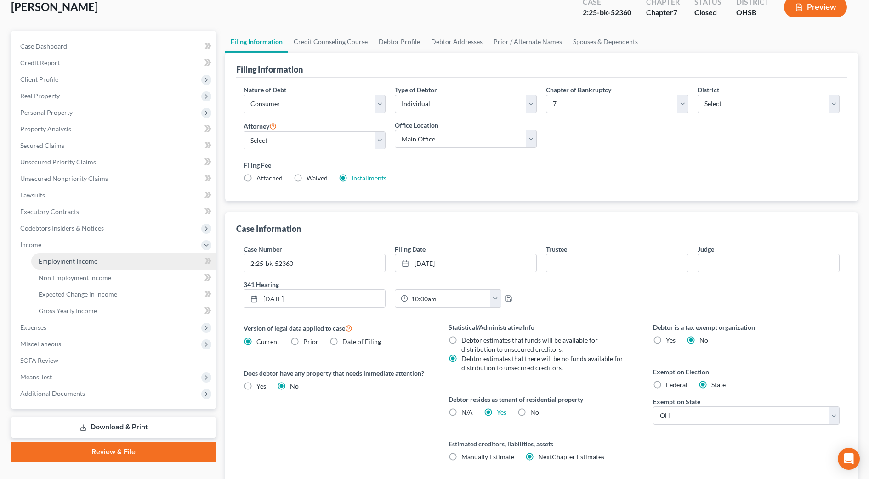
click at [91, 266] on link "Employment Income" at bounding box center [123, 261] width 185 height 17
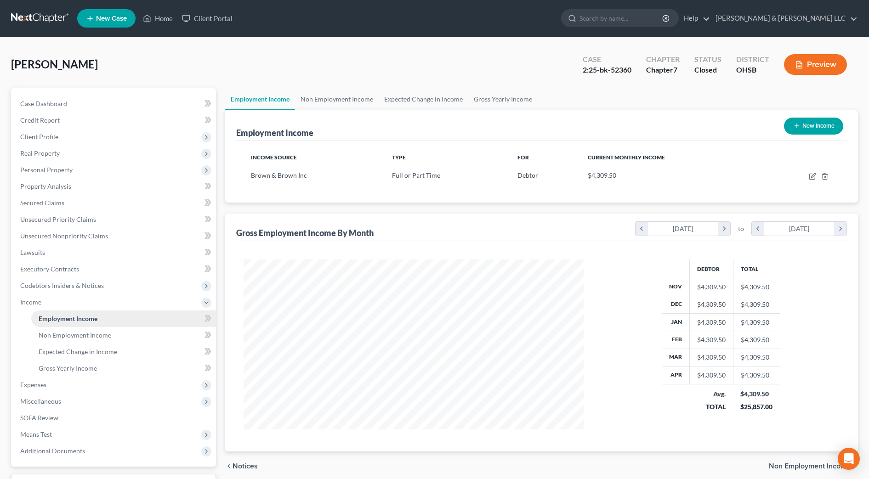
scroll to position [170, 358]
click at [344, 104] on link "Non Employment Income" at bounding box center [337, 99] width 84 height 22
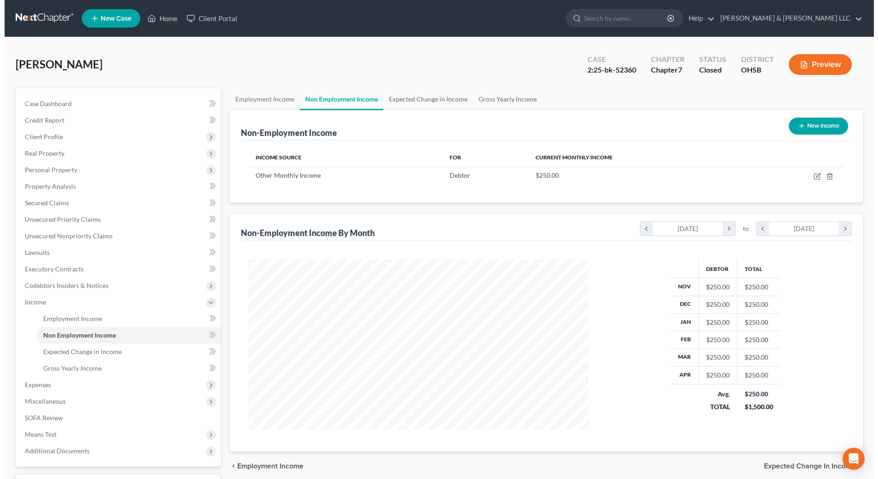
scroll to position [170, 358]
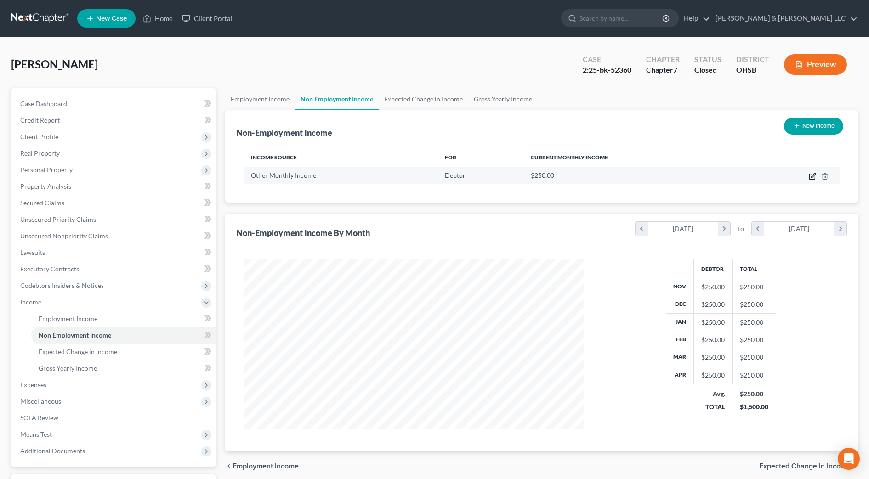
click at [814, 175] on icon "button" at bounding box center [812, 176] width 7 height 7
select select "13"
select select "0"
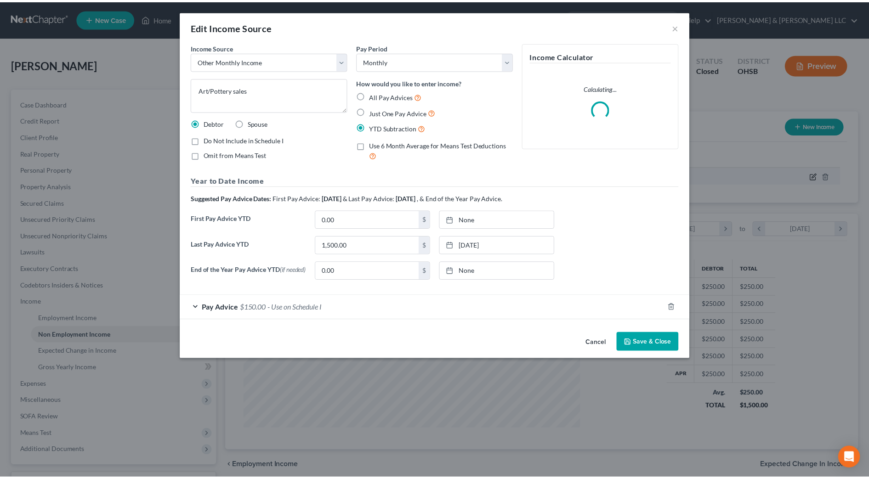
scroll to position [172, 362]
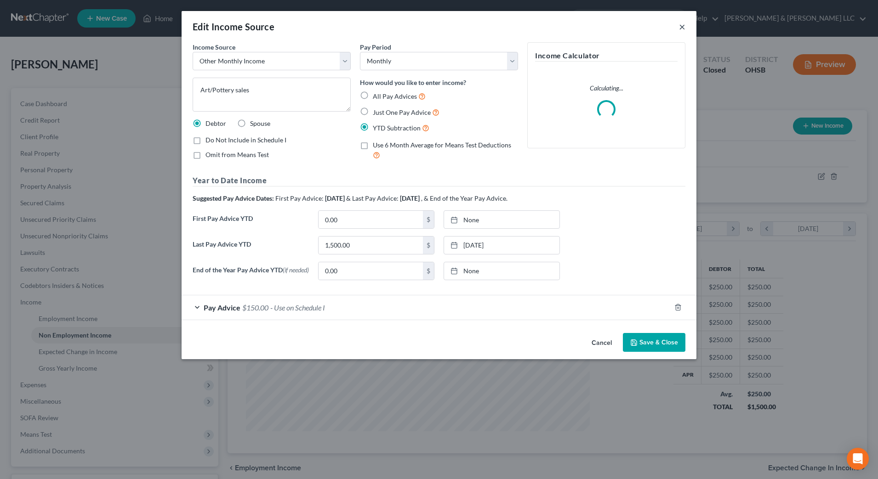
click at [682, 28] on button "×" at bounding box center [682, 26] width 6 height 11
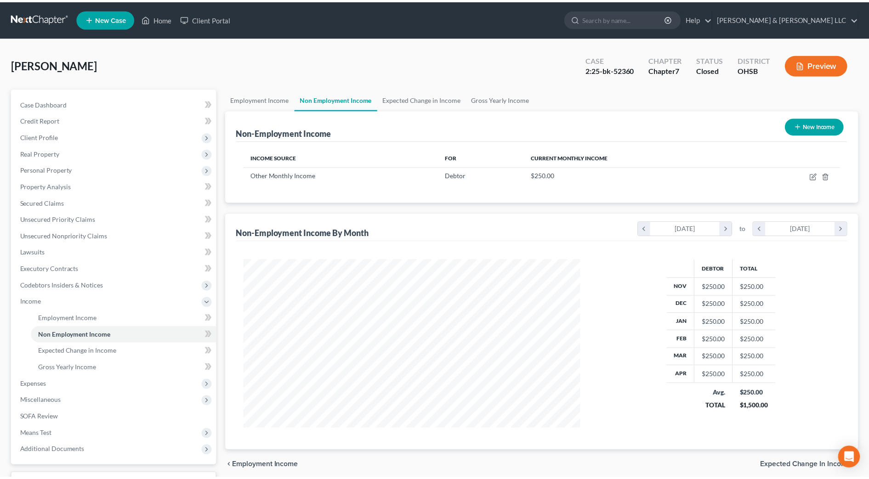
scroll to position [459271, 459083]
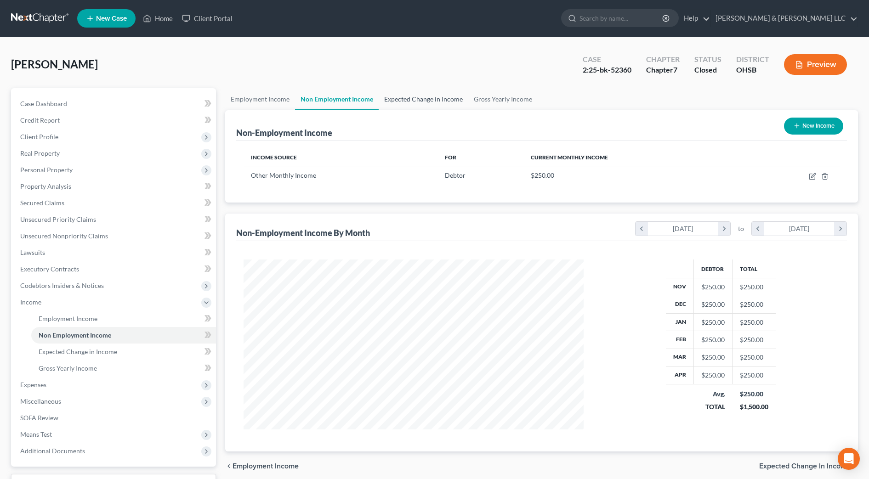
click at [407, 98] on link "Expected Change in Income" at bounding box center [424, 99] width 90 height 22
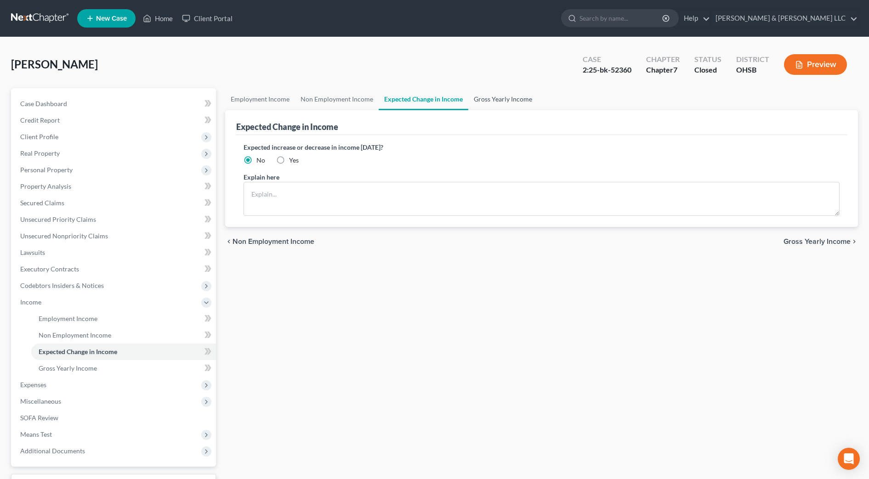
click at [505, 106] on link "Gross Yearly Income" at bounding box center [502, 99] width 69 height 22
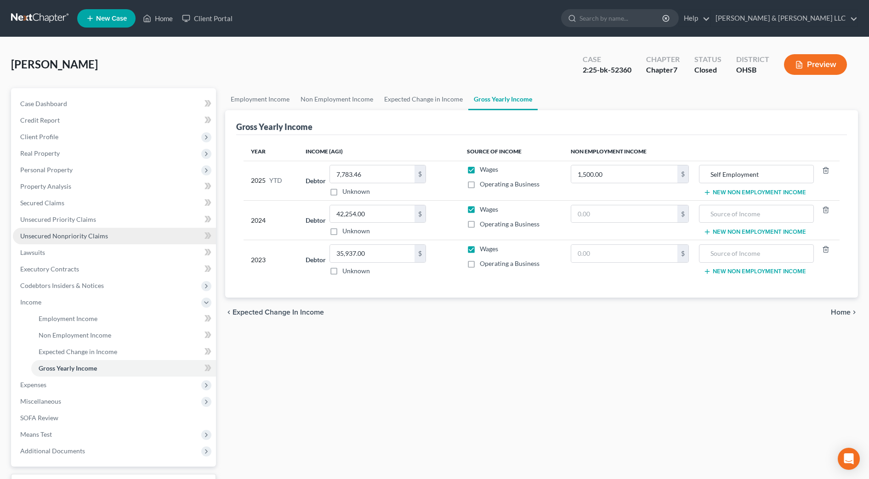
click at [45, 232] on span "Unsecured Nonpriority Claims" at bounding box center [64, 236] width 88 height 8
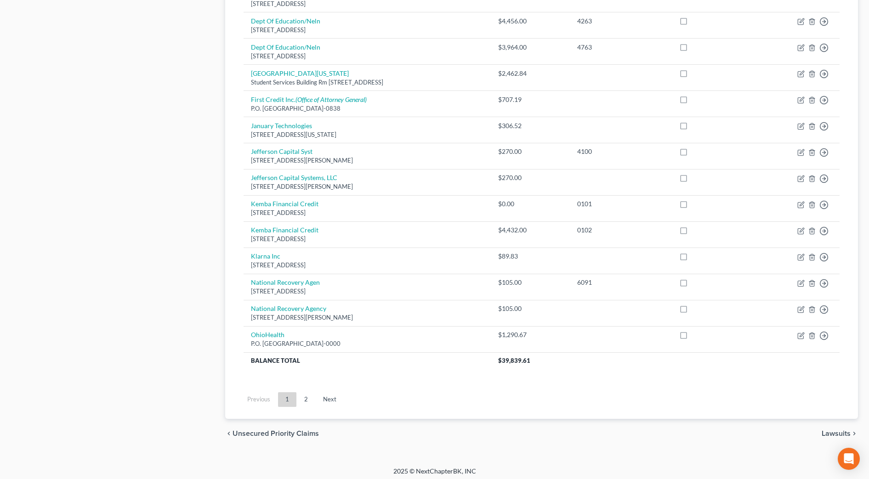
scroll to position [584, 0]
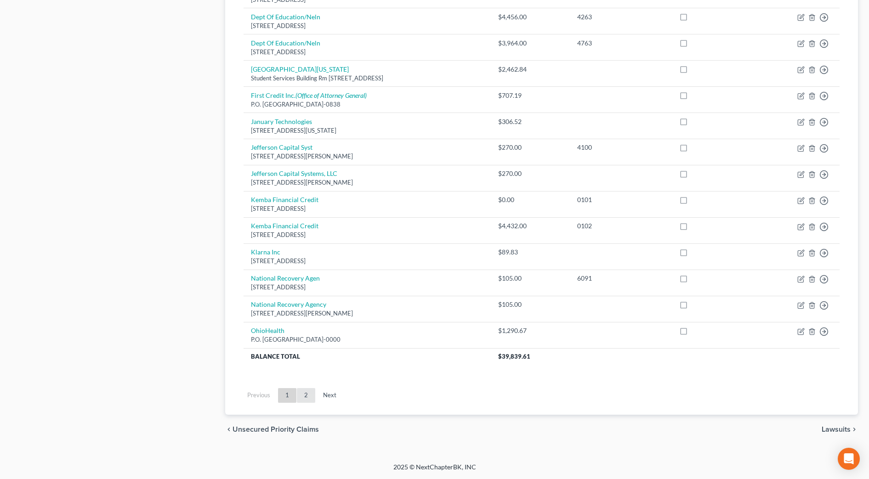
click at [311, 396] on link "2" at bounding box center [306, 395] width 18 height 15
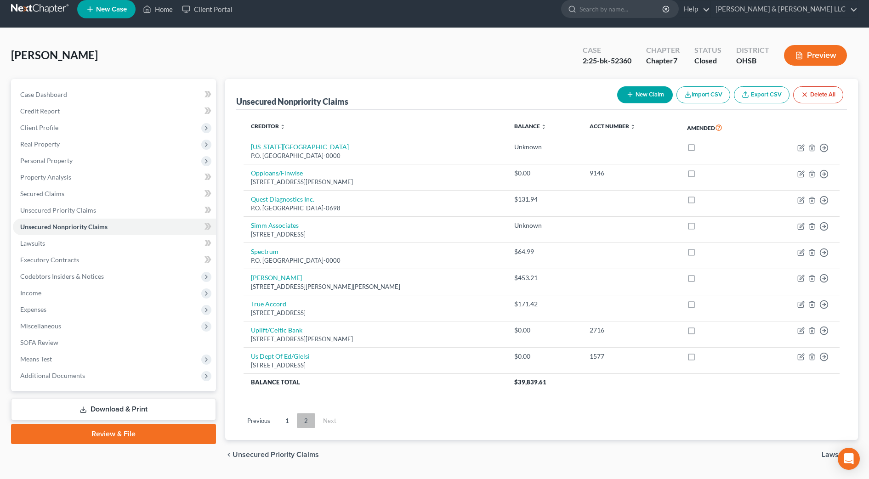
scroll to position [34, 0]
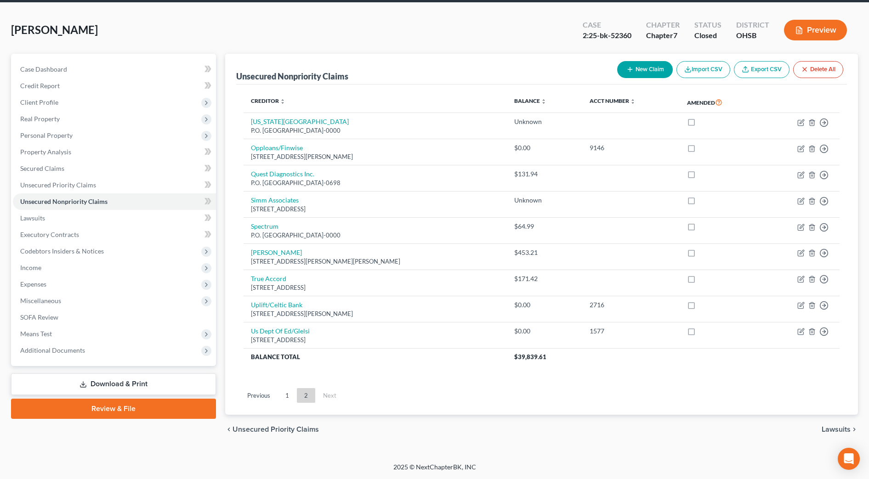
click at [817, 36] on button "Preview" at bounding box center [815, 30] width 63 height 21
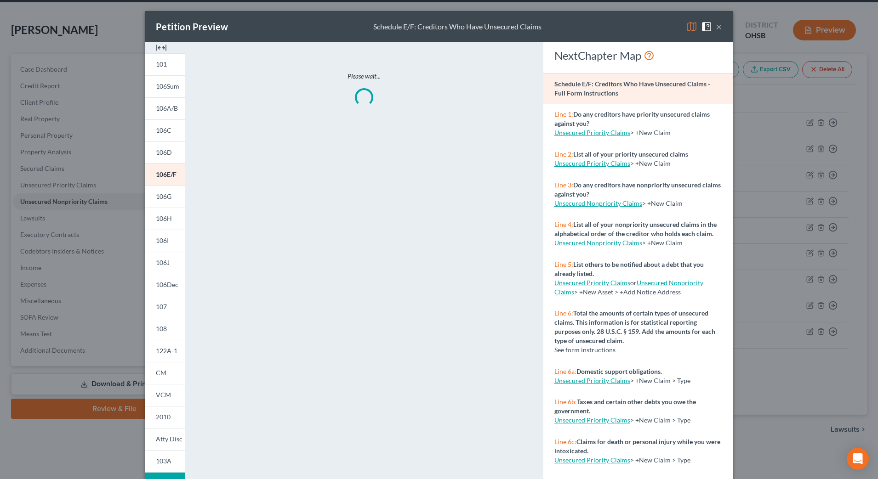
click at [817, 36] on div "Petition Preview Schedule E/F: Creditors Who Have Unsecured Claims × 101 106Sum…" at bounding box center [439, 239] width 878 height 479
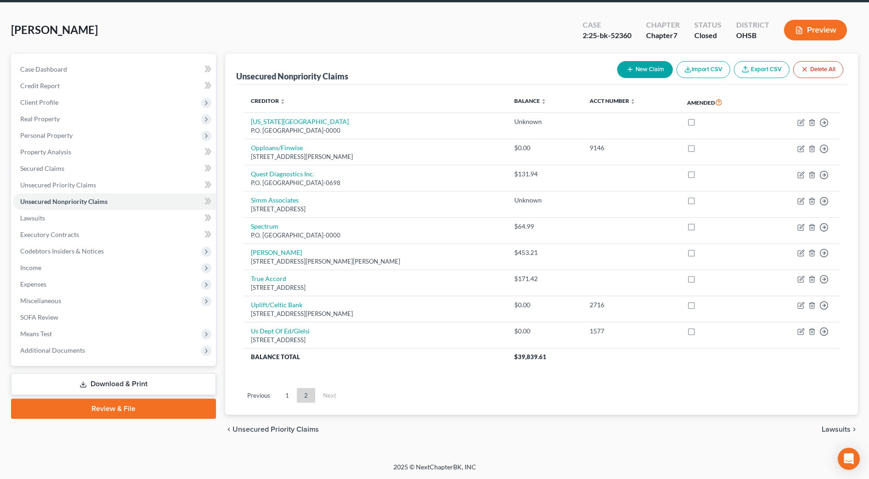
click at [817, 36] on button "Preview" at bounding box center [815, 30] width 63 height 21
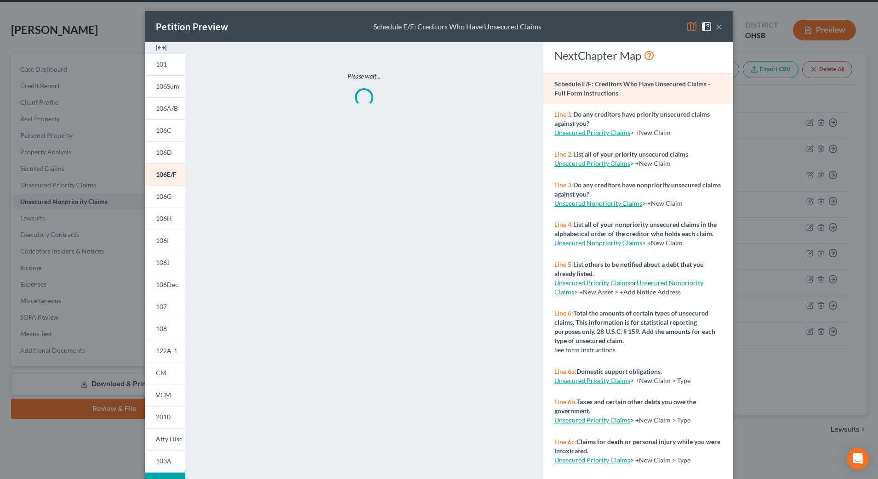
click at [160, 50] on img at bounding box center [161, 47] width 11 height 11
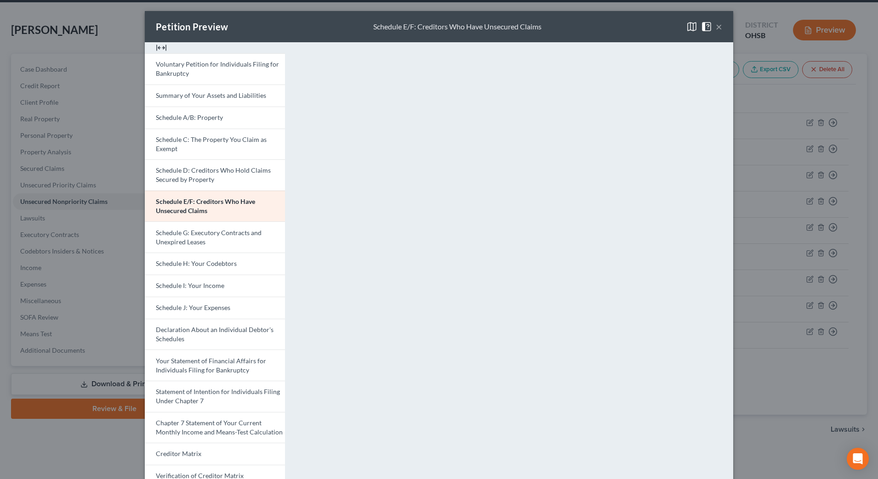
click at [716, 28] on button "×" at bounding box center [718, 26] width 6 height 11
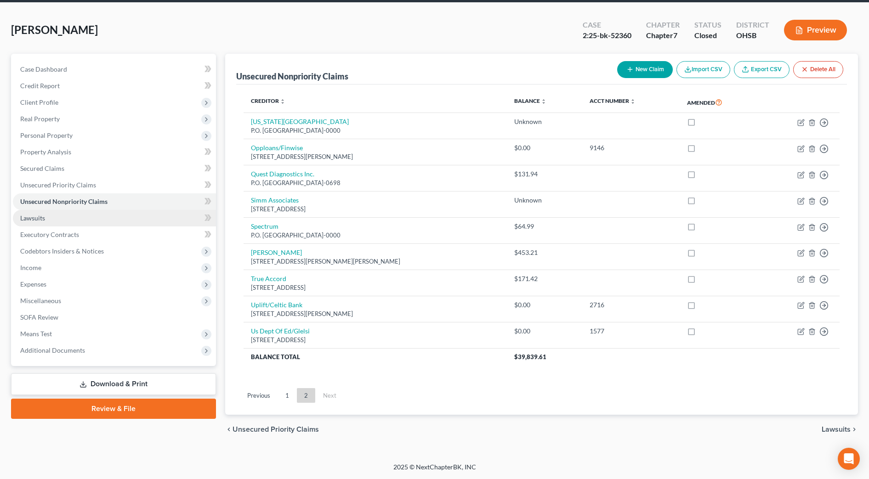
click at [52, 217] on link "Lawsuits" at bounding box center [114, 218] width 203 height 17
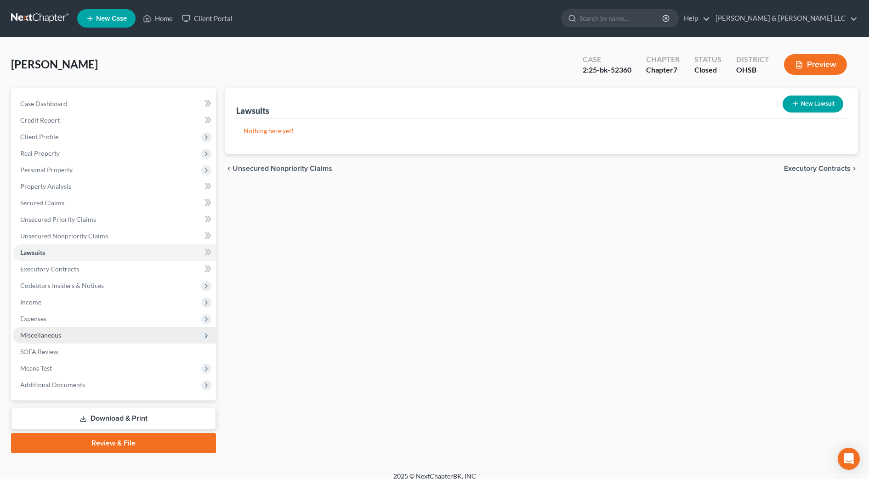
click at [45, 332] on span "Miscellaneous" at bounding box center [40, 335] width 41 height 8
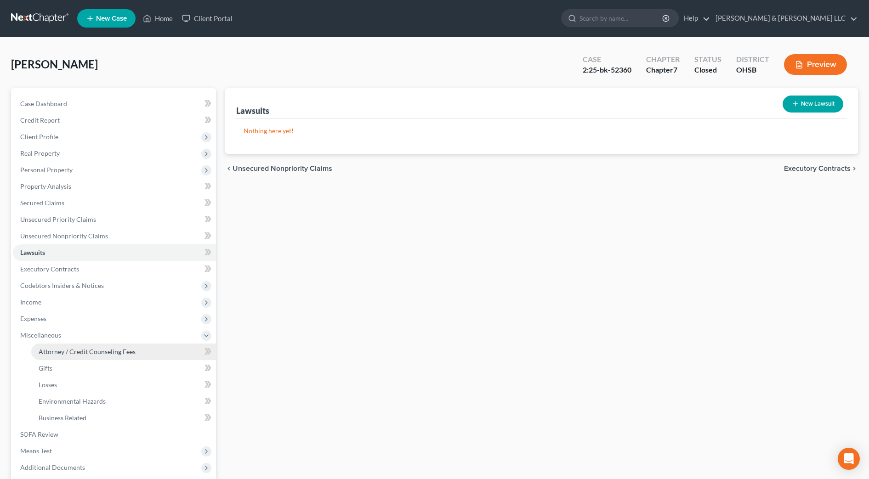
click at [45, 354] on span "Attorney / Credit Counseling Fees" at bounding box center [87, 352] width 97 height 8
select select "0"
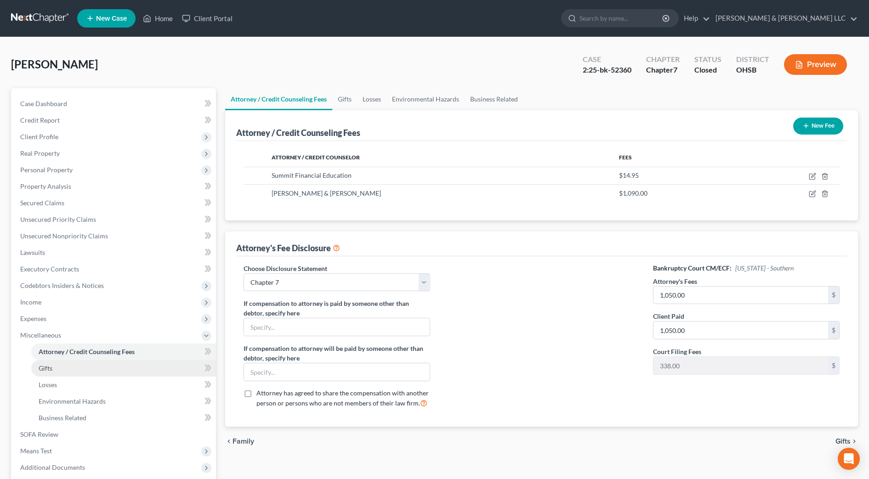
scroll to position [57, 0]
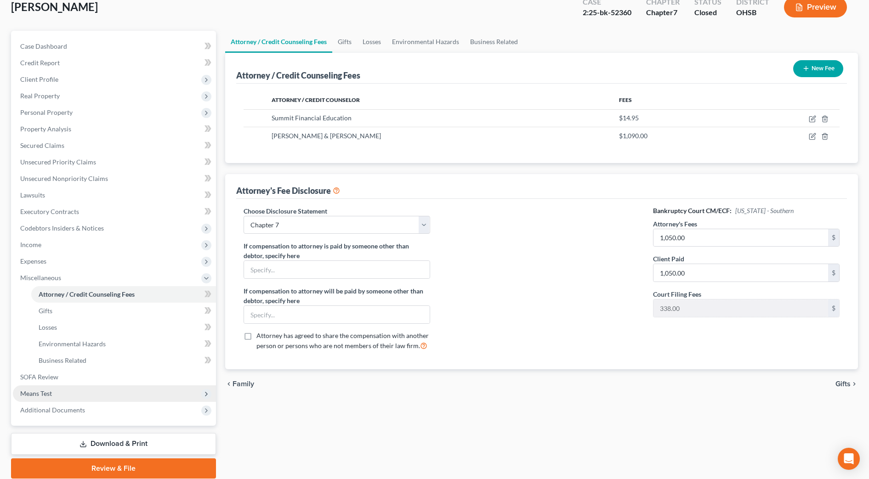
click at [50, 401] on span "Means Test" at bounding box center [114, 393] width 203 height 17
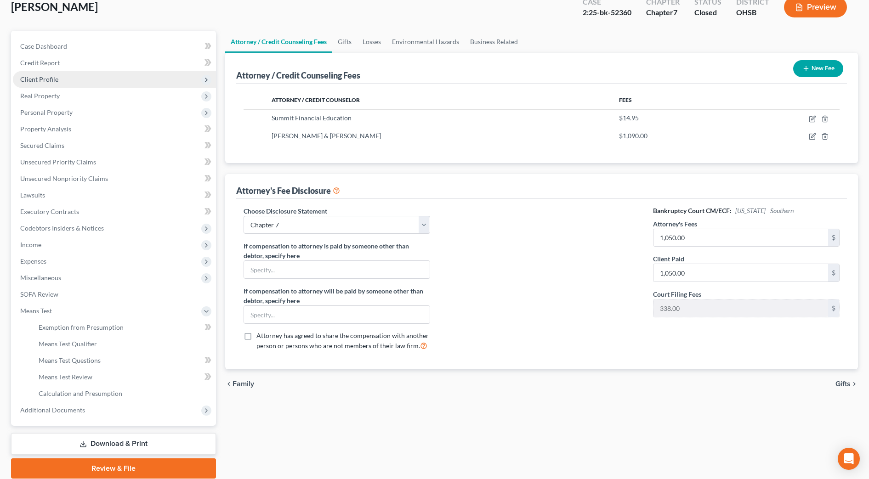
click at [50, 76] on span "Client Profile" at bounding box center [39, 79] width 38 height 8
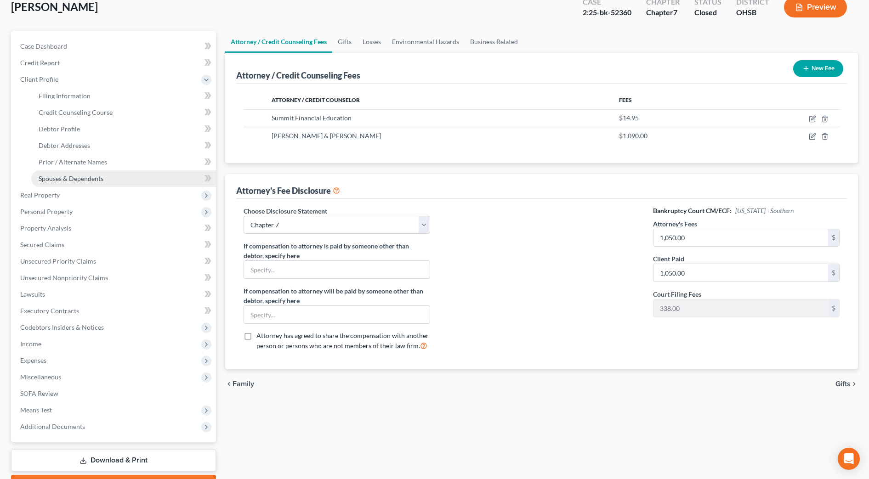
click at [97, 177] on span "Spouses & Dependents" at bounding box center [71, 179] width 65 height 8
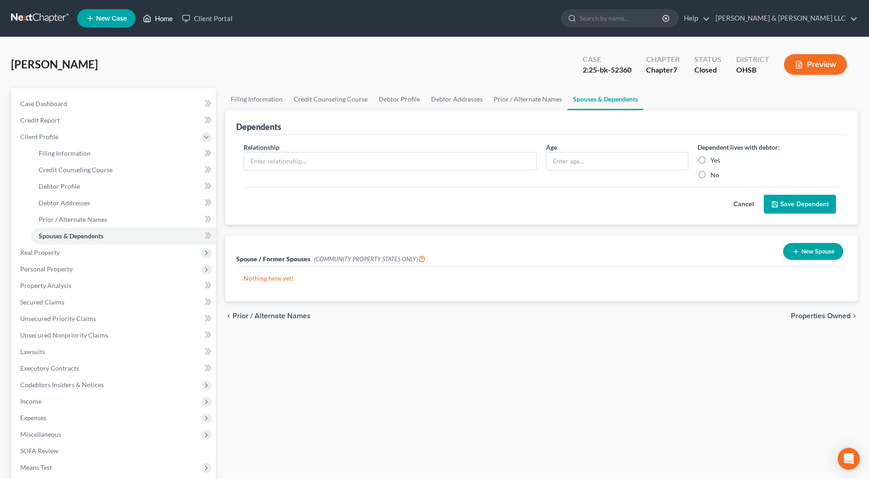
click at [155, 15] on link "Home" at bounding box center [157, 18] width 39 height 17
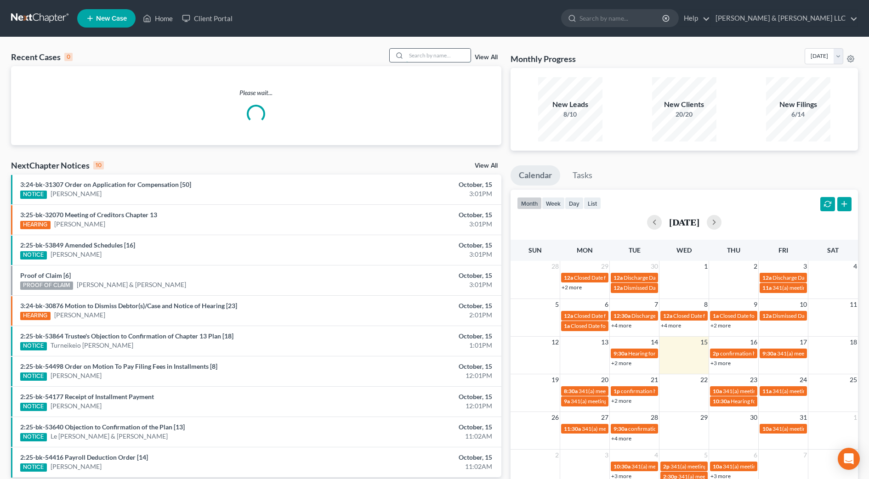
click at [455, 54] on input "search" at bounding box center [438, 55] width 64 height 13
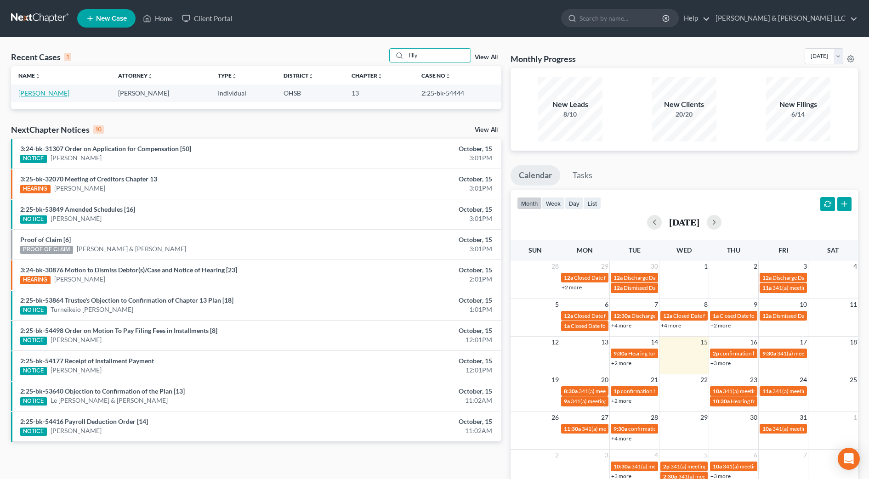
type input "lilly"
click at [45, 90] on link "[PERSON_NAME]" at bounding box center [43, 93] width 51 height 8
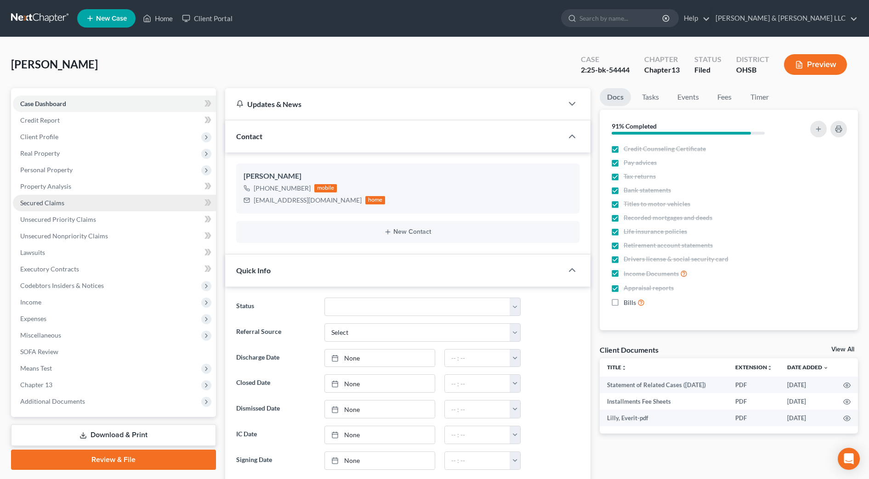
click at [55, 205] on span "Secured Claims" at bounding box center [42, 203] width 44 height 8
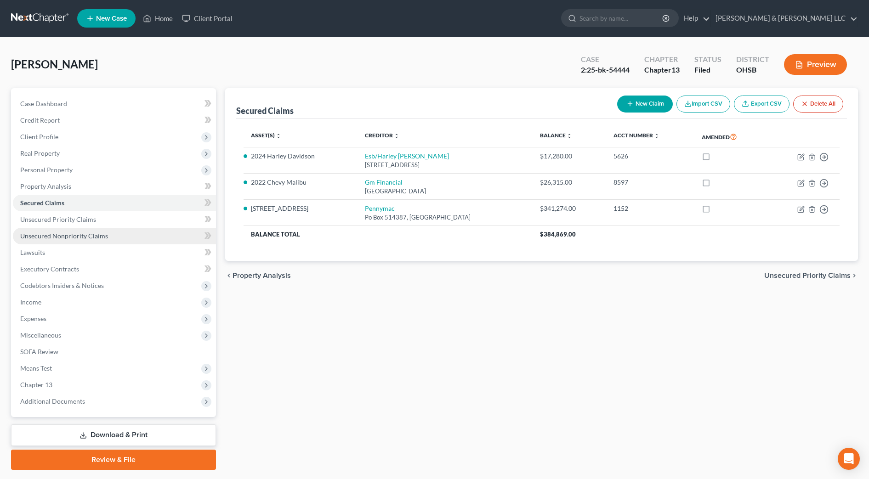
click at [57, 236] on span "Unsecured Nonpriority Claims" at bounding box center [64, 236] width 88 height 8
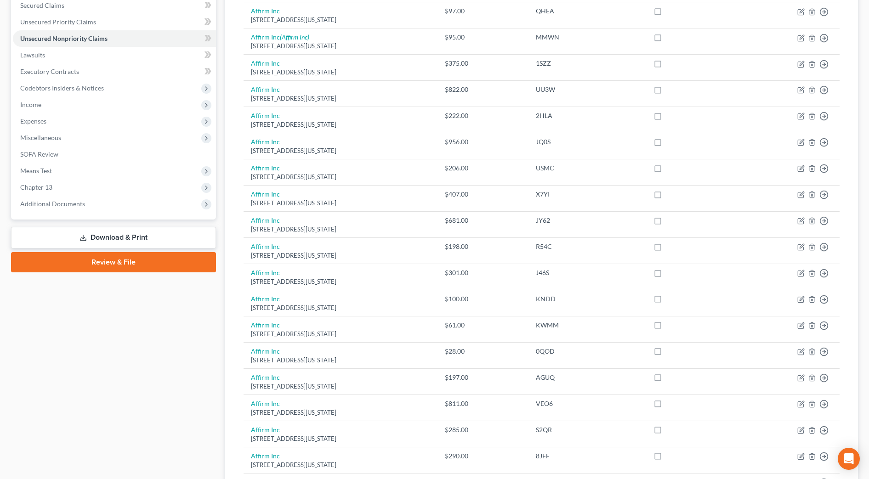
scroll to position [172, 0]
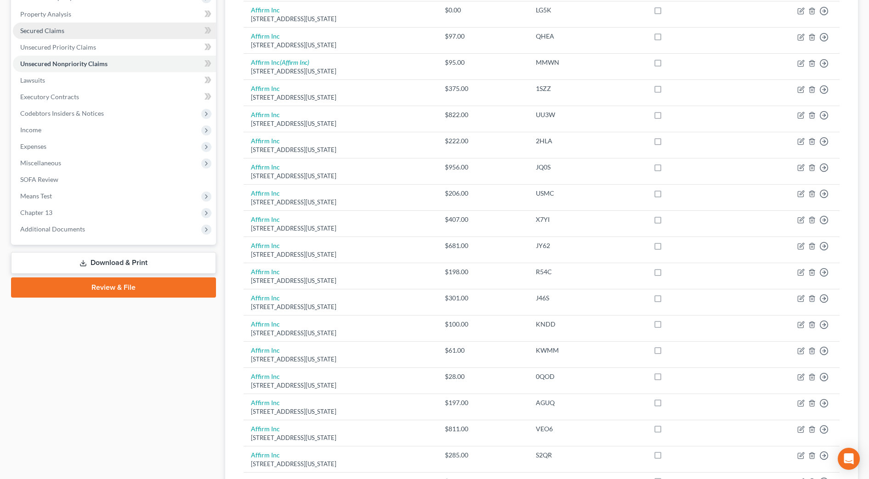
click at [65, 25] on link "Secured Claims" at bounding box center [114, 31] width 203 height 17
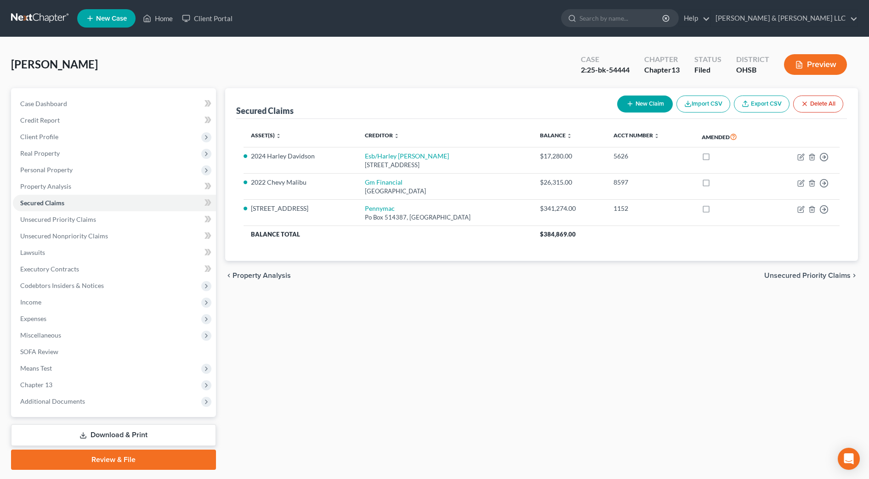
click at [376, 254] on div "Asset(s) expand_more expand_less unfold_more Creditor expand_more expand_less u…" at bounding box center [541, 190] width 611 height 142
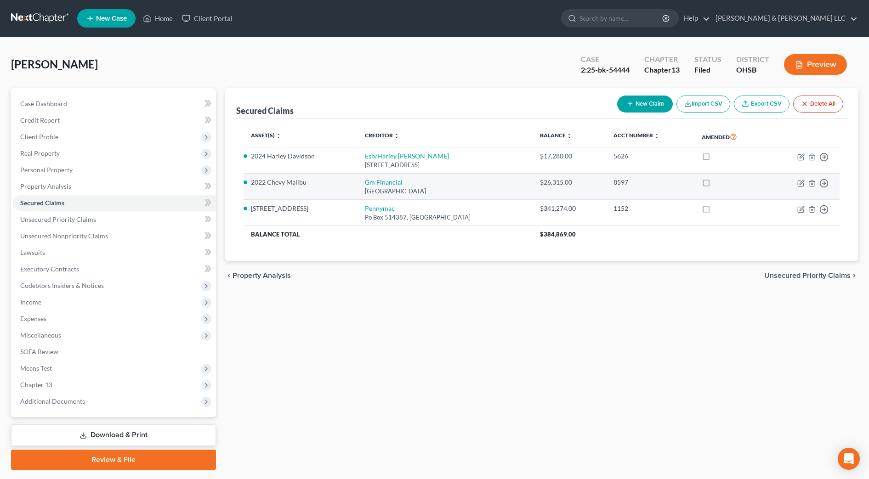
drag, startPoint x: 464, startPoint y: 191, endPoint x: 357, endPoint y: 184, distance: 107.7
click at [357, 184] on td "Gm Financial [GEOGRAPHIC_DATA]" at bounding box center [444, 187] width 175 height 26
copy td "Gm Financial [GEOGRAPHIC_DATA]"
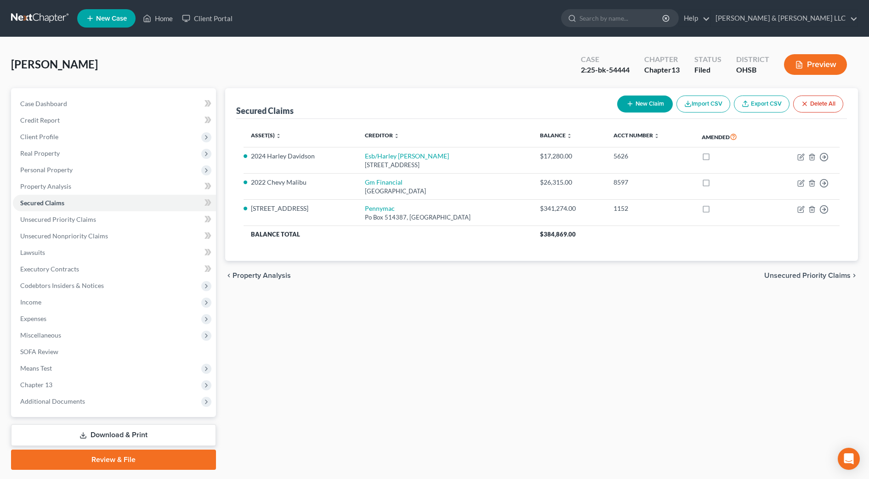
click at [453, 352] on div "Secured Claims New Claim Import CSV Export CSV Delete All Asset(s) expand_more …" at bounding box center [542, 279] width 642 height 382
click at [103, 398] on span "Additional Documents" at bounding box center [114, 401] width 203 height 17
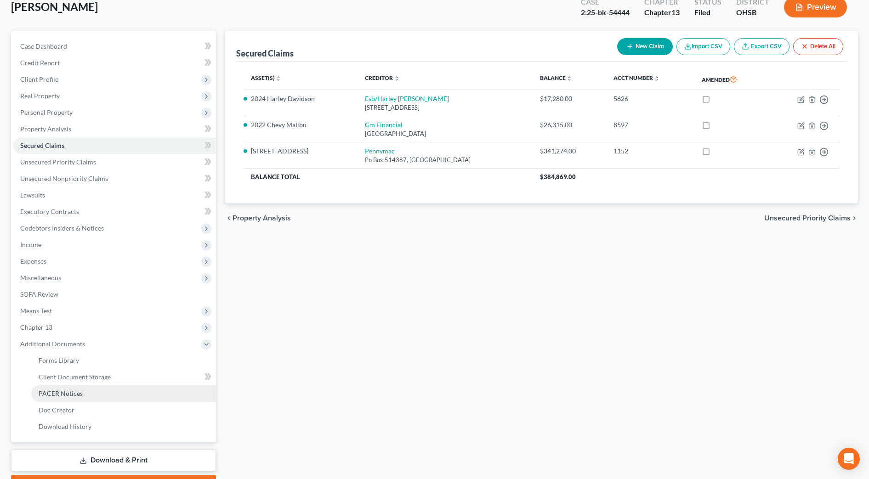
click at [94, 391] on link "PACER Notices" at bounding box center [123, 393] width 185 height 17
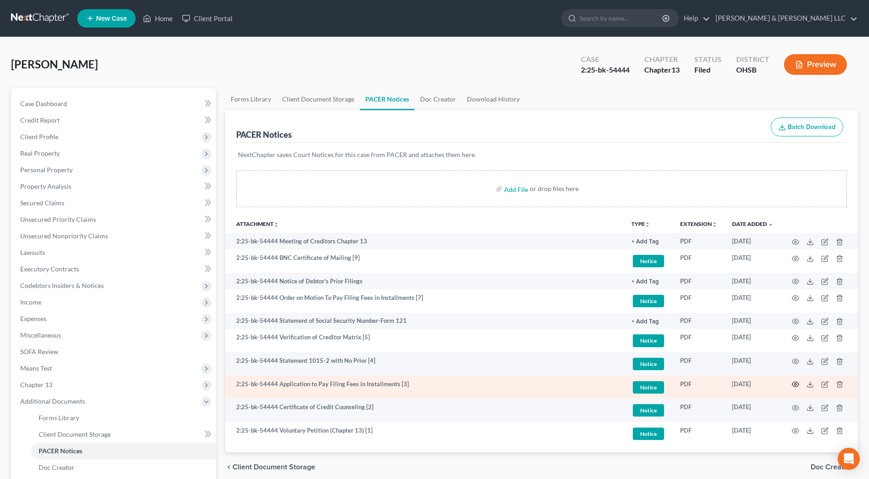
click at [799, 384] on icon "button" at bounding box center [795, 384] width 7 height 5
